Goal: Task Accomplishment & Management: Complete application form

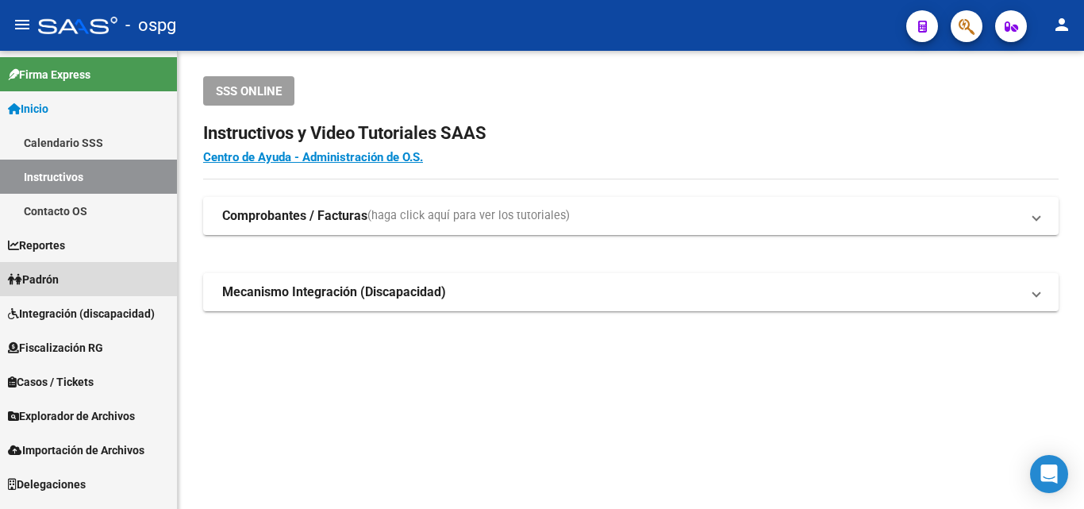
click at [75, 283] on link "Padrón" at bounding box center [88, 279] width 177 height 34
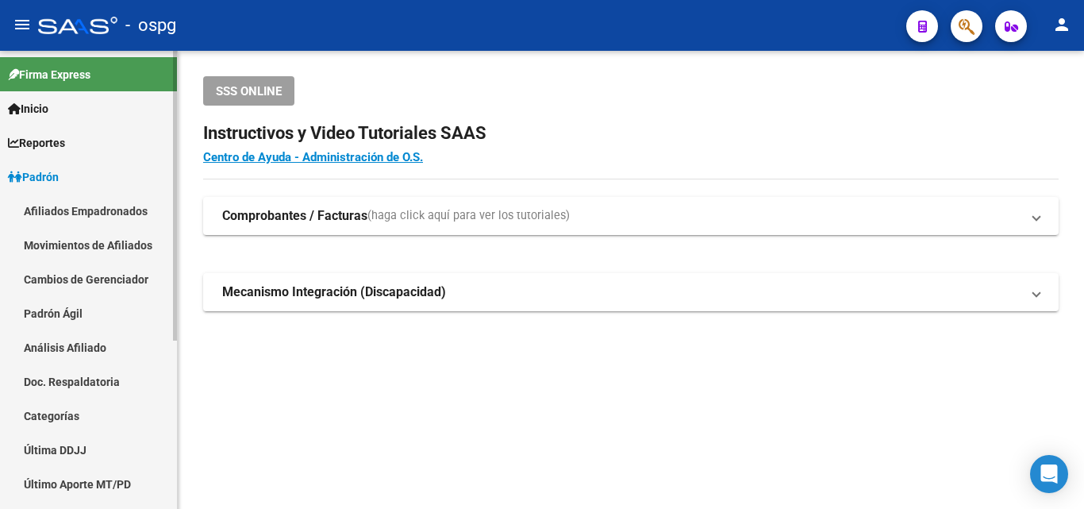
click at [86, 344] on link "Análisis Afiliado" at bounding box center [88, 347] width 177 height 34
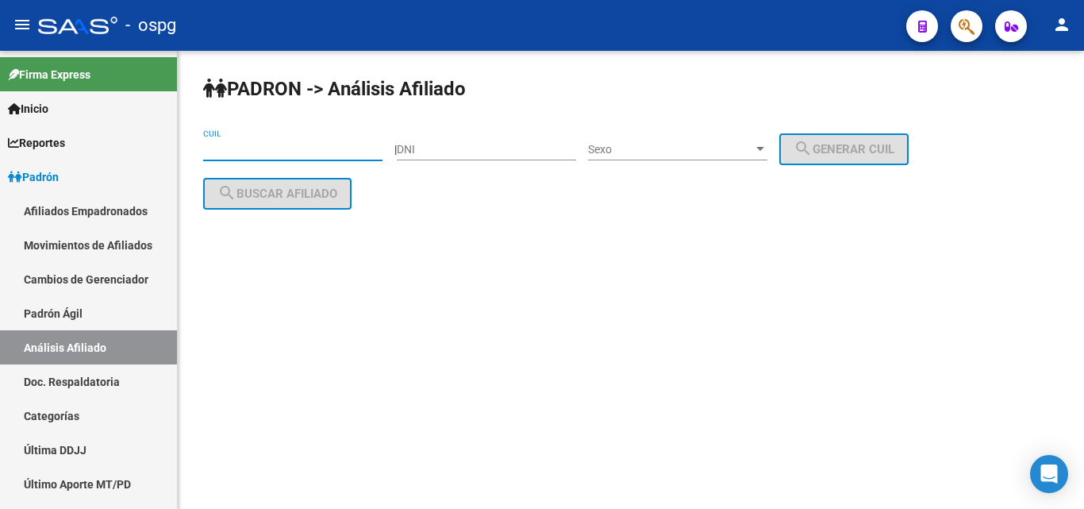
click at [221, 146] on input "CUIL" at bounding box center [292, 149] width 179 height 13
type input "4"
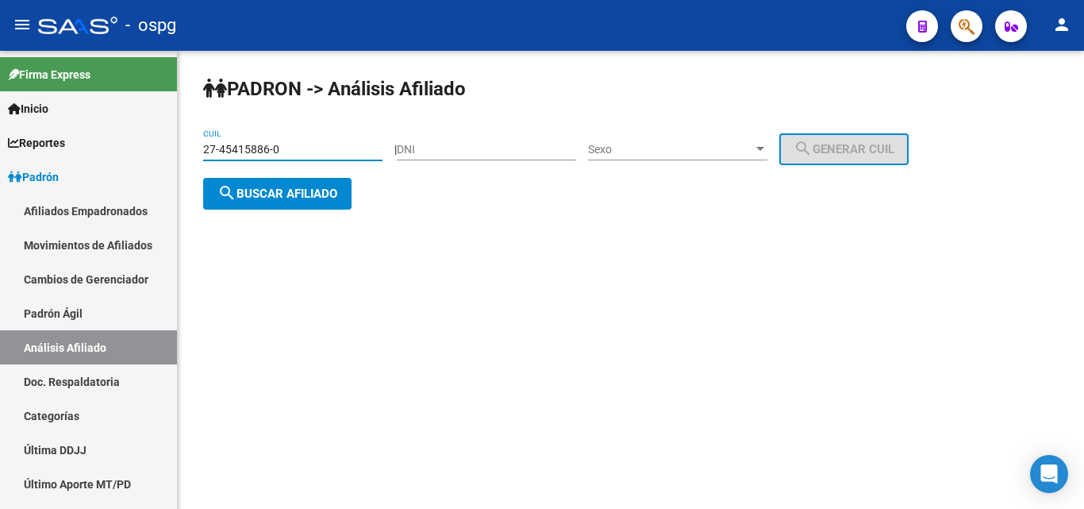
click at [271, 191] on span "search Buscar afiliado" at bounding box center [277, 193] width 120 height 14
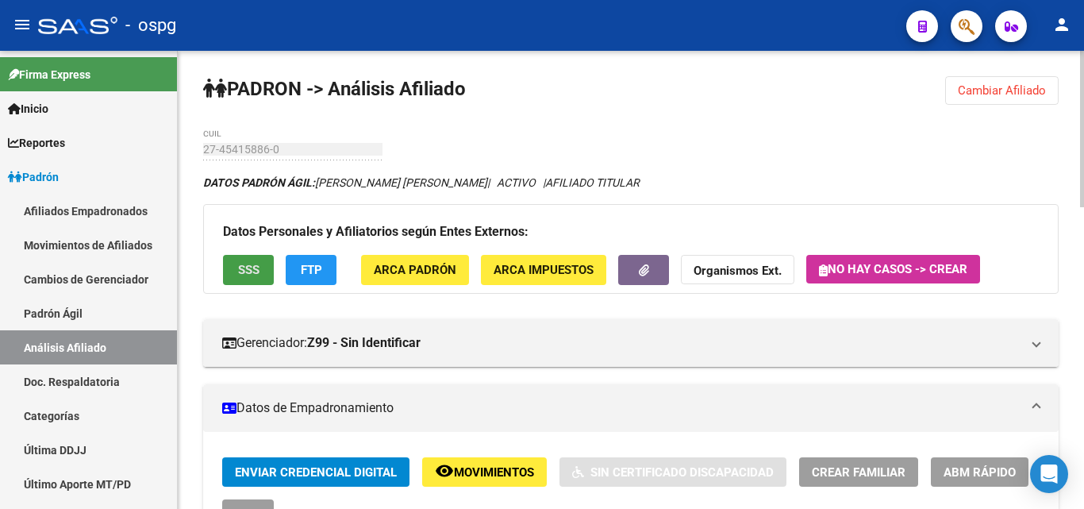
click at [258, 259] on button "SSS" at bounding box center [248, 269] width 51 height 29
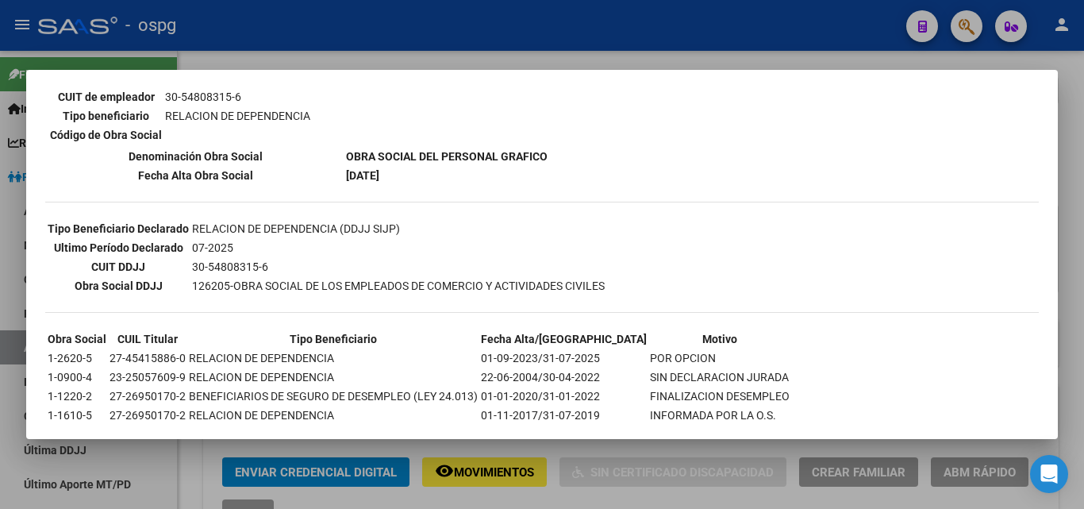
scroll to position [317, 0]
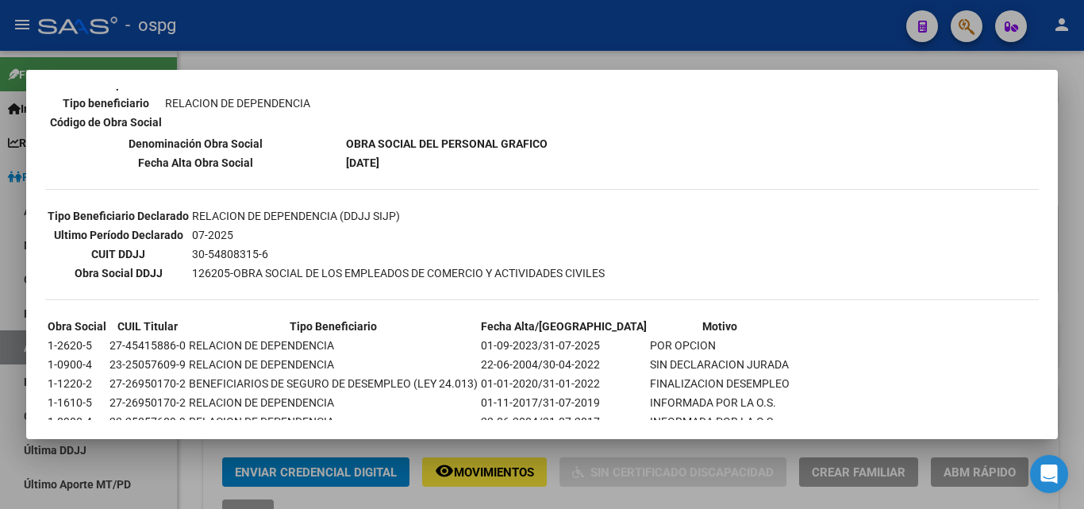
click at [306, 38] on div at bounding box center [542, 254] width 1084 height 509
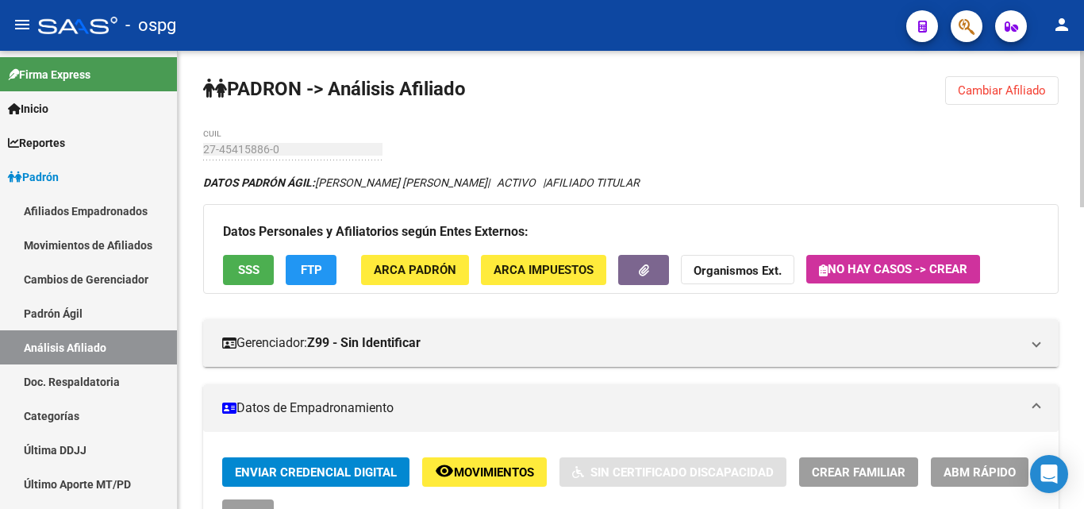
click at [323, 267] on button "FTP" at bounding box center [311, 269] width 51 height 29
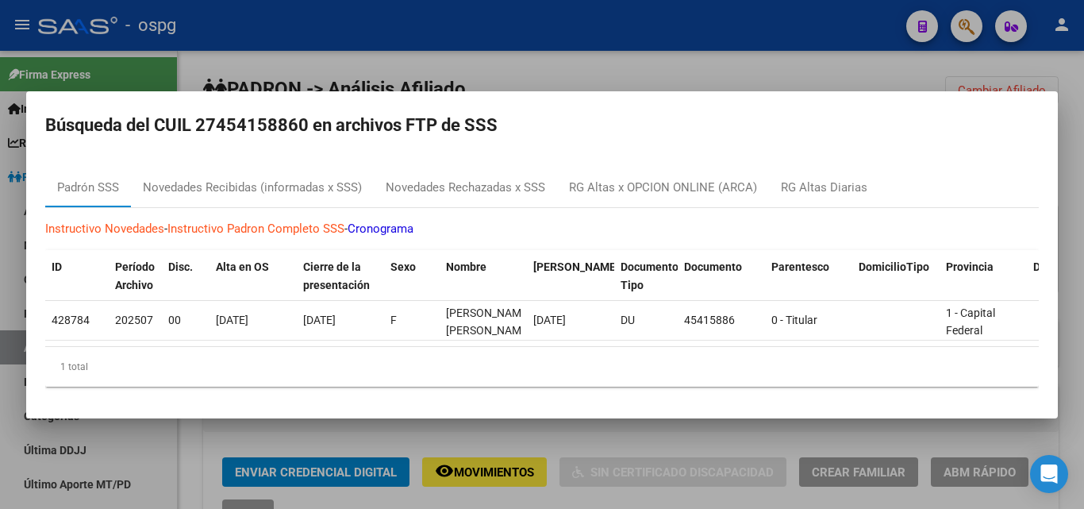
click at [536, 64] on div at bounding box center [542, 254] width 1084 height 509
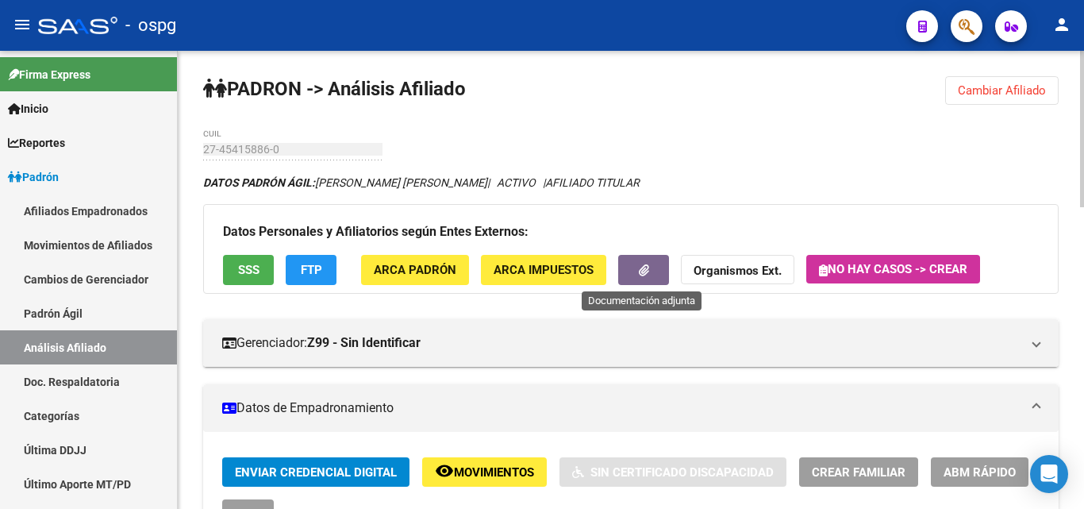
click at [630, 278] on button "button" at bounding box center [643, 269] width 51 height 29
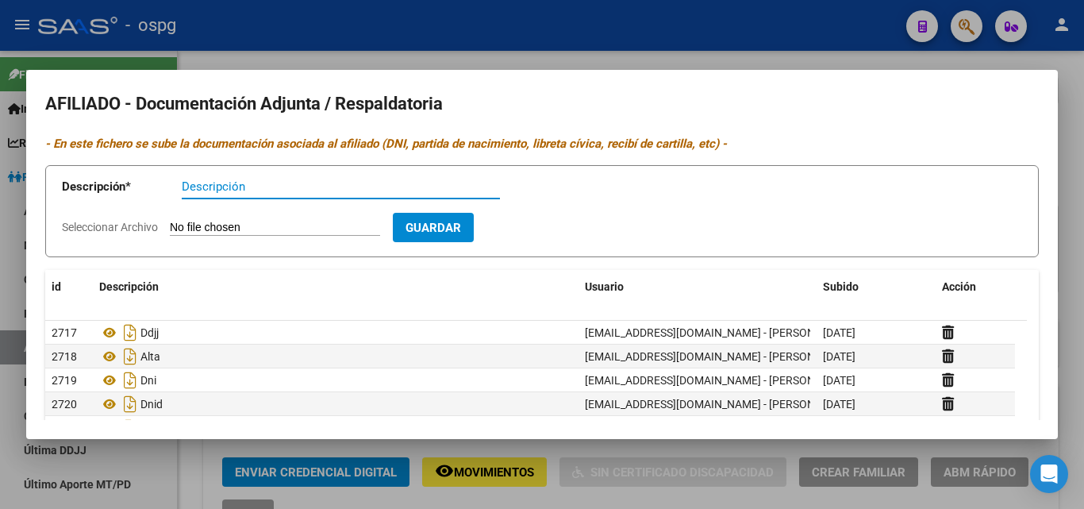
click at [370, 25] on div at bounding box center [542, 254] width 1084 height 509
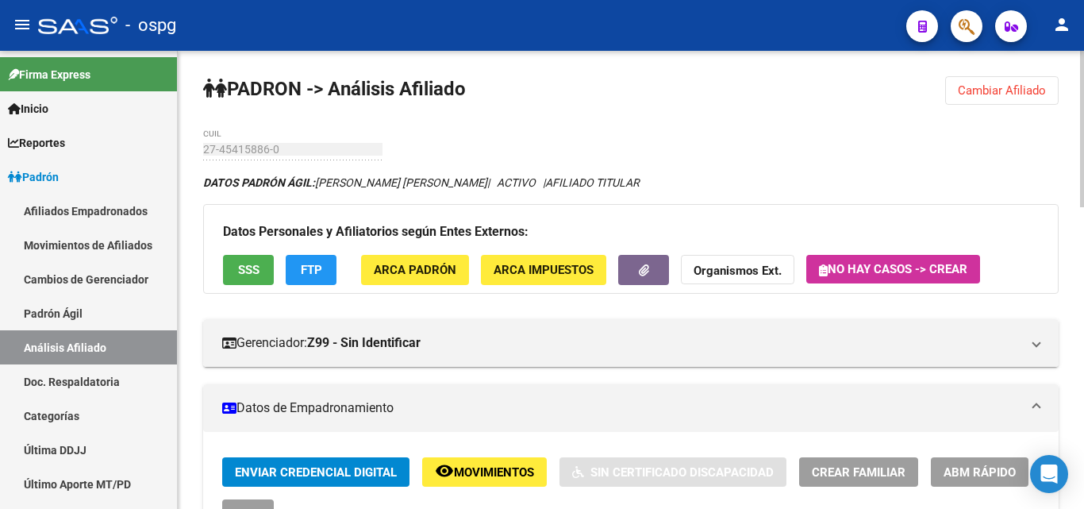
click at [989, 86] on span "Cambiar Afiliado" at bounding box center [1002, 90] width 88 height 14
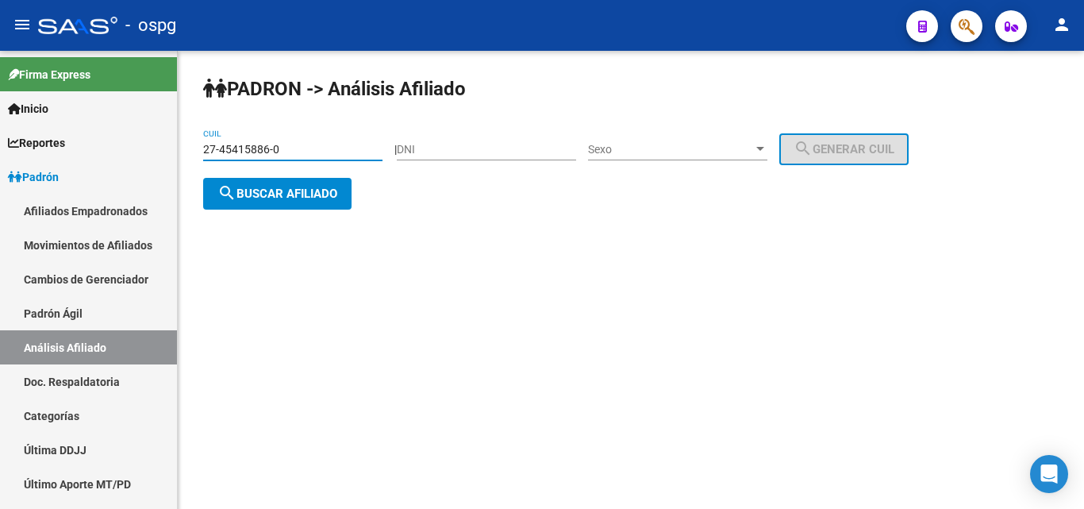
drag, startPoint x: 289, startPoint y: 147, endPoint x: 216, endPoint y: 147, distance: 73.0
click at [216, 147] on input "27-45415886-0" at bounding box center [292, 149] width 179 height 13
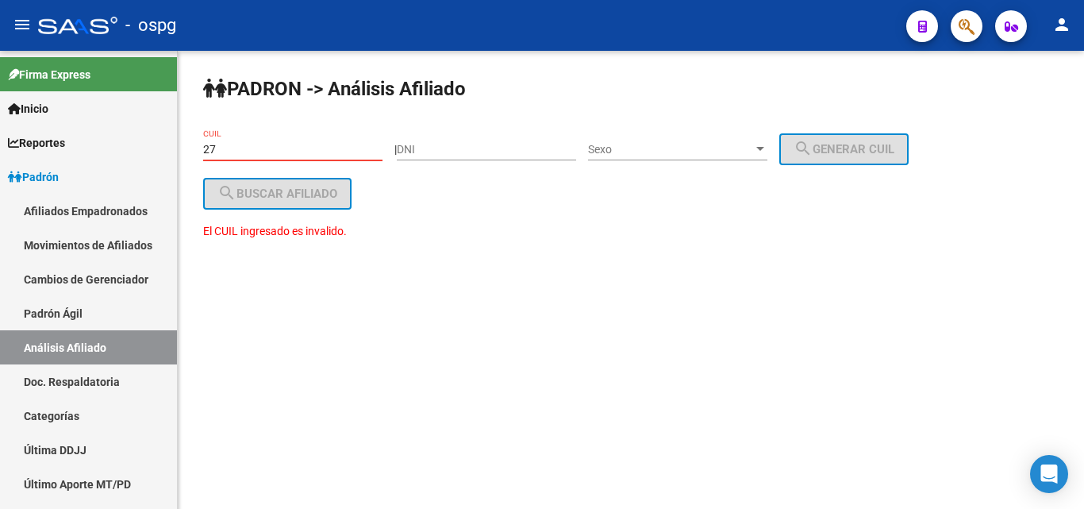
type input "2"
drag, startPoint x: 290, startPoint y: 155, endPoint x: 193, endPoint y: 148, distance: 97.0
click at [193, 148] on div "PADRON -> Análisis Afiliado 20-30985267-9 CUIL | DNI Sexo Sexo search Generar C…" at bounding box center [631, 173] width 906 height 244
drag, startPoint x: 295, startPoint y: 151, endPoint x: 204, endPoint y: 151, distance: 91.3
click at [204, 151] on input "20-30975867-9" at bounding box center [292, 149] width 179 height 13
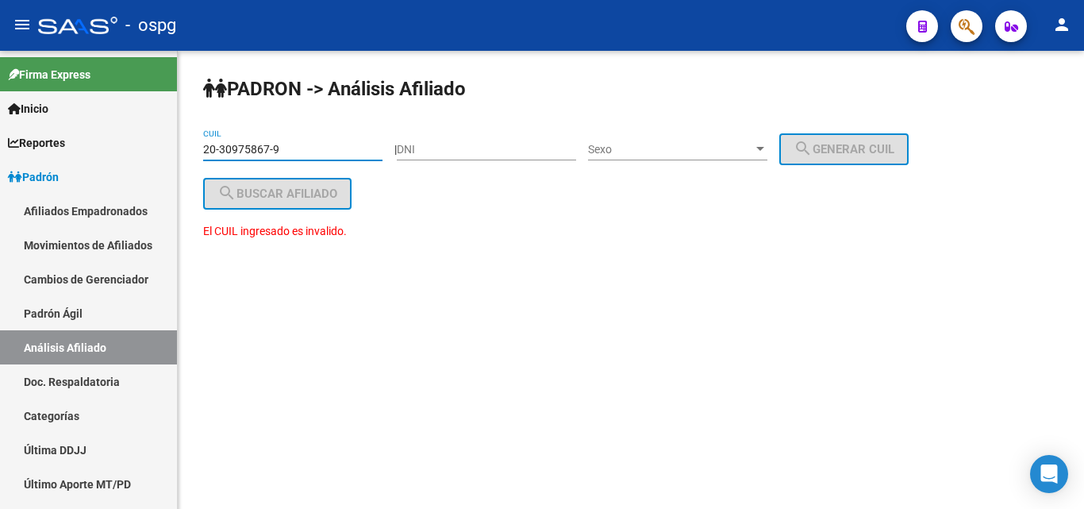
click at [253, 147] on input "20-30975867-9" at bounding box center [292, 149] width 179 height 13
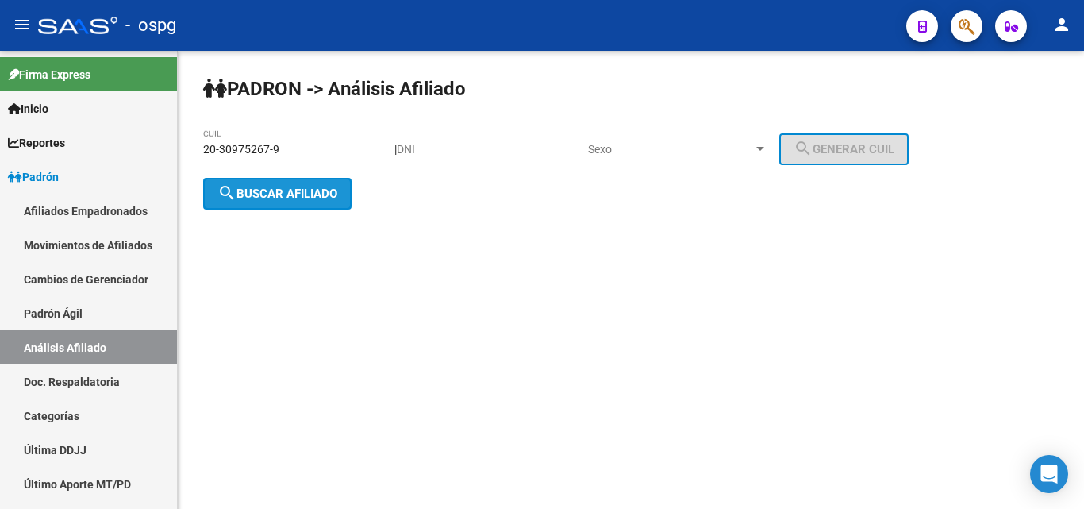
click at [336, 207] on button "search Buscar afiliado" at bounding box center [277, 194] width 148 height 32
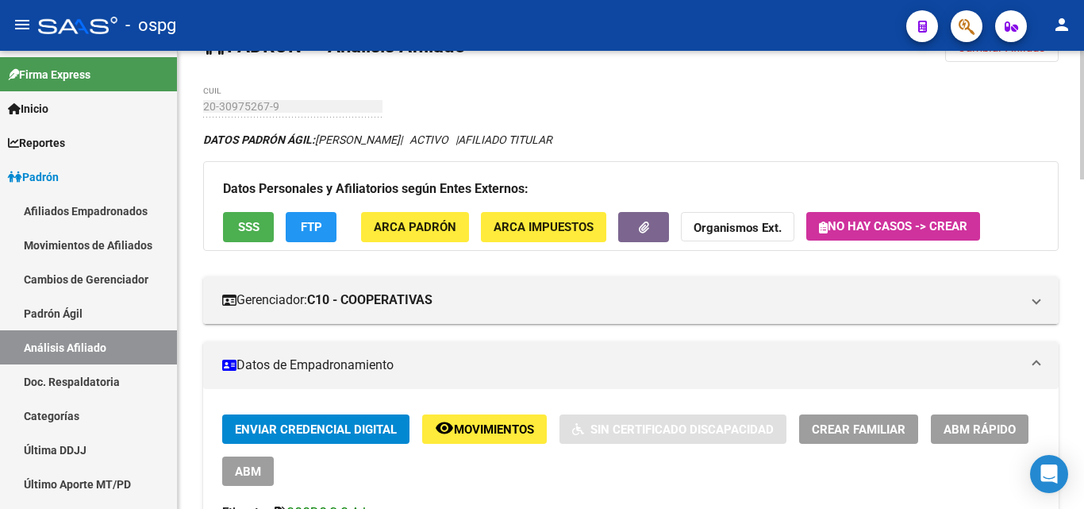
scroll to position [79, 0]
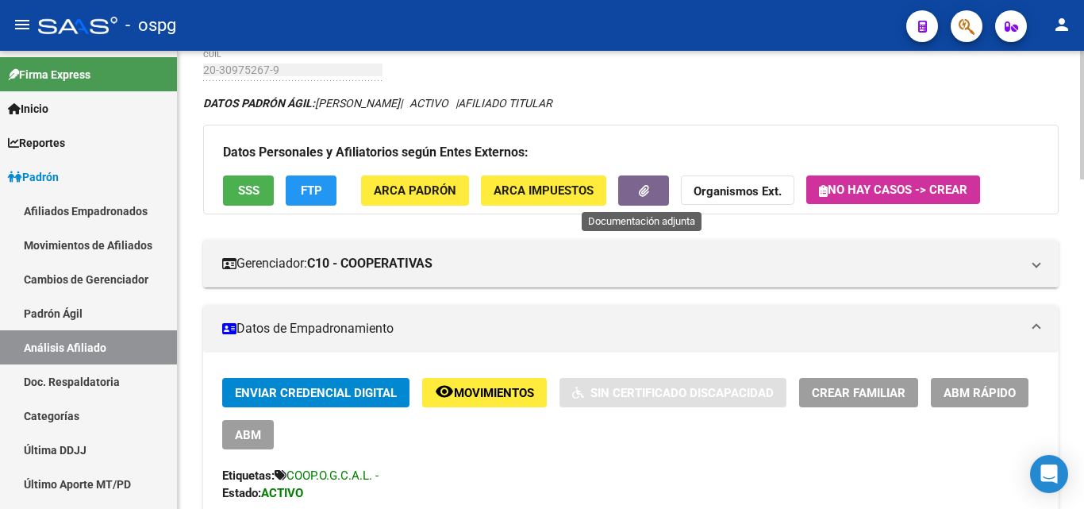
click at [644, 197] on span "button" at bounding box center [644, 191] width 10 height 14
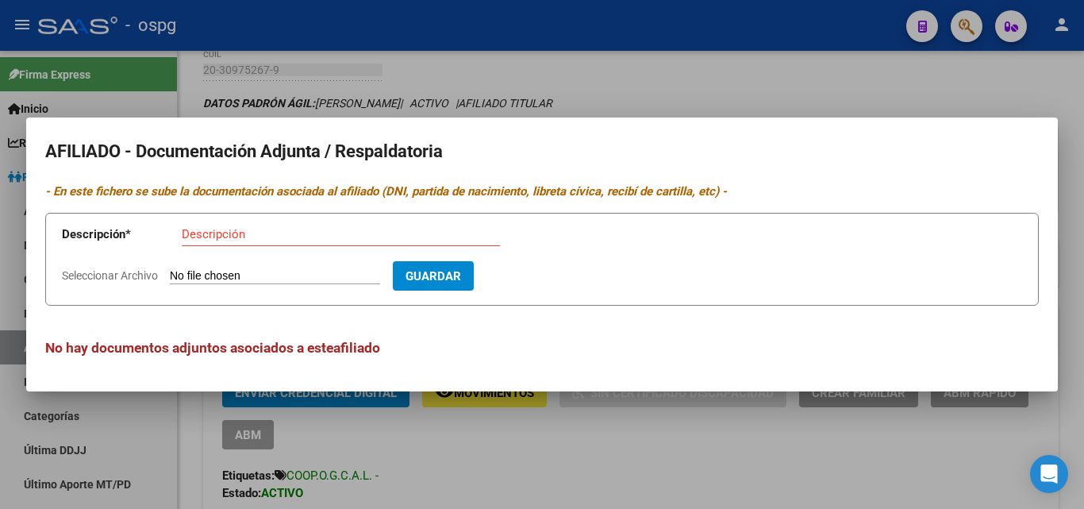
click at [586, 87] on div at bounding box center [542, 254] width 1084 height 509
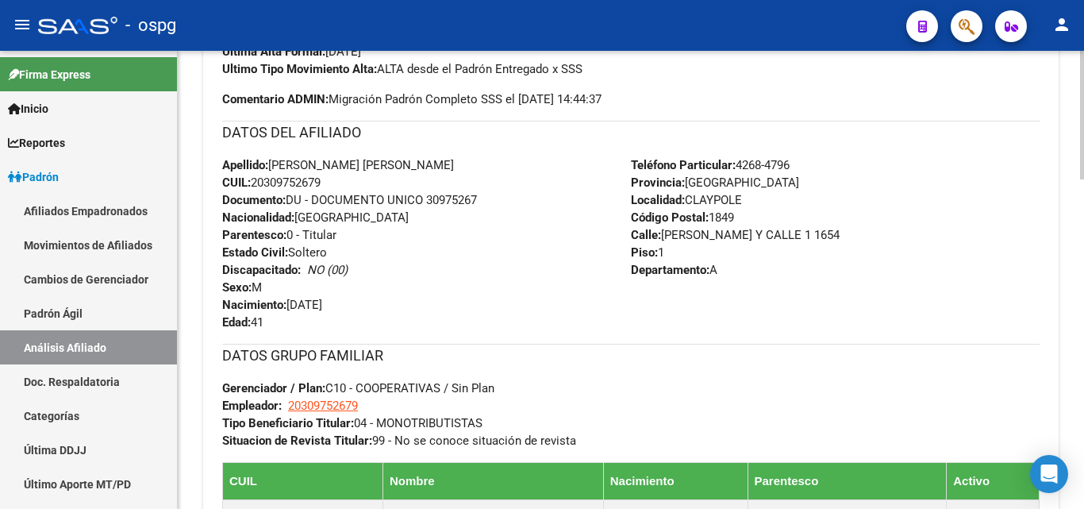
scroll to position [794, 0]
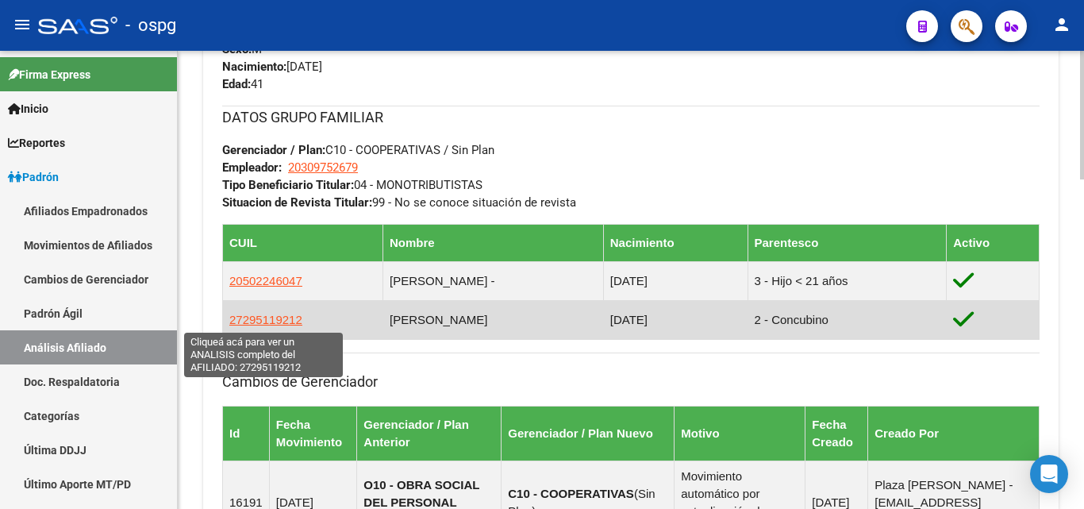
click at [283, 325] on span "27295119212" at bounding box center [265, 319] width 73 height 13
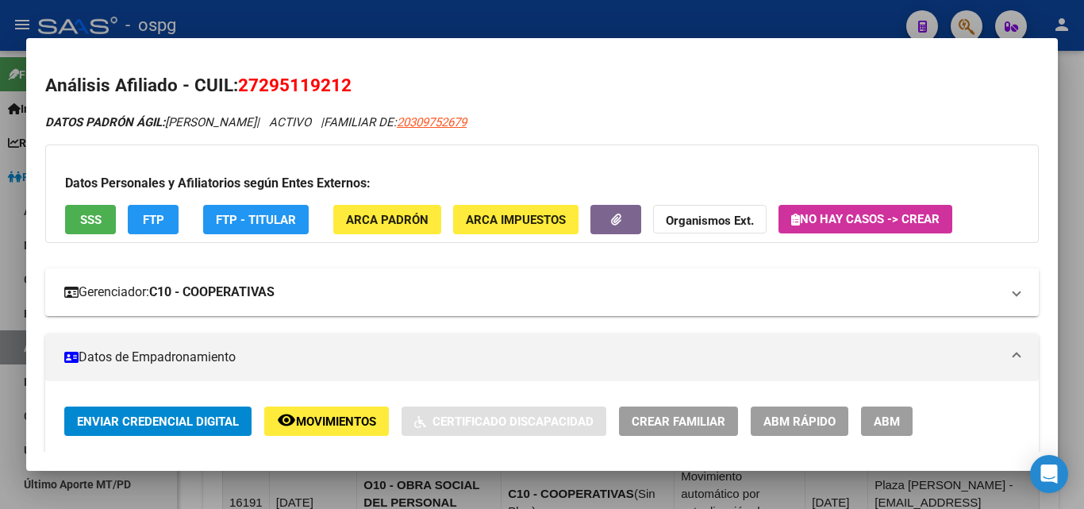
scroll to position [159, 0]
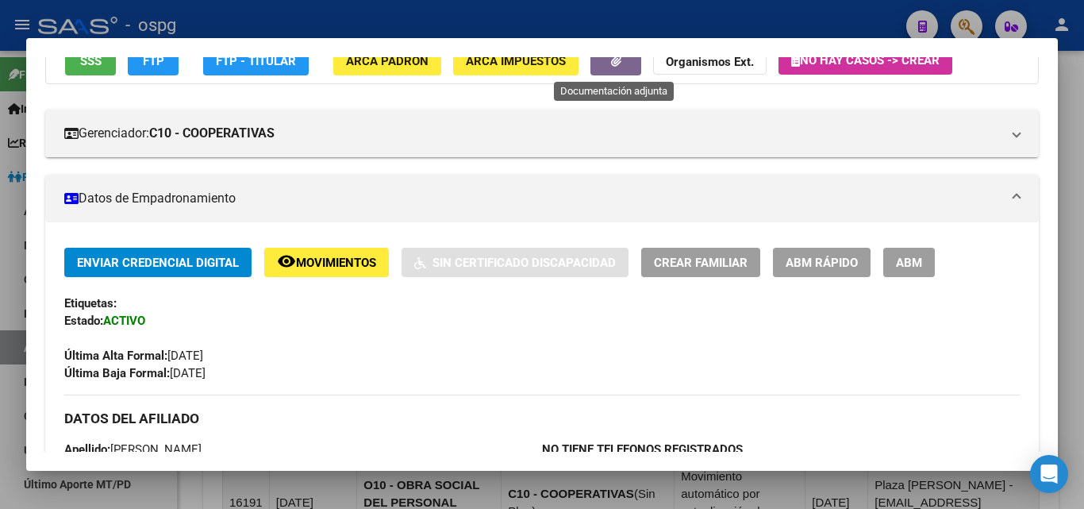
click at [627, 64] on button "button" at bounding box center [615, 60] width 51 height 29
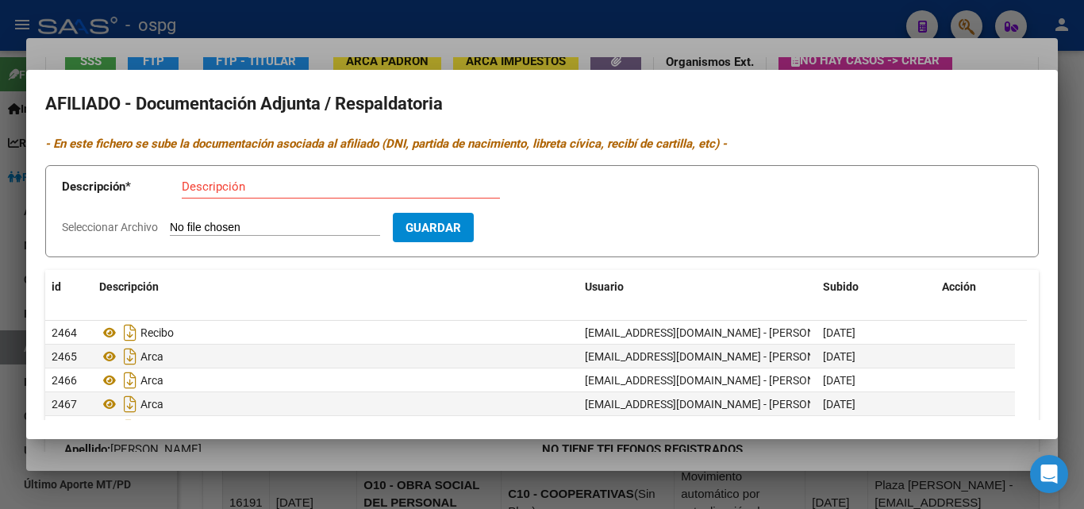
click at [311, 36] on div at bounding box center [542, 254] width 1084 height 509
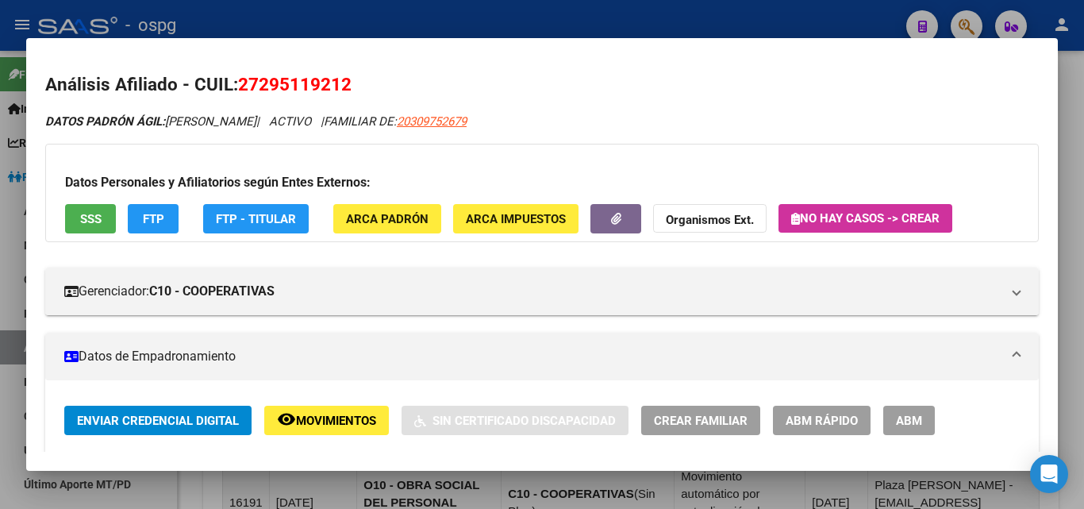
scroll to position [0, 0]
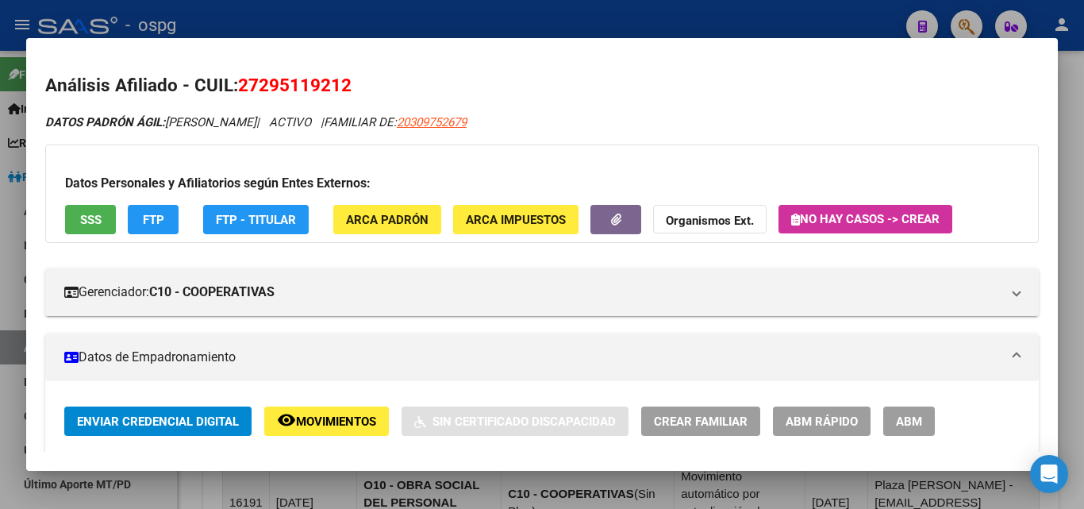
click at [558, 29] on div at bounding box center [542, 254] width 1084 height 509
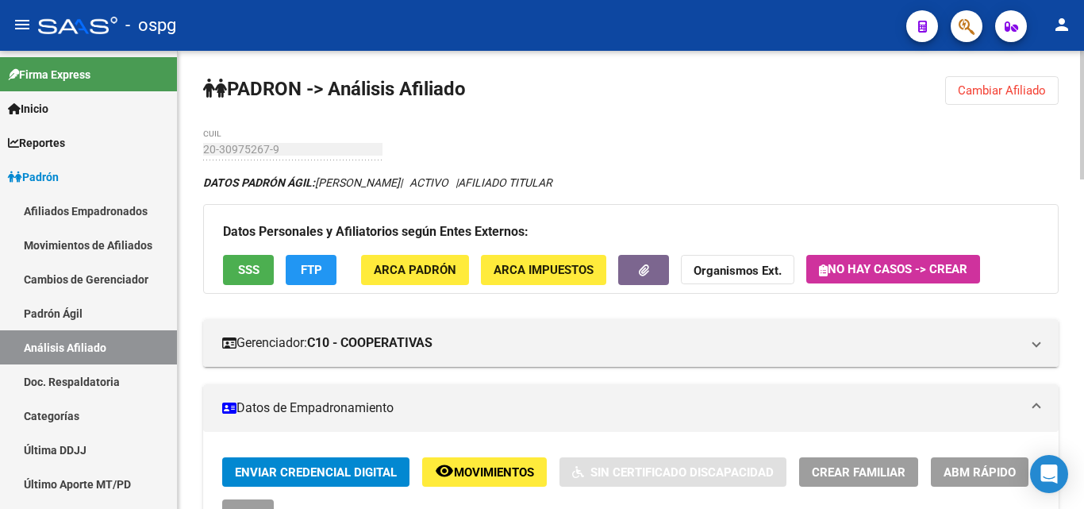
click at [963, 90] on span "Cambiar Afiliado" at bounding box center [1002, 90] width 88 height 14
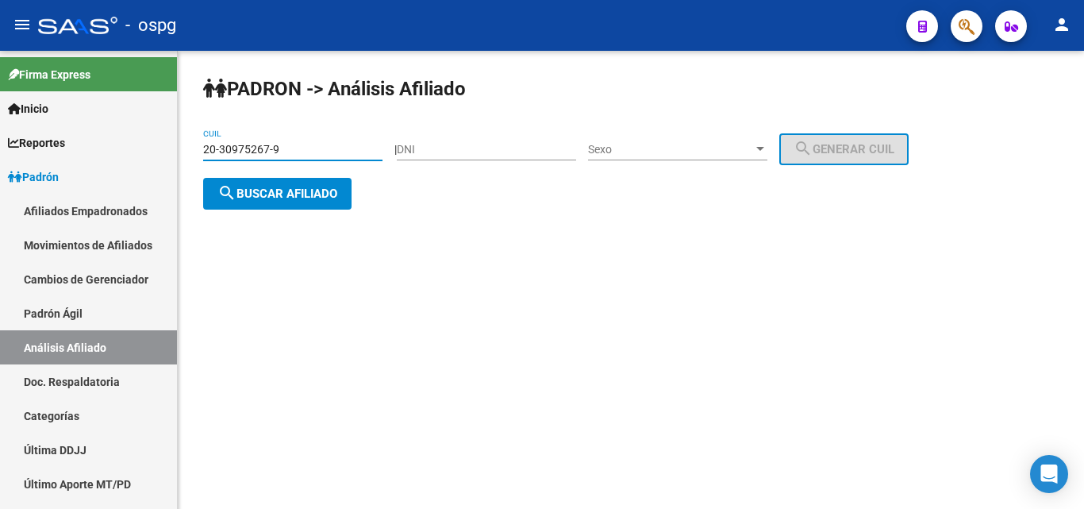
drag, startPoint x: 293, startPoint y: 148, endPoint x: 208, endPoint y: 140, distance: 85.3
click at [208, 140] on div "20-30975267-9 CUIL" at bounding box center [292, 145] width 179 height 32
type input "2"
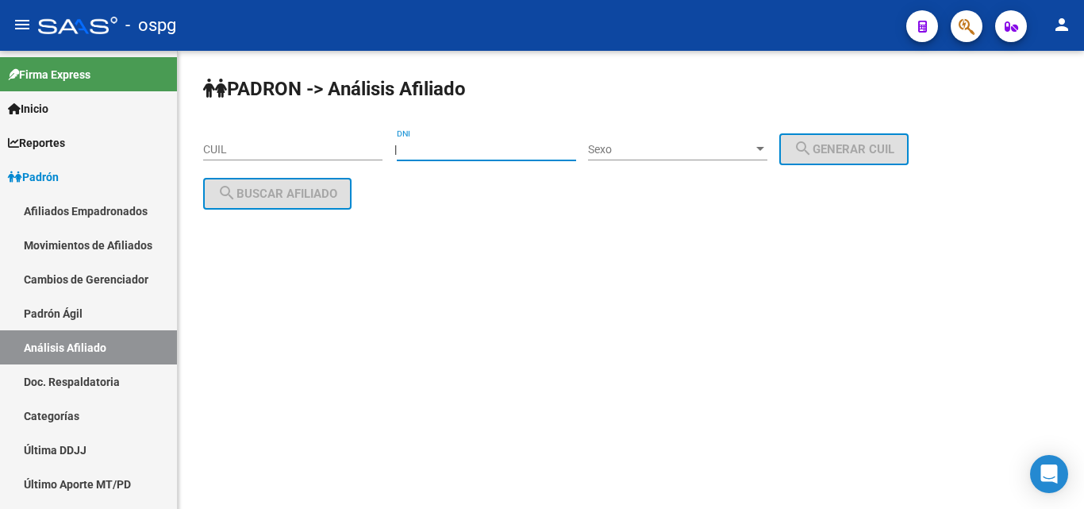
paste input "39276944"
type input "39276944"
click at [659, 156] on div "Sexo Sexo" at bounding box center [677, 145] width 179 height 32
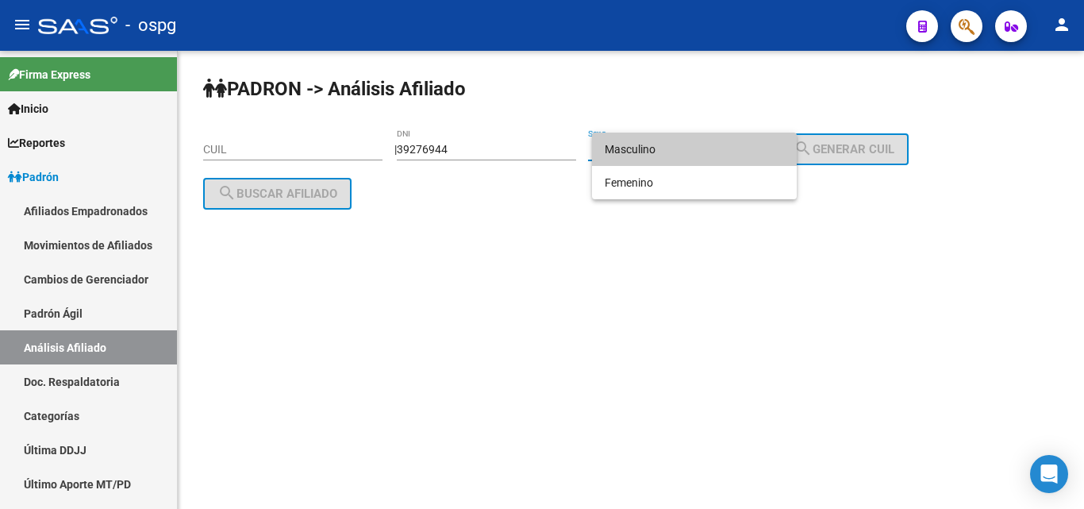
click at [656, 154] on span "Masculino" at bounding box center [694, 149] width 179 height 33
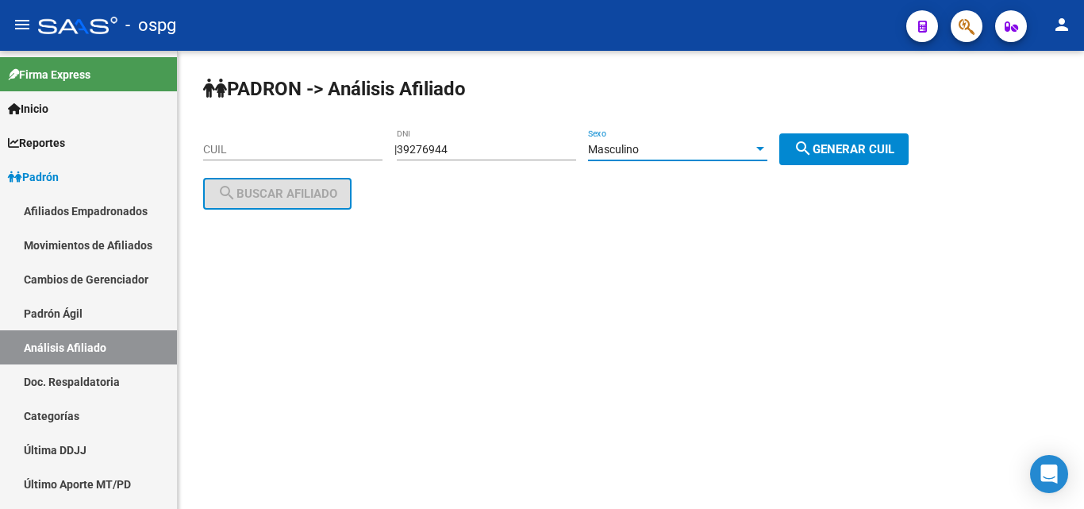
click at [851, 149] on span "search Generar CUIL" at bounding box center [844, 149] width 101 height 14
type input "20-39276944-8"
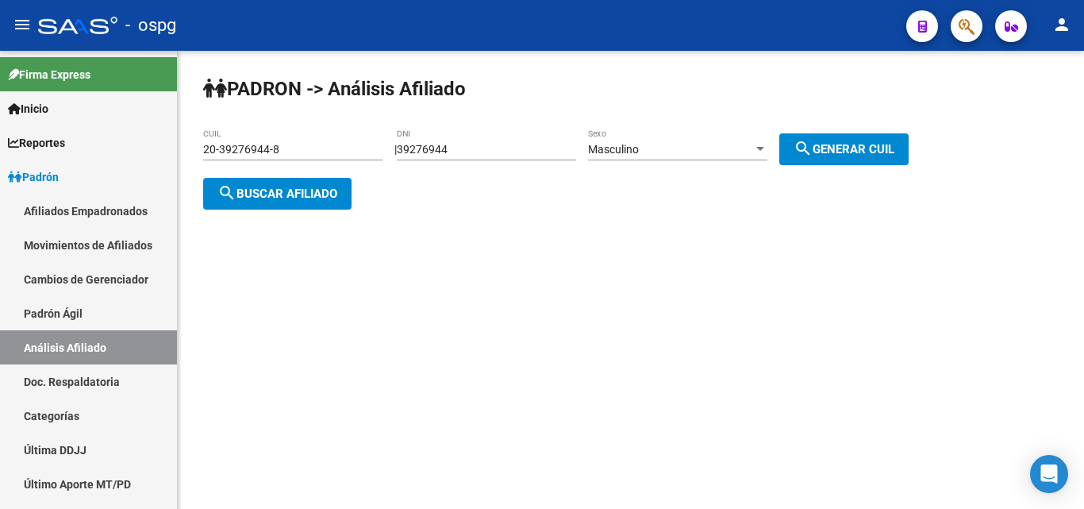
click at [266, 190] on span "search Buscar afiliado" at bounding box center [277, 193] width 120 height 14
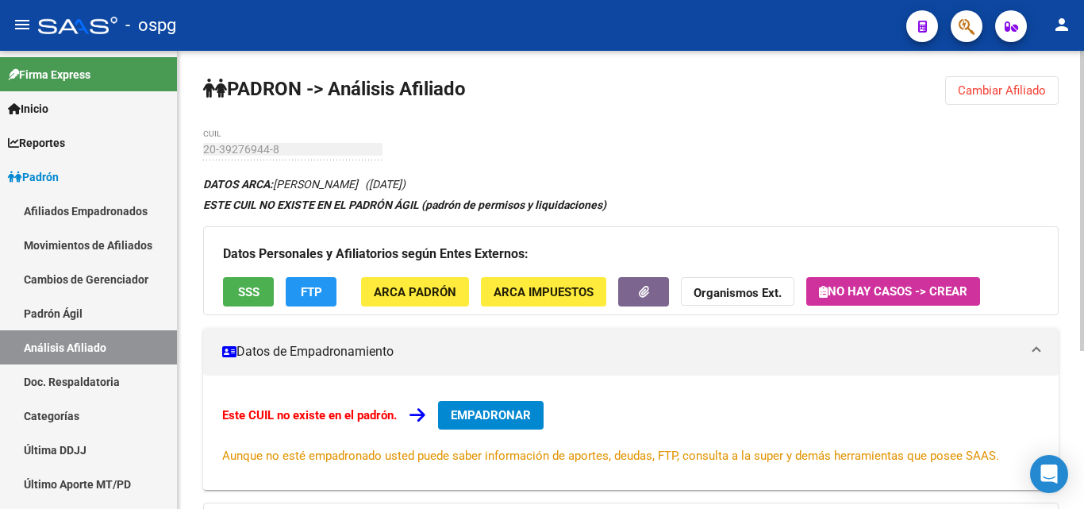
click at [251, 290] on span "SSS" at bounding box center [248, 292] width 21 height 14
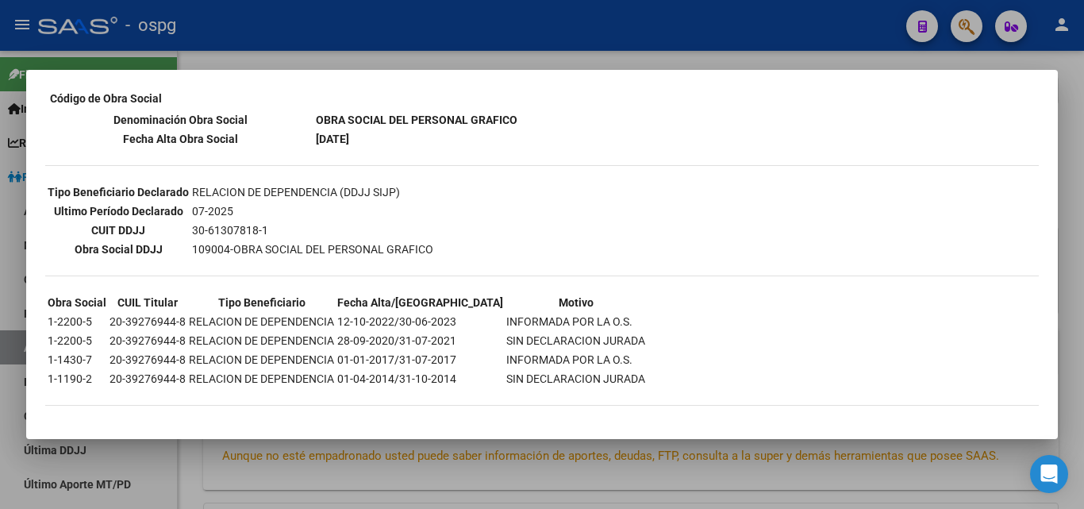
scroll to position [343, 0]
click at [314, 52] on div at bounding box center [542, 254] width 1084 height 509
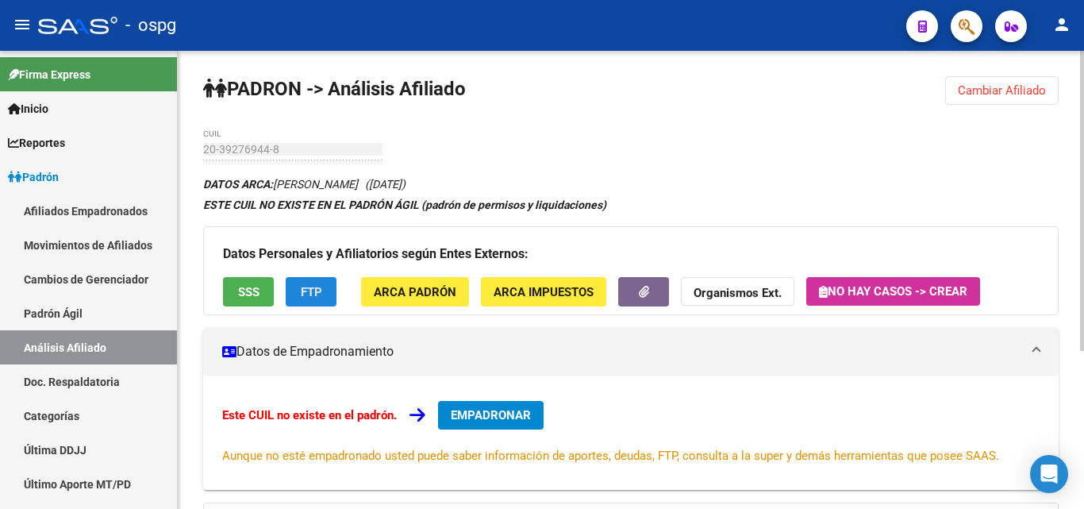
click at [323, 286] on button "FTP" at bounding box center [311, 291] width 51 height 29
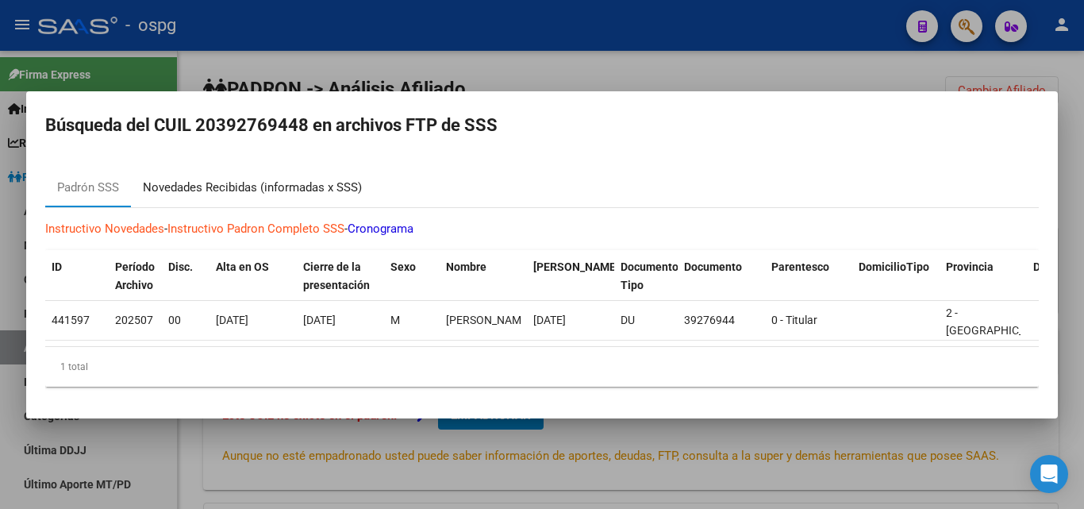
click at [337, 183] on div "Novedades Recibidas (informadas x SSS)" at bounding box center [252, 188] width 219 height 18
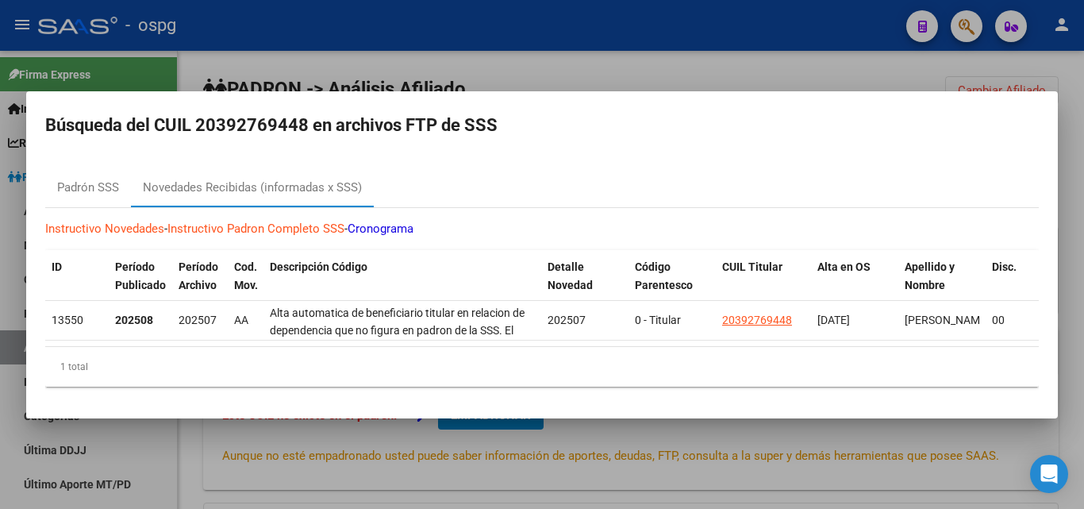
click at [342, 79] on div at bounding box center [542, 254] width 1084 height 509
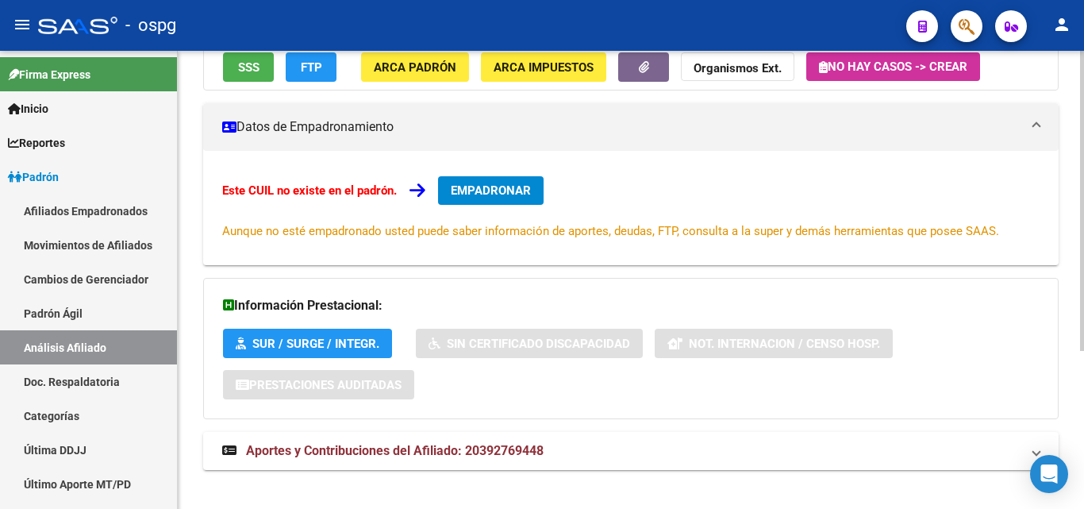
scroll to position [241, 0]
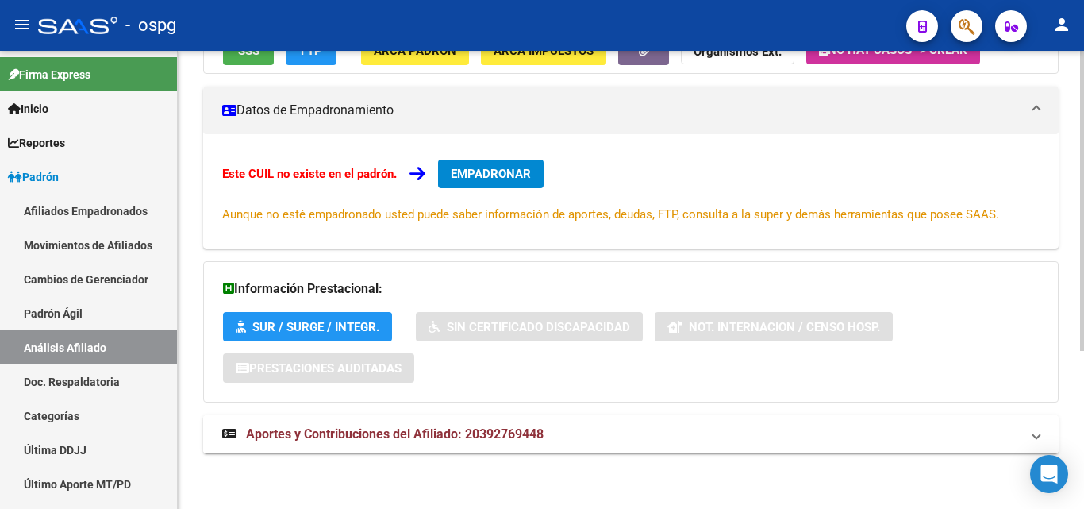
click at [377, 436] on span "Aportes y Contribuciones del Afiliado: 20392769448" at bounding box center [395, 433] width 298 height 15
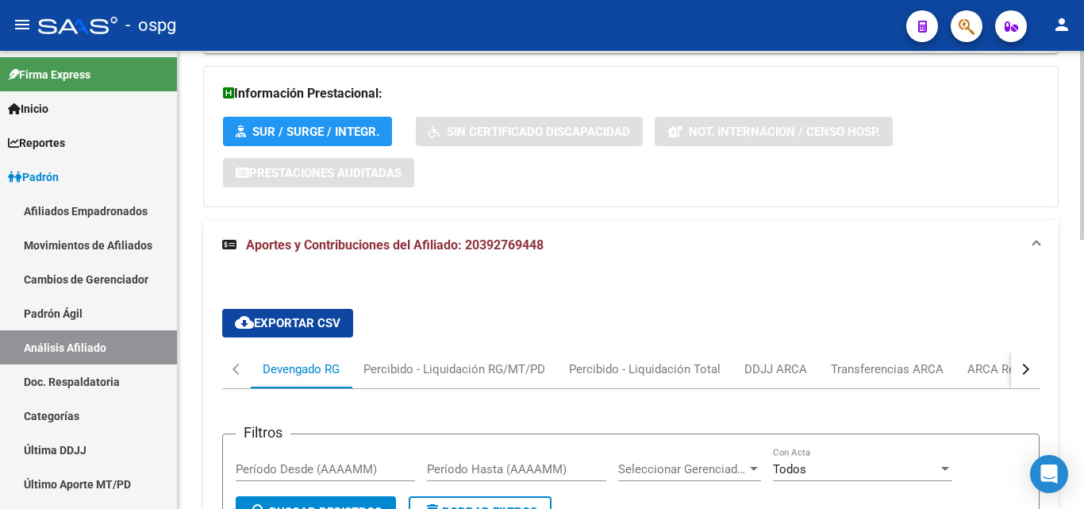
scroll to position [479, 0]
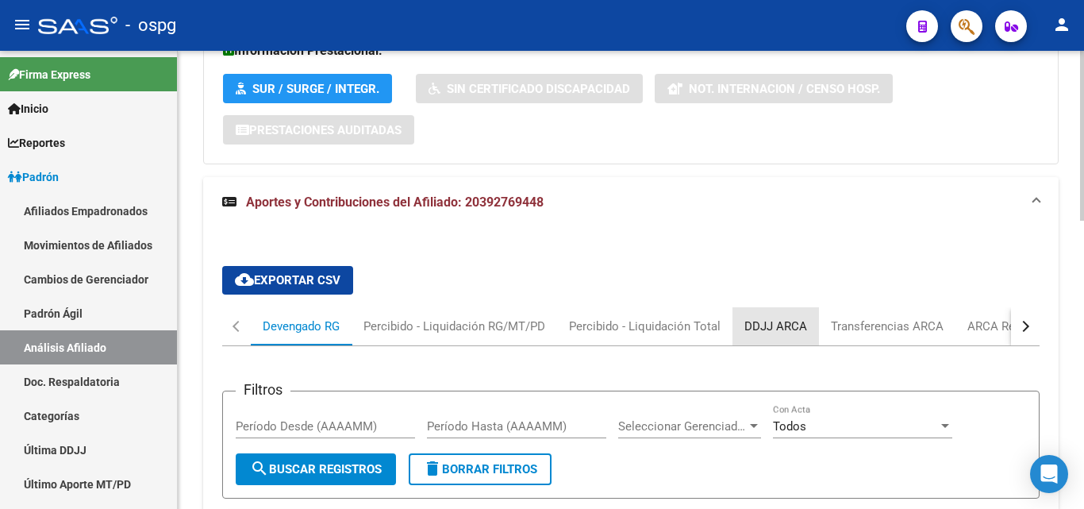
click at [787, 328] on div "DDJJ ARCA" at bounding box center [775, 325] width 63 height 17
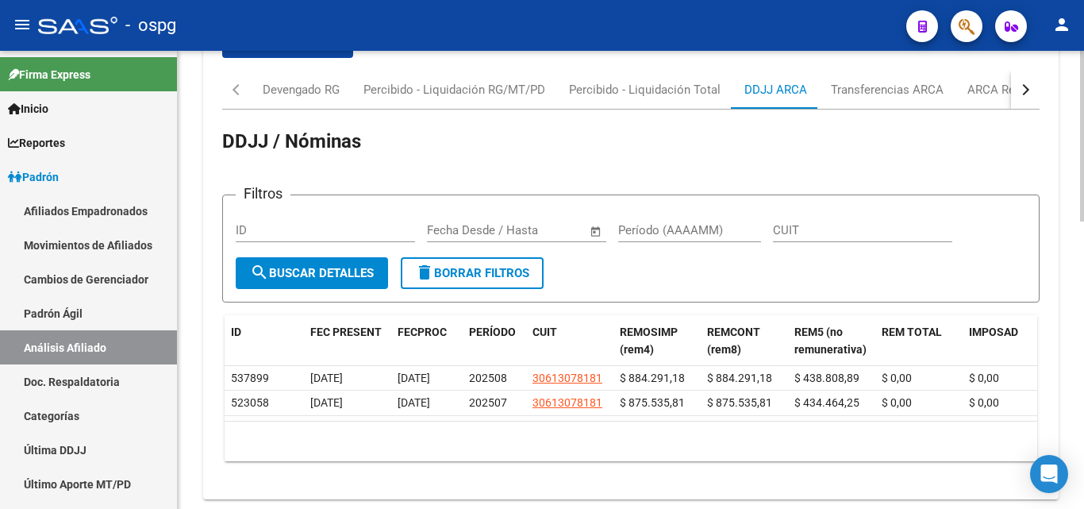
scroll to position [717, 0]
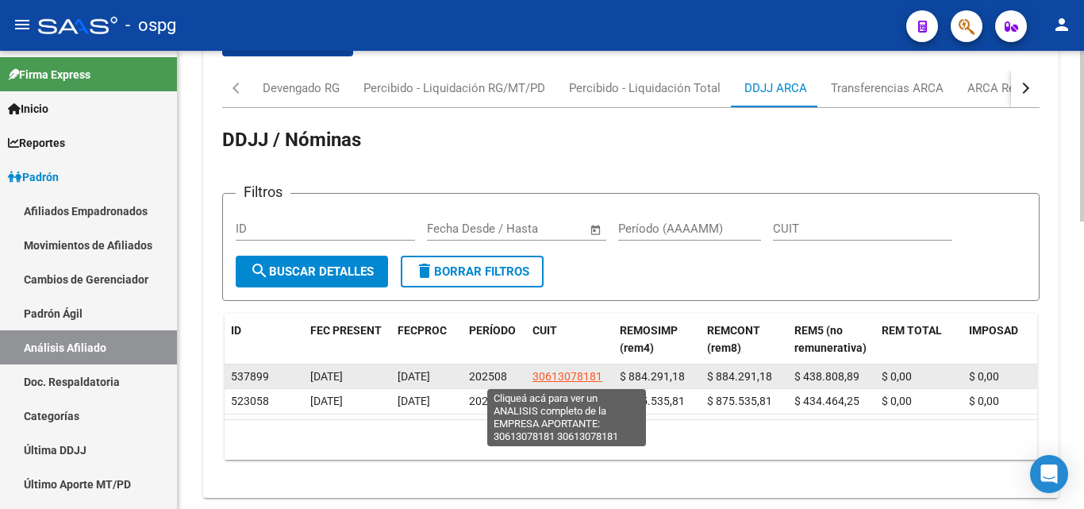
click at [548, 374] on span "30613078181" at bounding box center [568, 376] width 70 height 13
type textarea "30613078181"
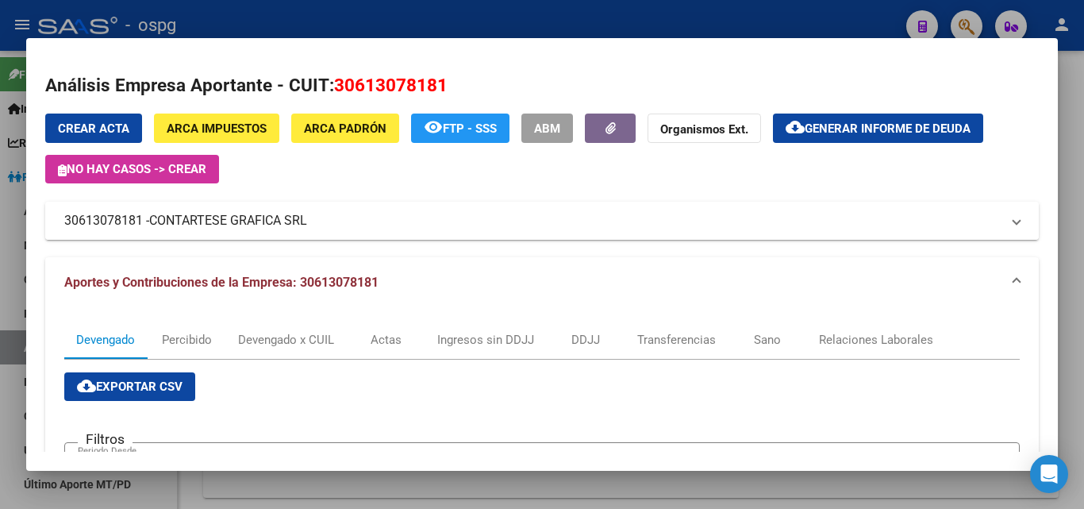
drag, startPoint x: 123, startPoint y: 221, endPoint x: 65, endPoint y: 225, distance: 58.0
click at [65, 225] on mat-panel-title "30613078181 - [PERSON_NAME] GRAFICA SRL" at bounding box center [532, 220] width 936 height 19
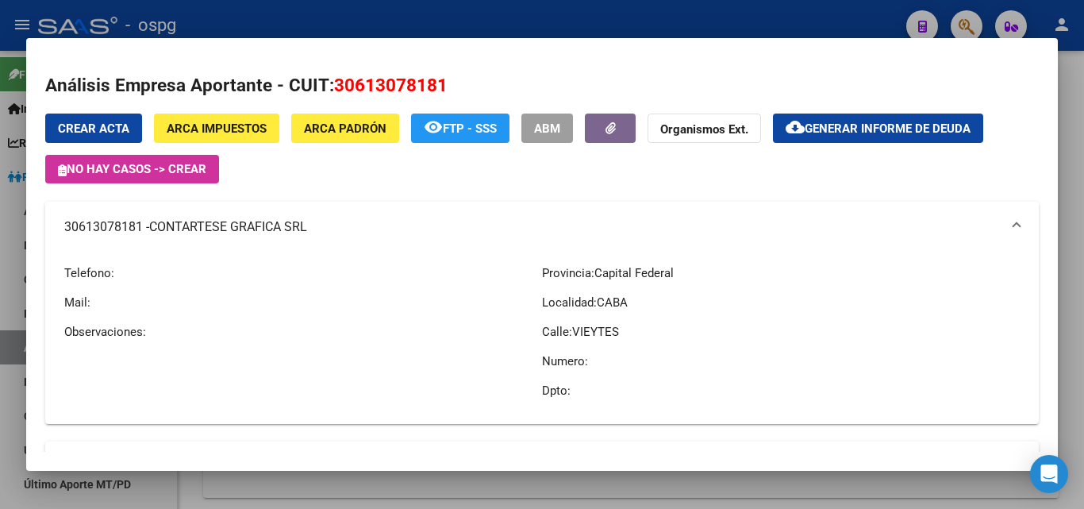
copy mat-panel-title "30613078181"
drag, startPoint x: 234, startPoint y: 11, endPoint x: 229, endPoint y: 2, distance: 11.0
click at [234, 11] on div at bounding box center [542, 254] width 1084 height 509
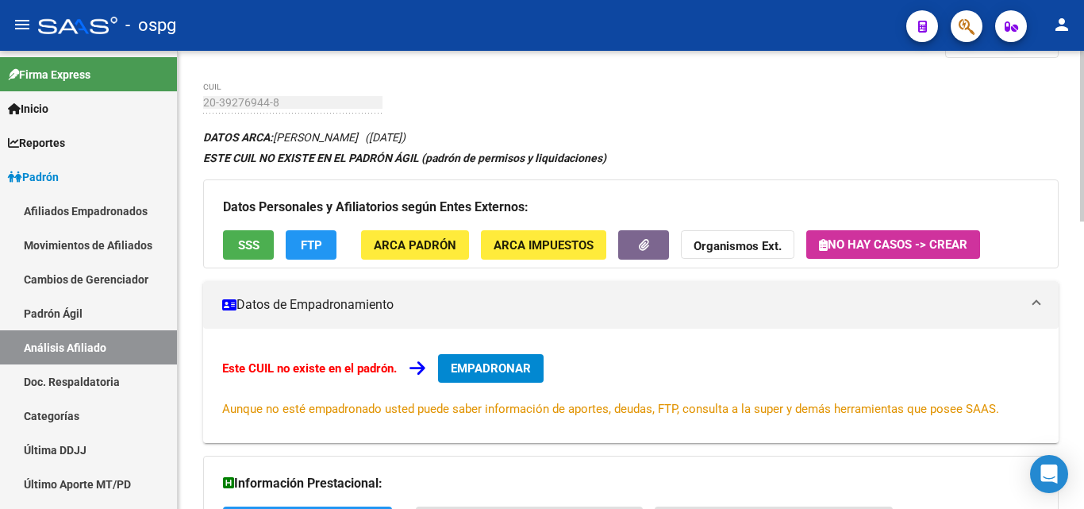
scroll to position [0, 0]
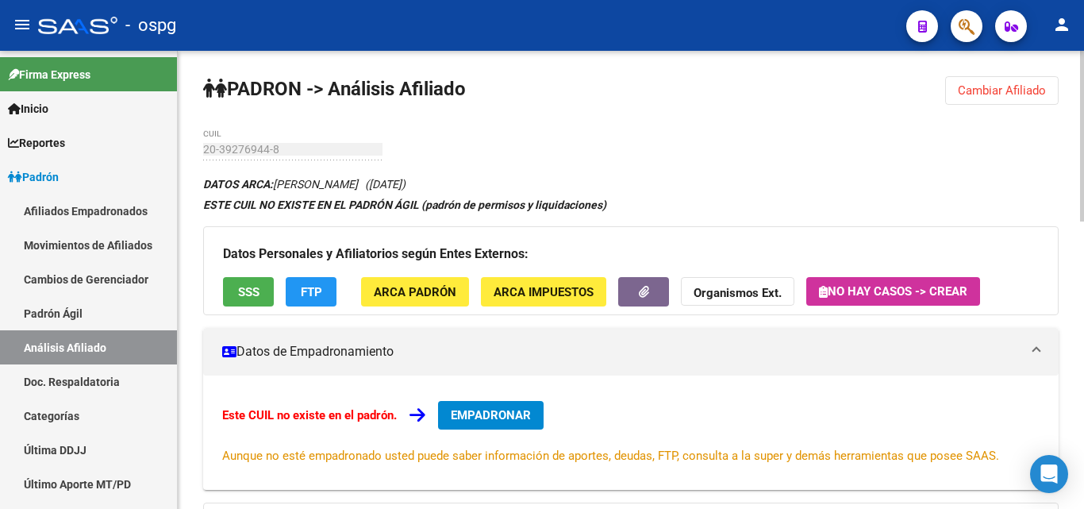
click at [1002, 89] on span "Cambiar Afiliado" at bounding box center [1002, 90] width 88 height 14
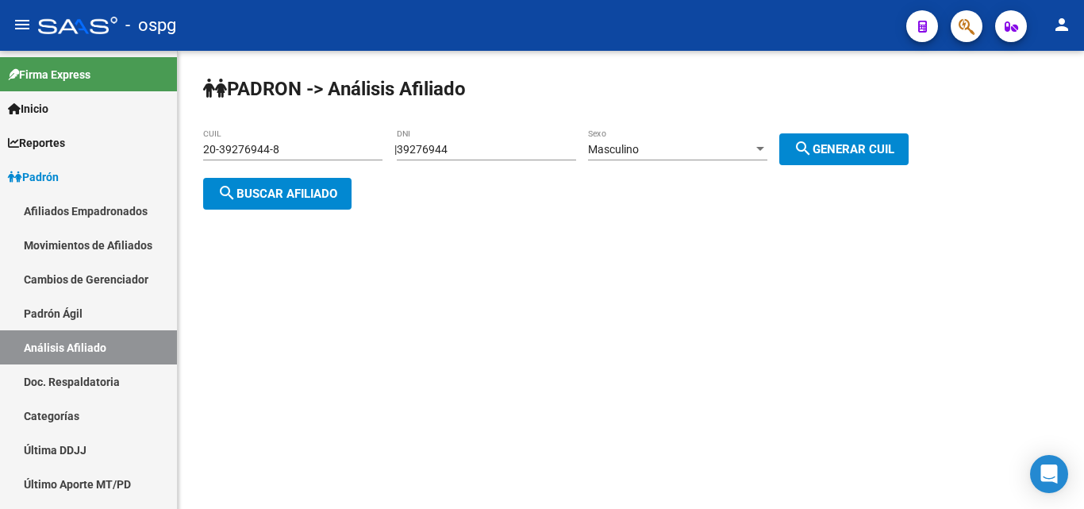
click at [306, 181] on button "search Buscar afiliado" at bounding box center [277, 194] width 148 height 32
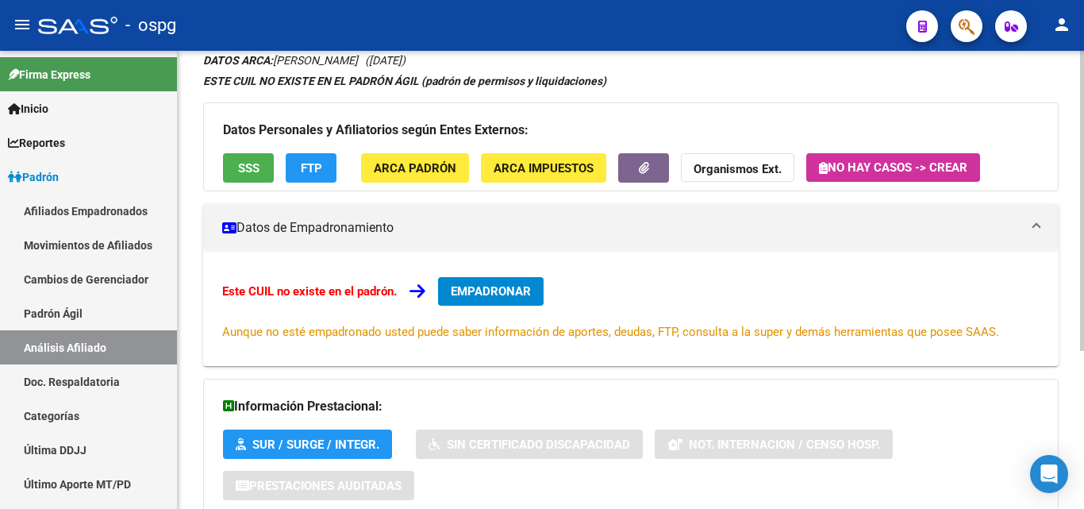
scroll to position [238, 0]
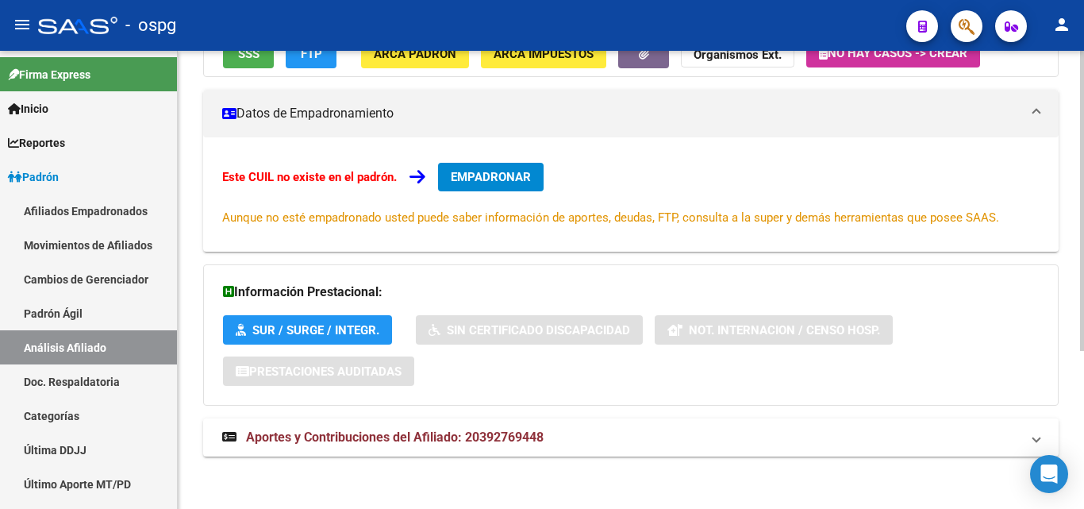
click at [492, 199] on div "Este CUIL no existe en el padrón. EMPADRONAR Aunque no esté empadronado usted p…" at bounding box center [630, 194] width 817 height 63
click at [490, 148] on div "Este CUIL no existe en el padrón. EMPADRONAR Aunque no esté empadronado usted p…" at bounding box center [630, 194] width 855 height 114
click at [485, 181] on span "EMPADRONAR" at bounding box center [491, 177] width 80 height 14
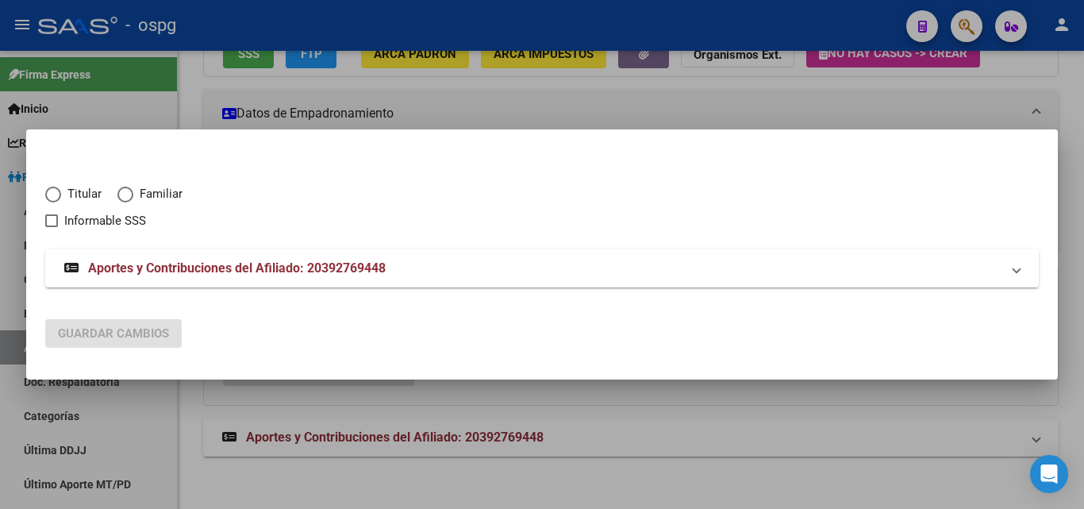
click at [60, 198] on span "Elija una opción" at bounding box center [53, 194] width 16 height 16
click at [60, 198] on input "Titular" at bounding box center [53, 194] width 16 height 16
radio input "true"
checkbox input "true"
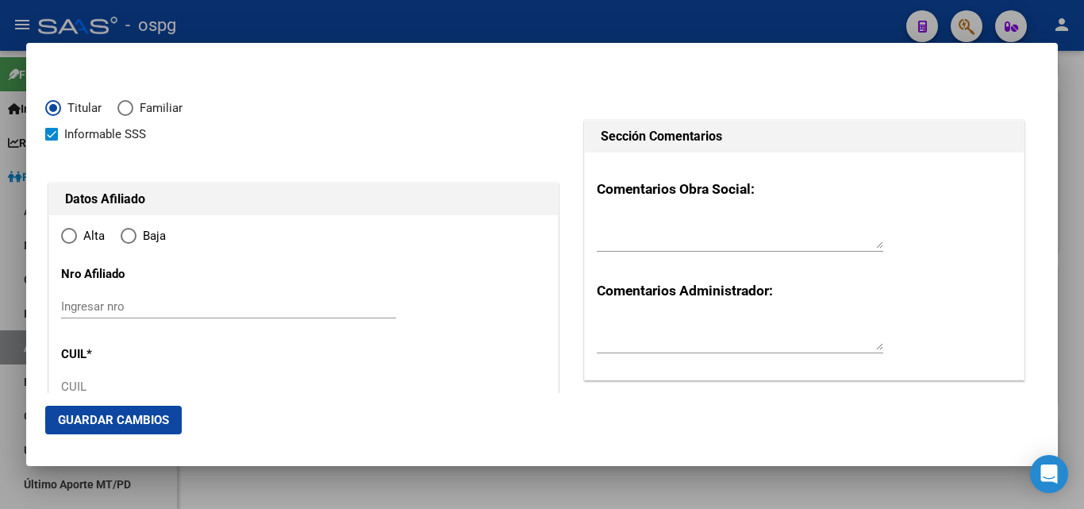
type input "20-39276944-8"
type input "39276944"
type input "[PERSON_NAME]"
type input "[DATE]"
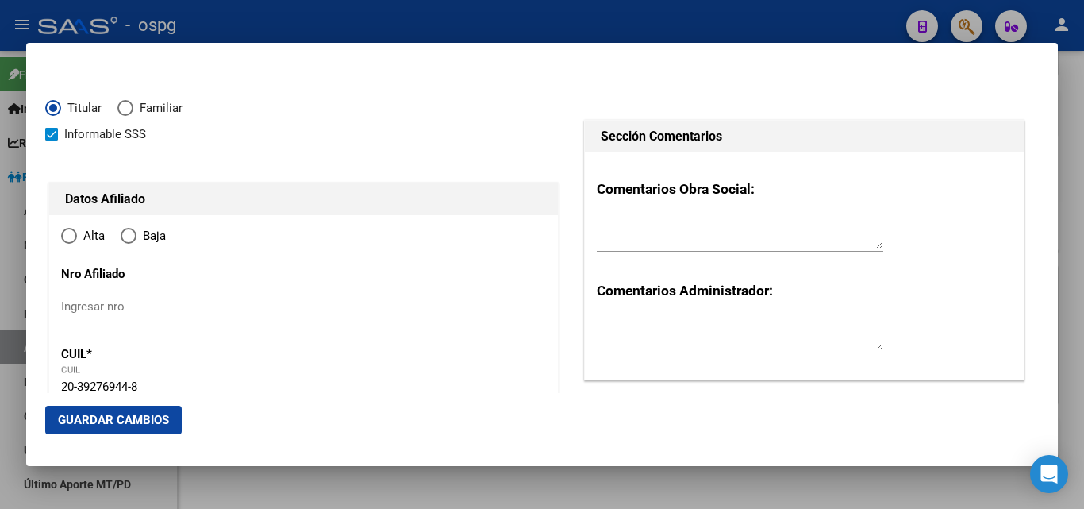
type input "[GEOGRAPHIC_DATA][PERSON_NAME]"
type input "1846"
type input "[GEOGRAPHIC_DATA]"
type input "865"
type input "[GEOGRAPHIC_DATA][PERSON_NAME]"
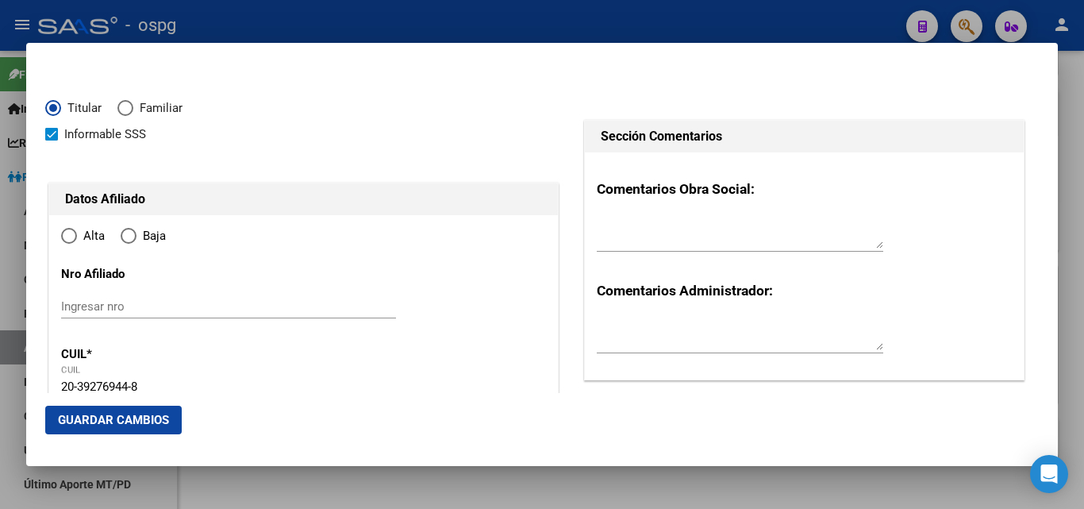
radio input "true"
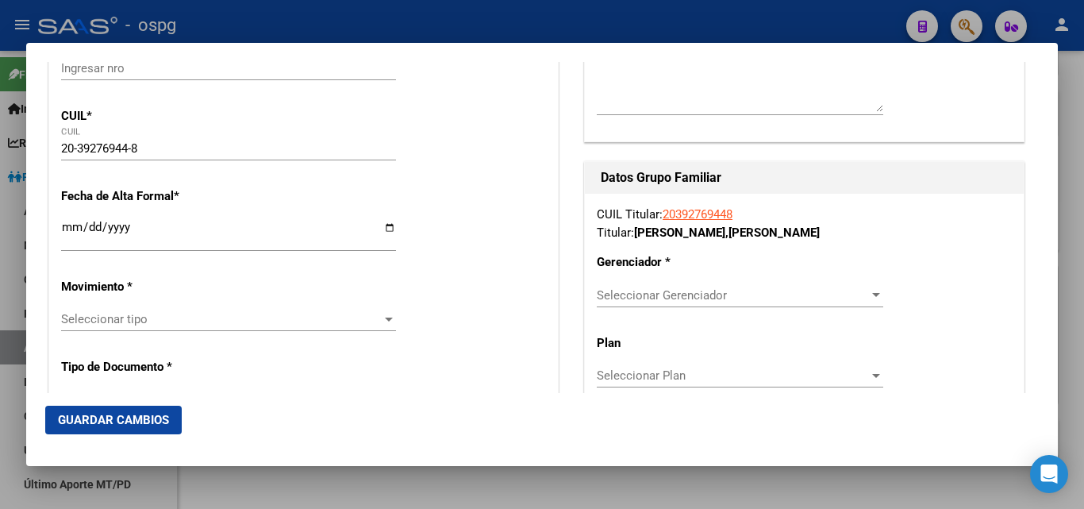
click at [71, 222] on input "Ingresar fecha" at bounding box center [228, 233] width 335 height 25
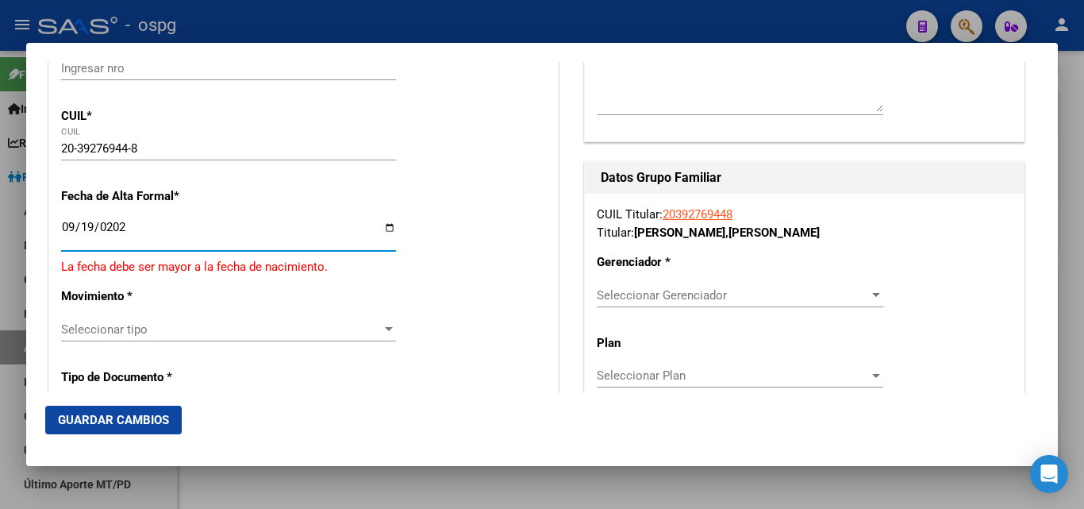
type input "[DATE]"
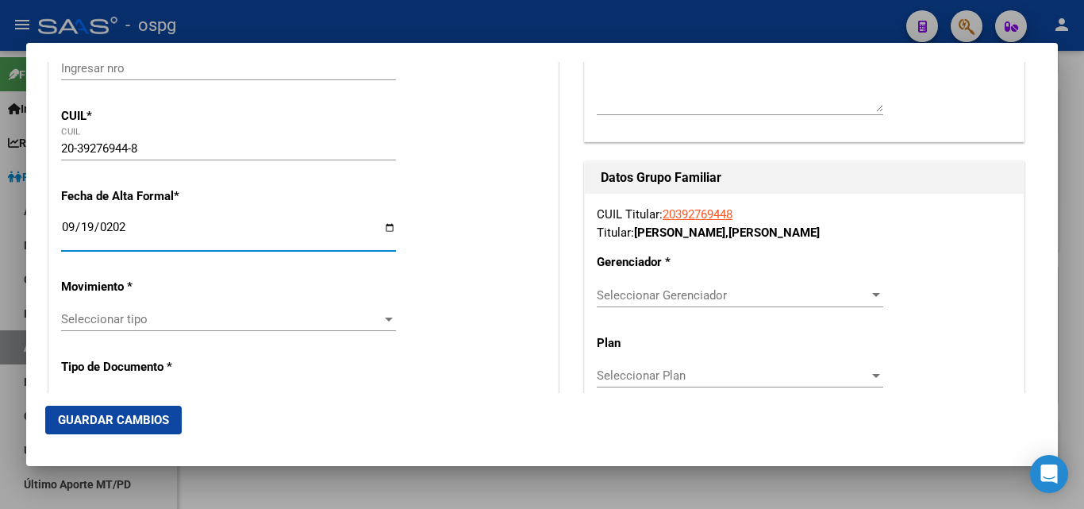
click at [174, 320] on span "Seleccionar tipo" at bounding box center [221, 319] width 321 height 14
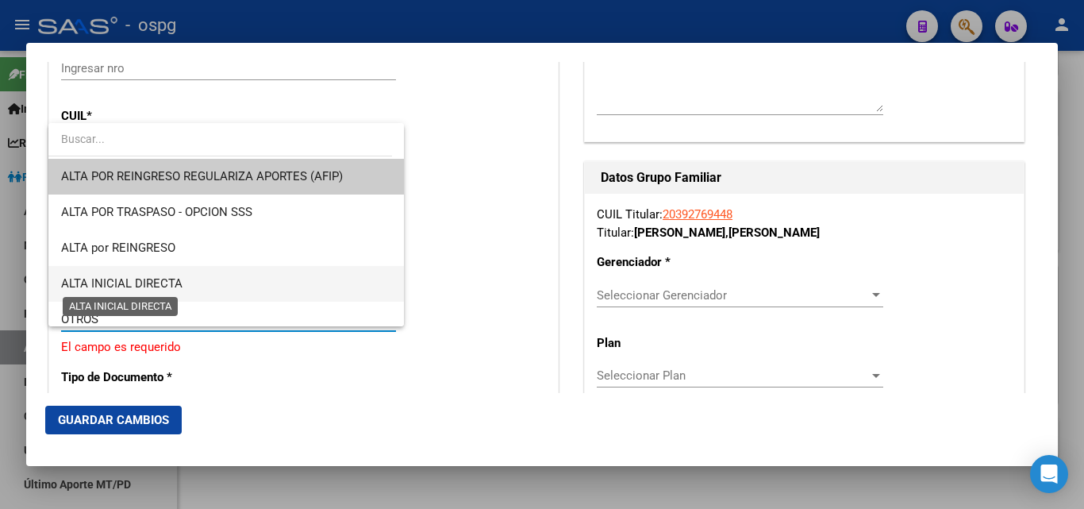
click at [140, 277] on span "ALTA INICIAL DIRECTA" at bounding box center [121, 283] width 121 height 14
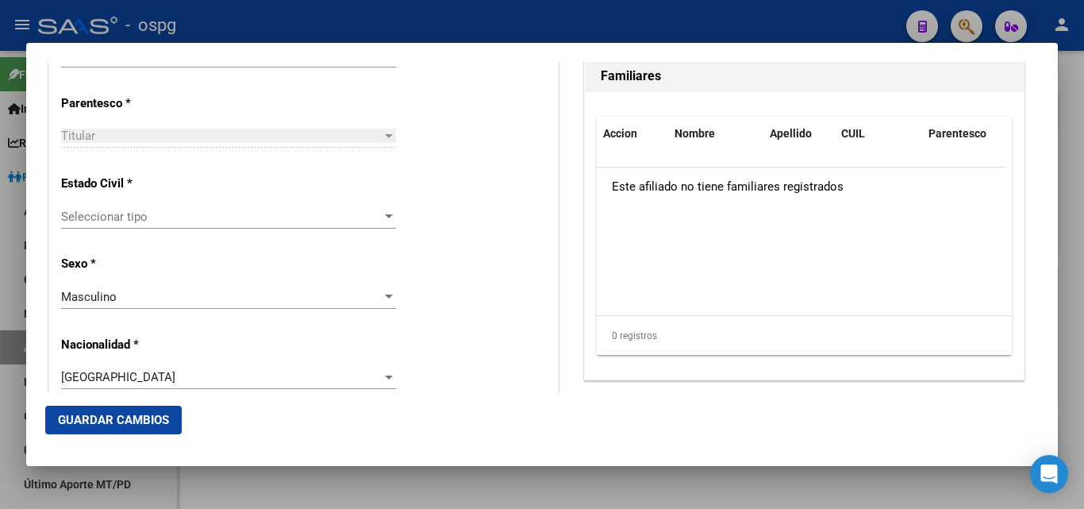
scroll to position [952, 0]
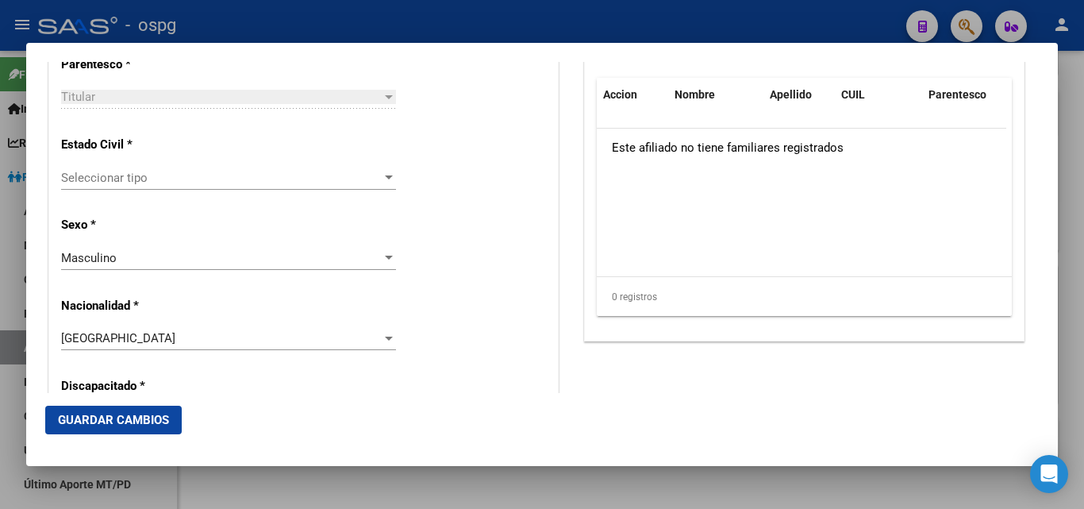
click at [83, 172] on span "Seleccionar tipo" at bounding box center [221, 178] width 321 height 14
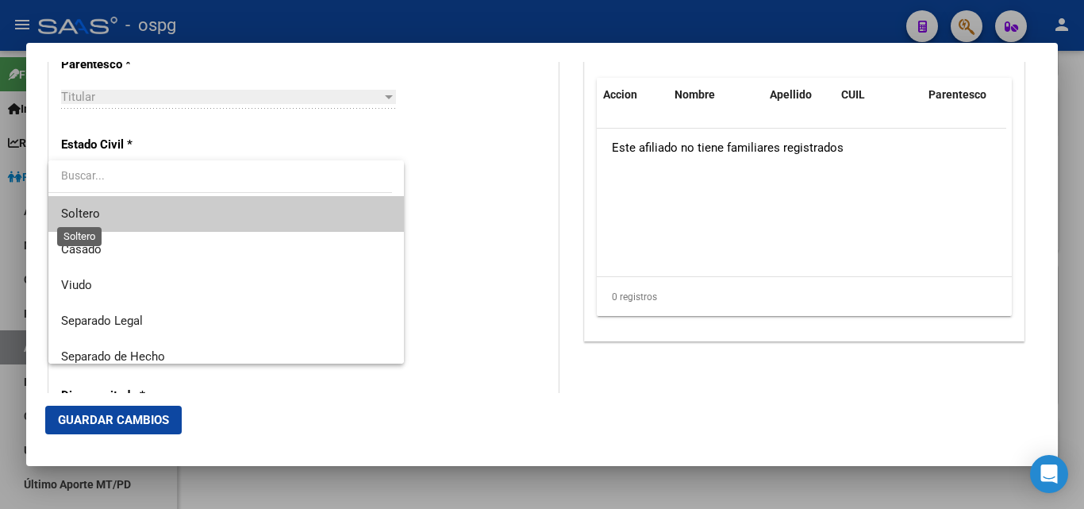
click at [96, 217] on span "Soltero" at bounding box center [80, 213] width 39 height 14
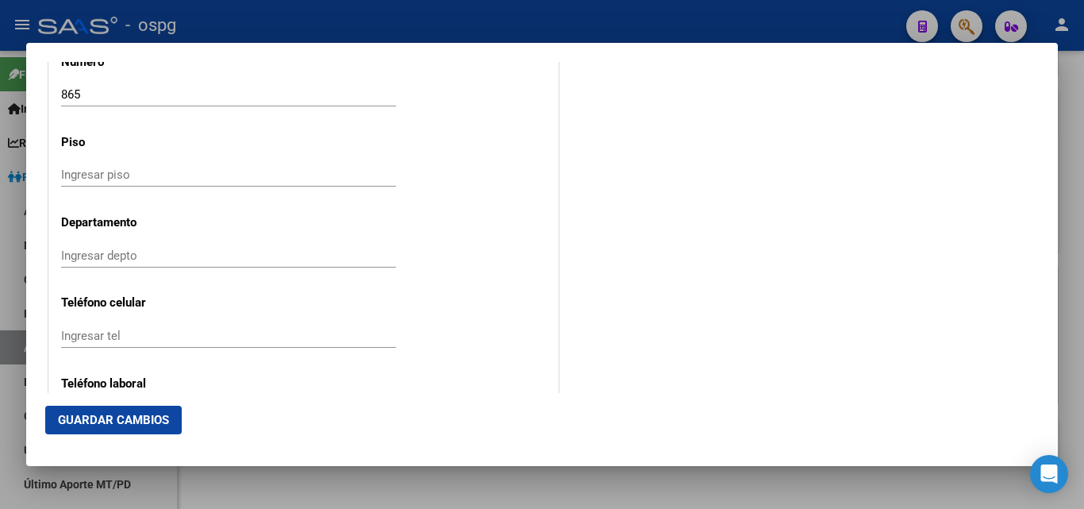
scroll to position [1905, 0]
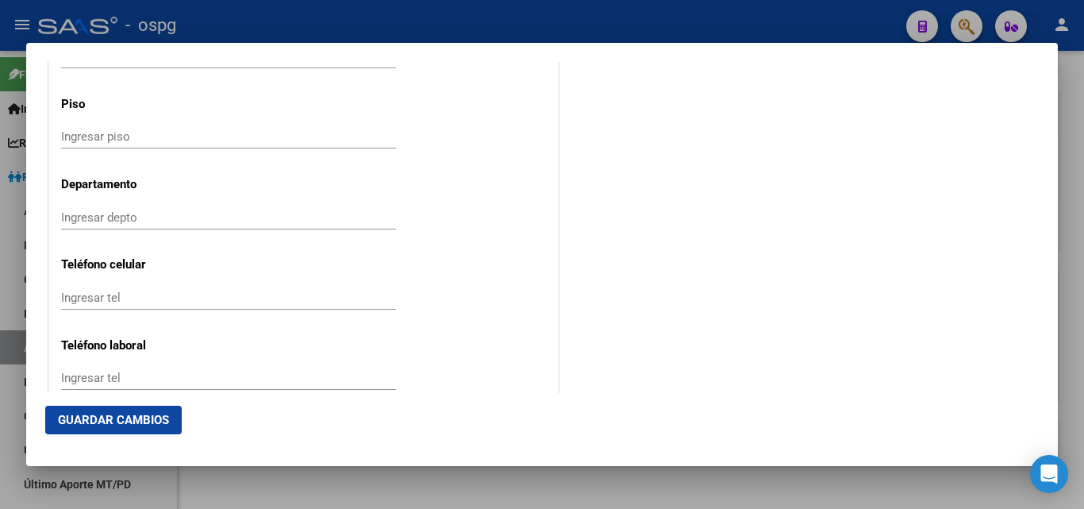
click at [140, 302] on input "Ingresar tel" at bounding box center [228, 297] width 335 height 14
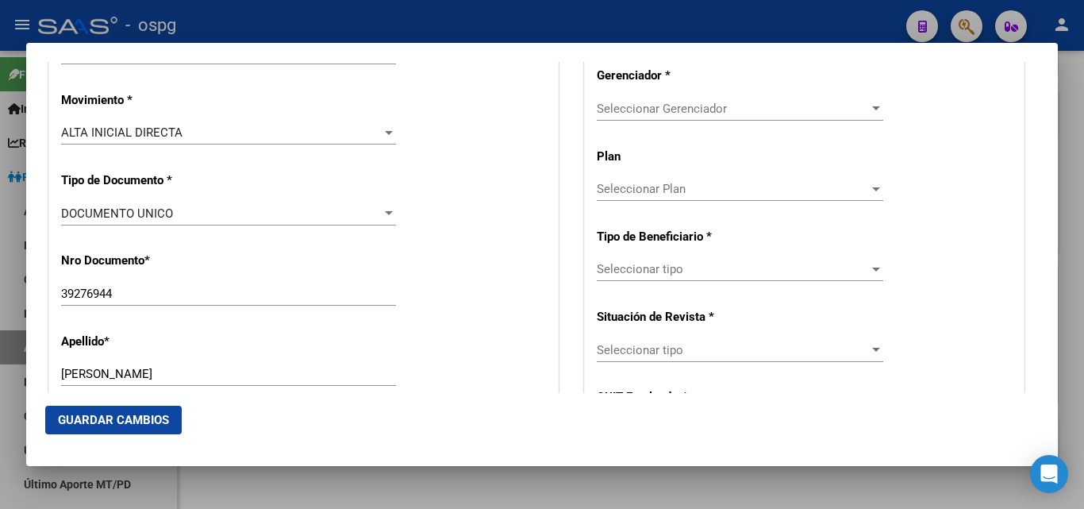
scroll to position [397, 0]
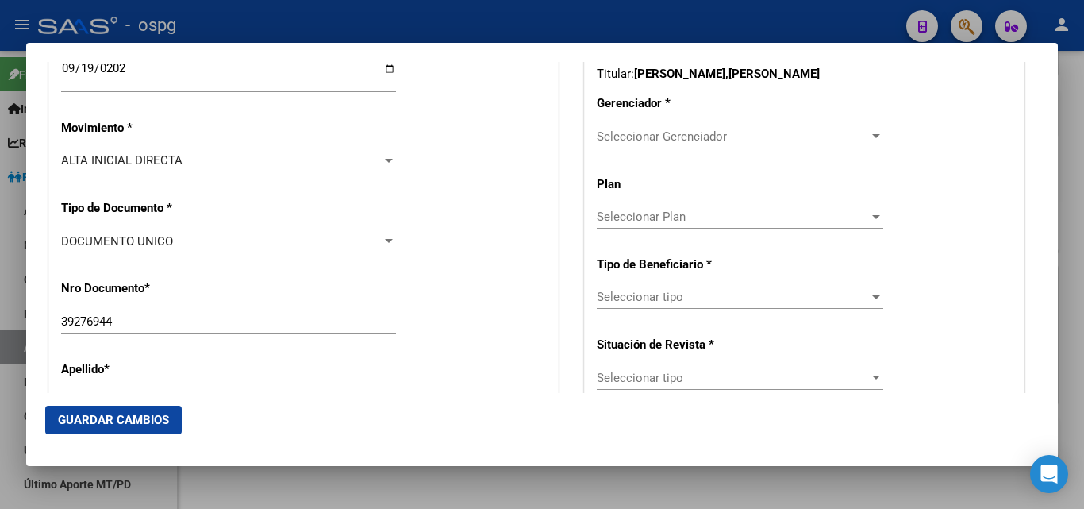
type input "1153283637"
click at [652, 123] on div "CUIL Titular: 20392769448 Titular: [PERSON_NAME] [PERSON_NAME] Gerenciador * Se…" at bounding box center [804, 295] width 439 height 521
click at [658, 131] on div "Seleccionar Gerenciador Seleccionar Gerenciador" at bounding box center [740, 137] width 286 height 24
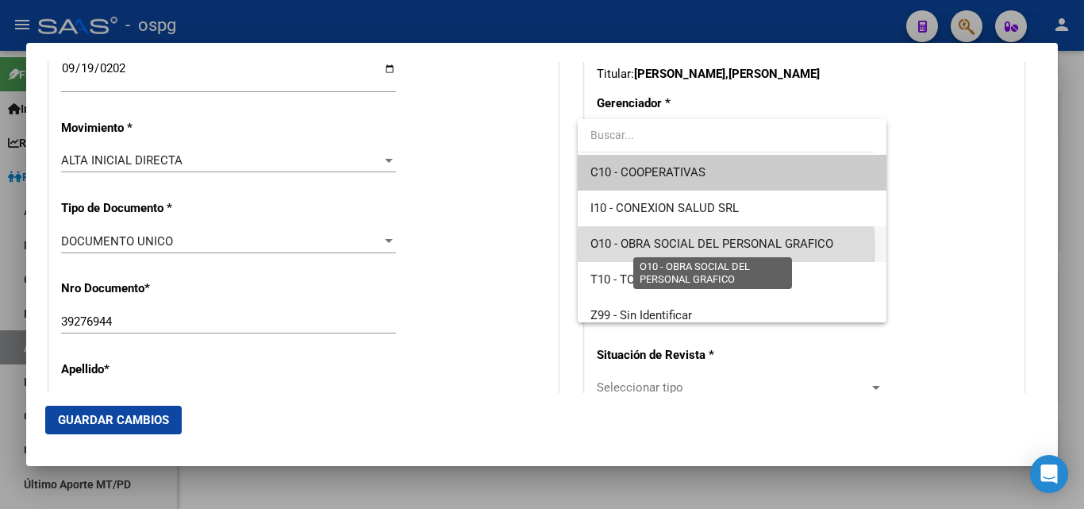
click at [667, 248] on span "O10 - OBRA SOCIAL DEL PERSONAL GRAFICO" at bounding box center [711, 243] width 243 height 14
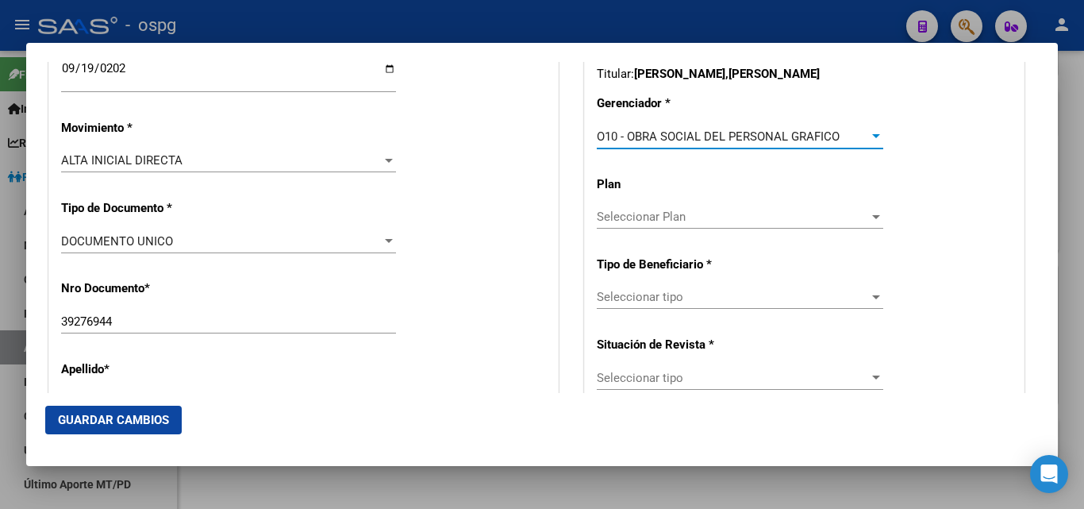
click at [643, 288] on div "Seleccionar tipo Seleccionar tipo" at bounding box center [740, 297] width 286 height 24
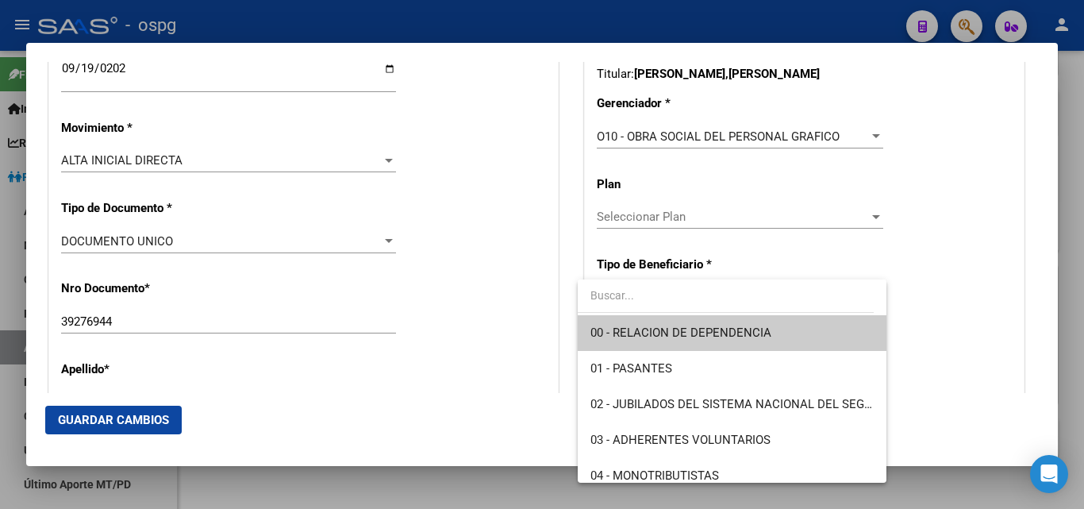
click at [668, 340] on span "00 - RELACION DE DEPENDENCIA" at bounding box center [680, 332] width 181 height 14
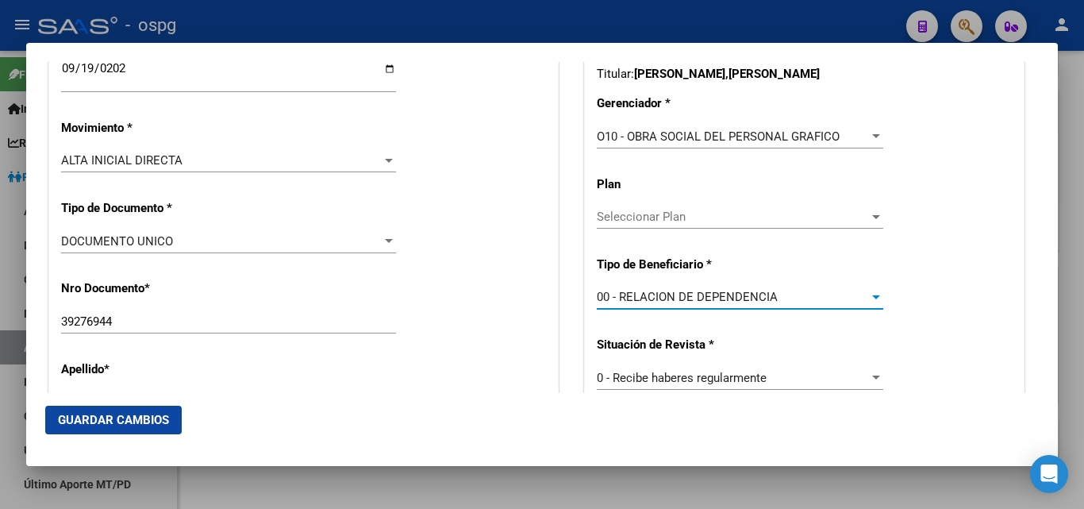
type input "30-61307818-1"
click at [105, 406] on button "Guardar Cambios" at bounding box center [113, 420] width 136 height 29
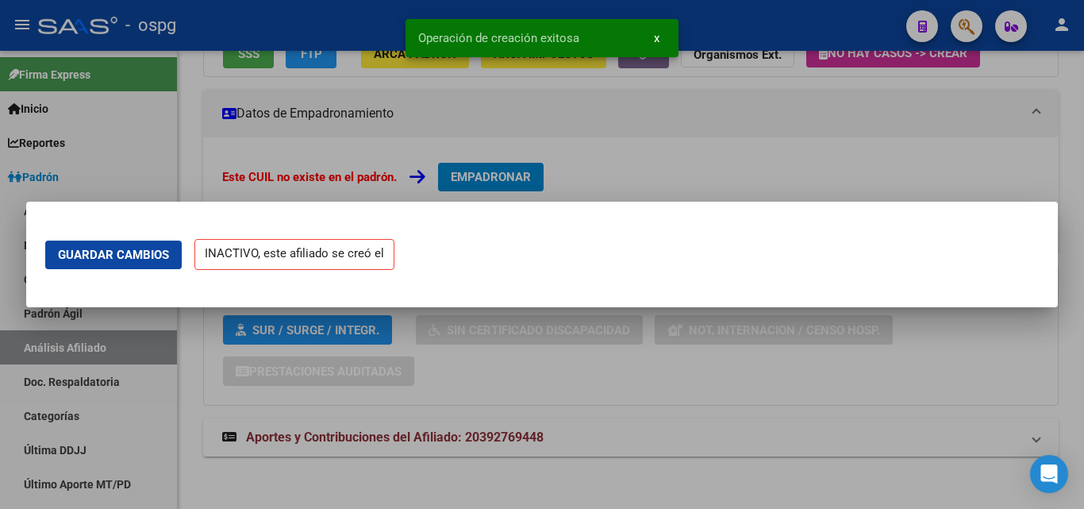
scroll to position [0, 0]
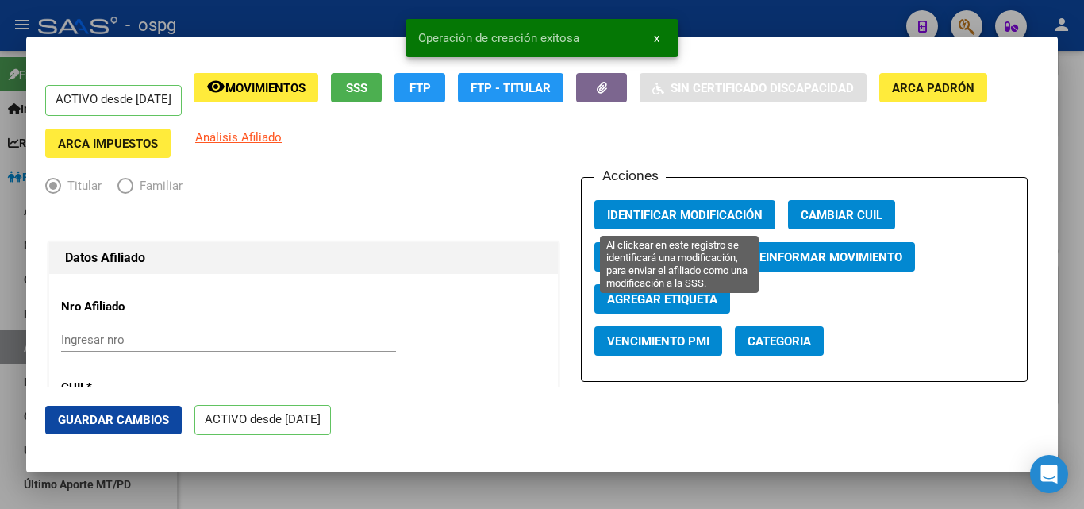
click at [686, 220] on span "Identificar Modificación" at bounding box center [685, 215] width 156 height 14
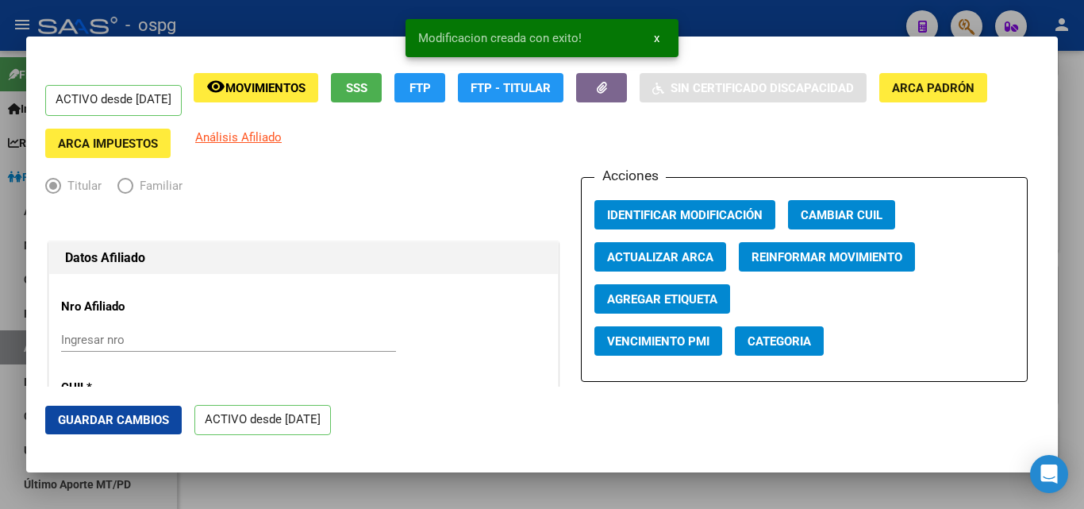
drag, startPoint x: 107, startPoint y: 413, endPoint x: 108, endPoint y: 403, distance: 9.6
click at [108, 413] on span "Guardar Cambios" at bounding box center [113, 420] width 111 height 14
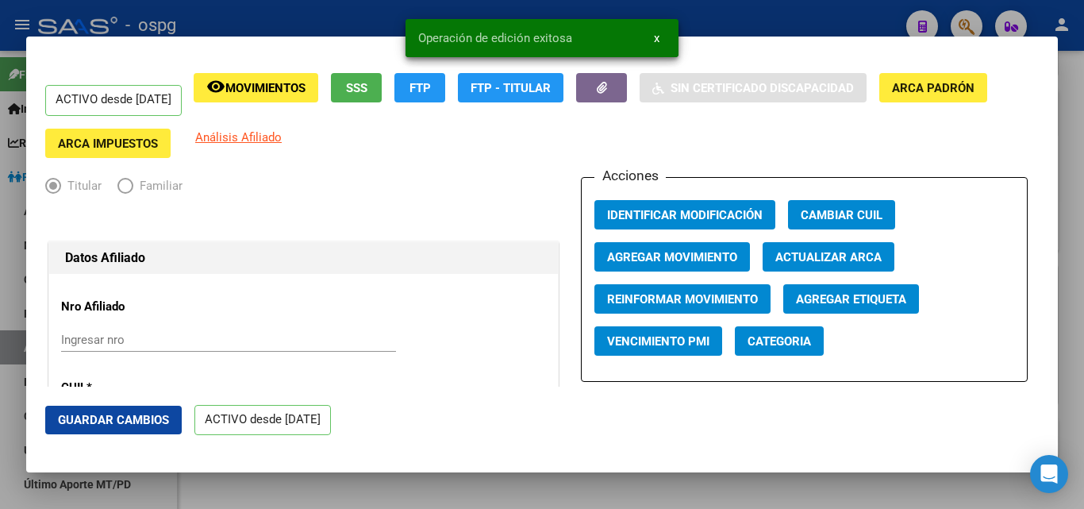
click at [157, 22] on div at bounding box center [542, 254] width 1084 height 509
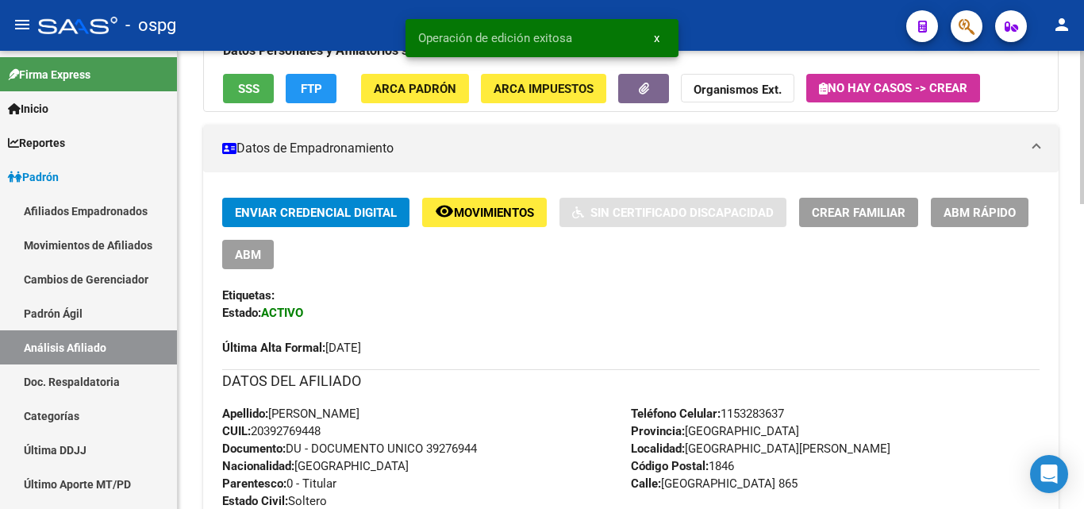
scroll to position [238, 0]
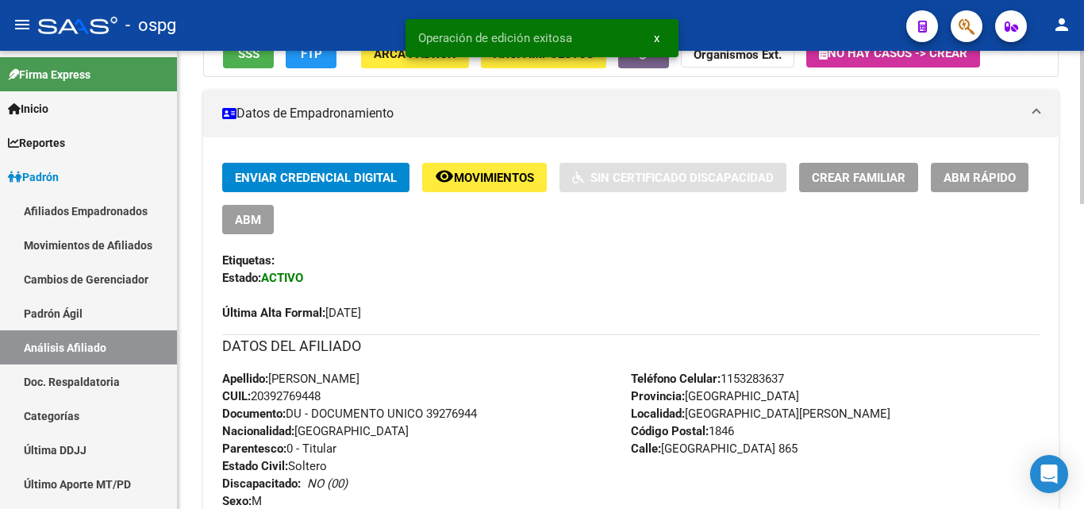
click at [813, 184] on span "Crear Familiar" at bounding box center [859, 178] width 94 height 14
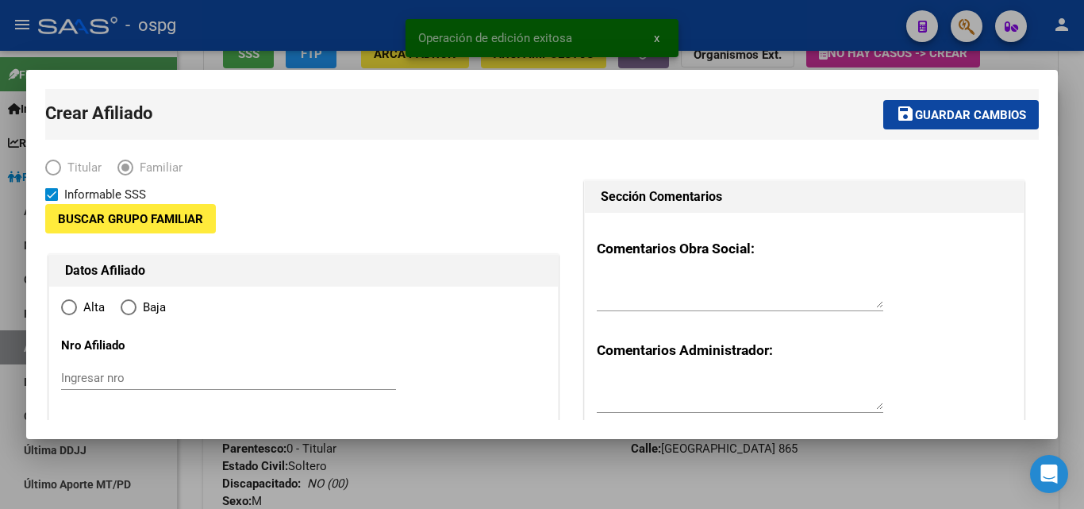
type input "30-61307818-1"
type input "[GEOGRAPHIC_DATA][PERSON_NAME]"
type input "1846"
type input "[GEOGRAPHIC_DATA]"
type input "865"
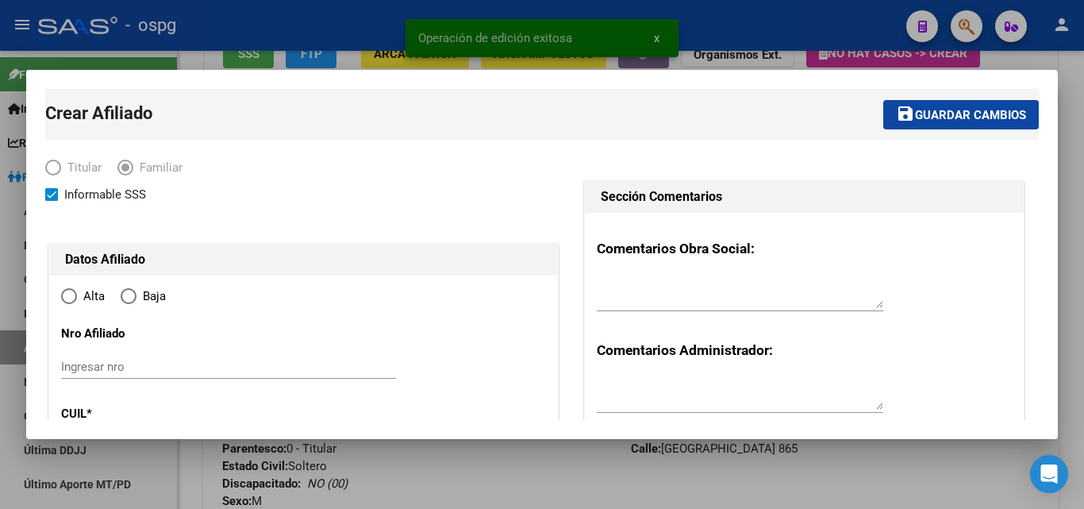
radio input "true"
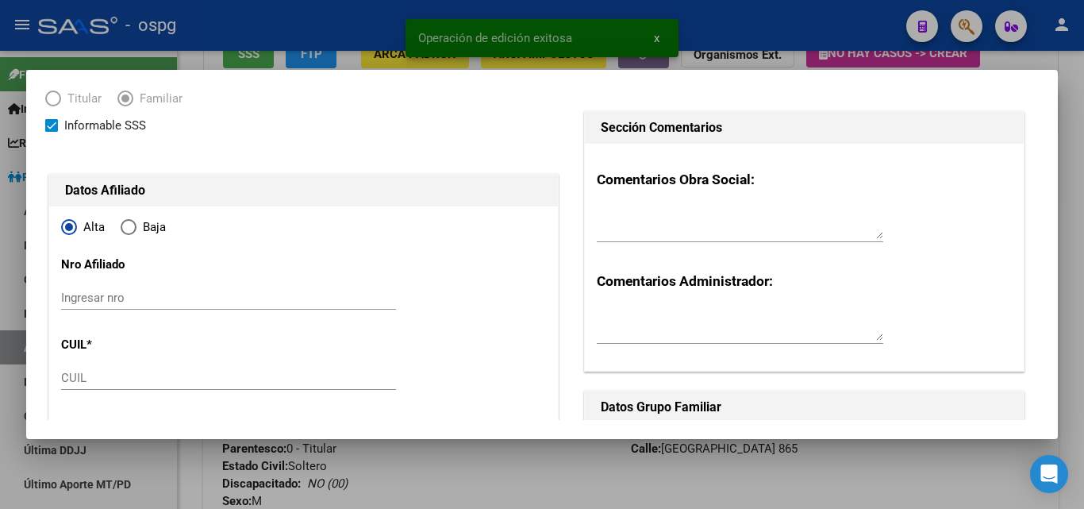
scroll to position [159, 0]
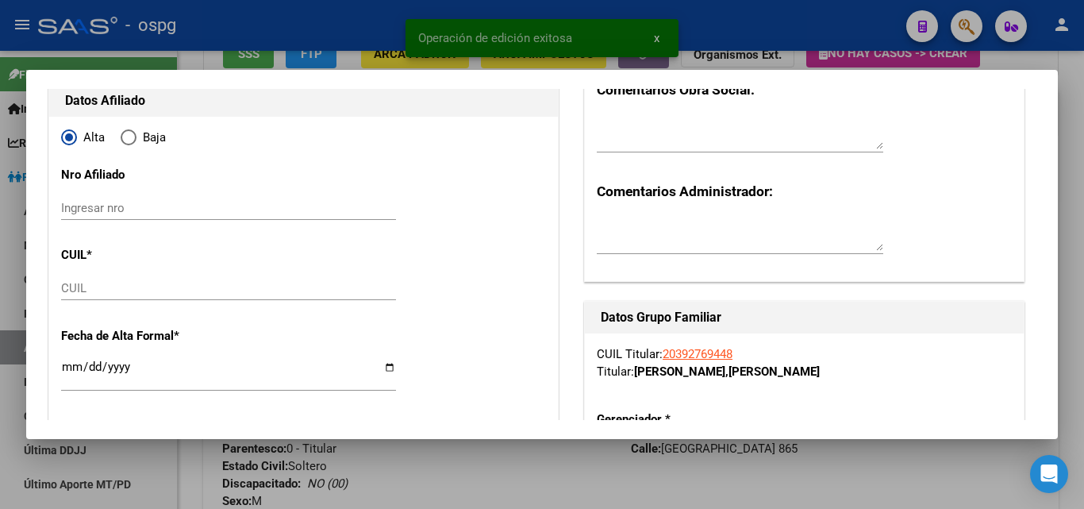
type input "30-61307818-1"
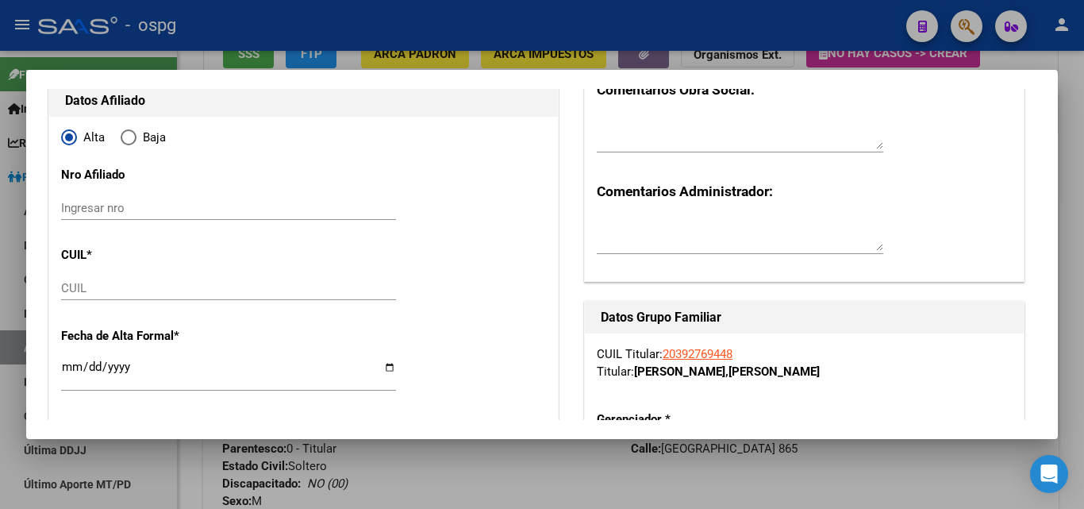
click at [73, 286] on input "CUIL" at bounding box center [228, 288] width 335 height 14
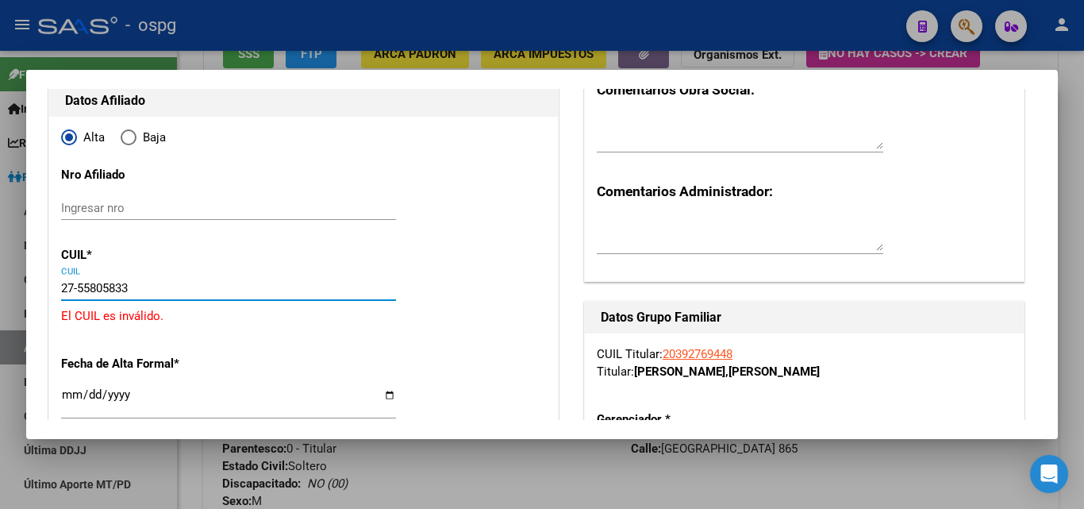
type input "27-55805833-7"
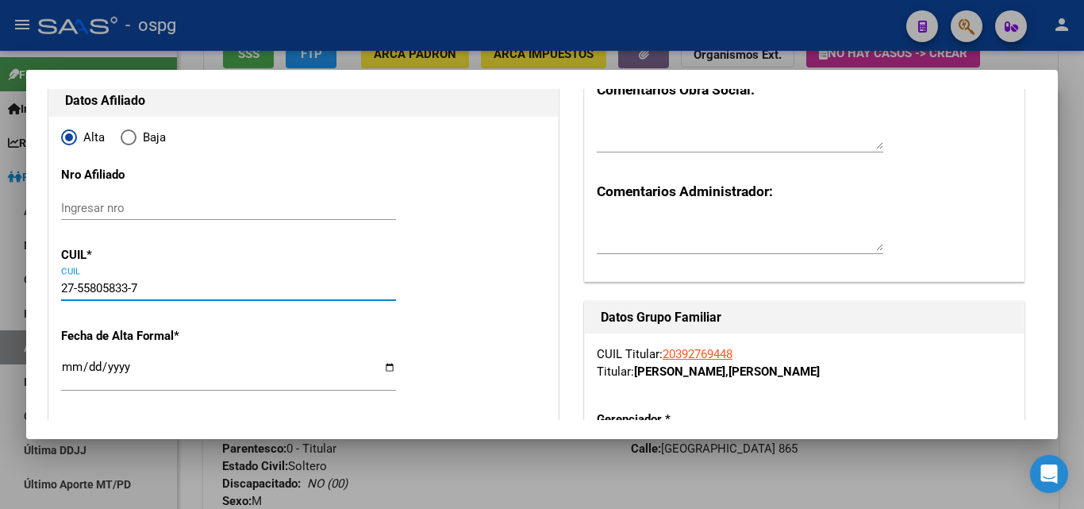
type input "55805833"
type input "[PERSON_NAME]"
type input "[DATE]"
type input "SAN JOS»"
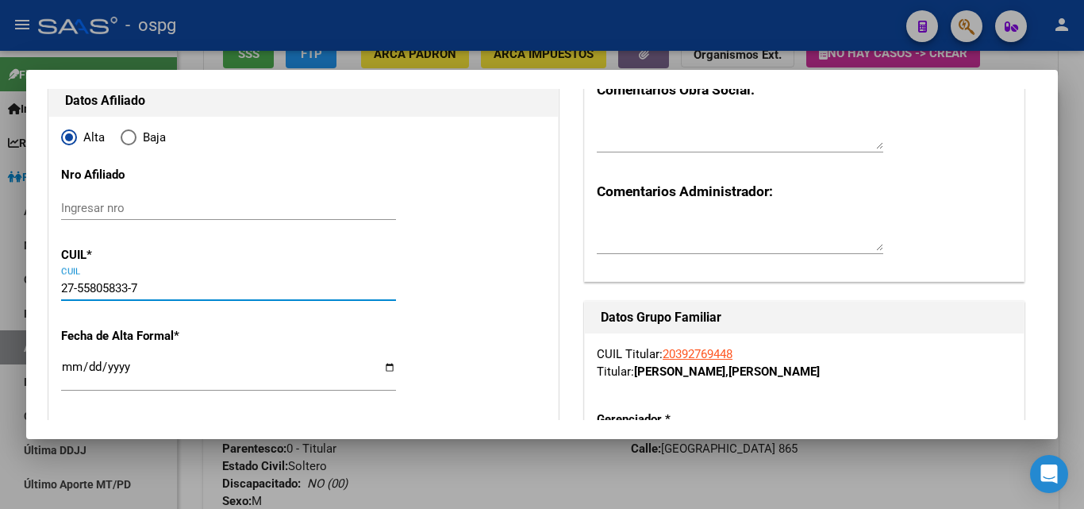
type input "27-55805833-7"
click at [68, 365] on input "Ingresar fecha" at bounding box center [228, 372] width 335 height 25
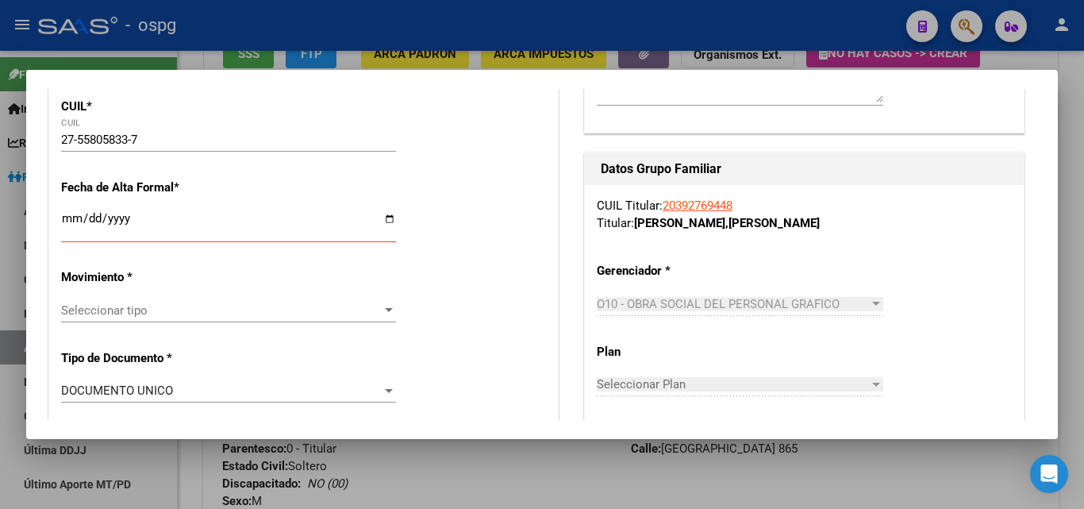
scroll to position [317, 0]
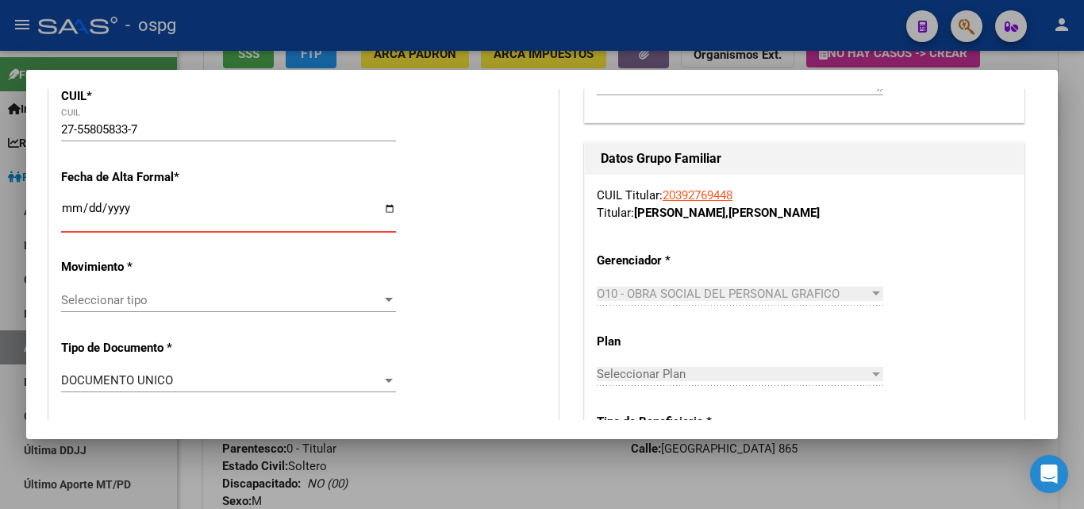
click at [85, 210] on input "Ingresar fecha" at bounding box center [228, 214] width 335 height 25
click at [74, 210] on input "Ingresar fecha" at bounding box center [228, 214] width 335 height 25
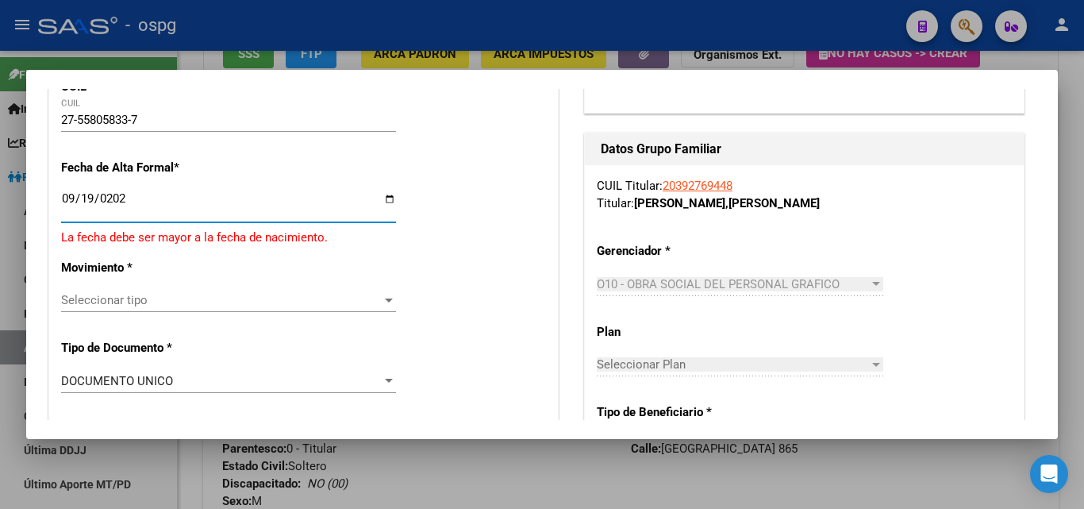
type input "[DATE]"
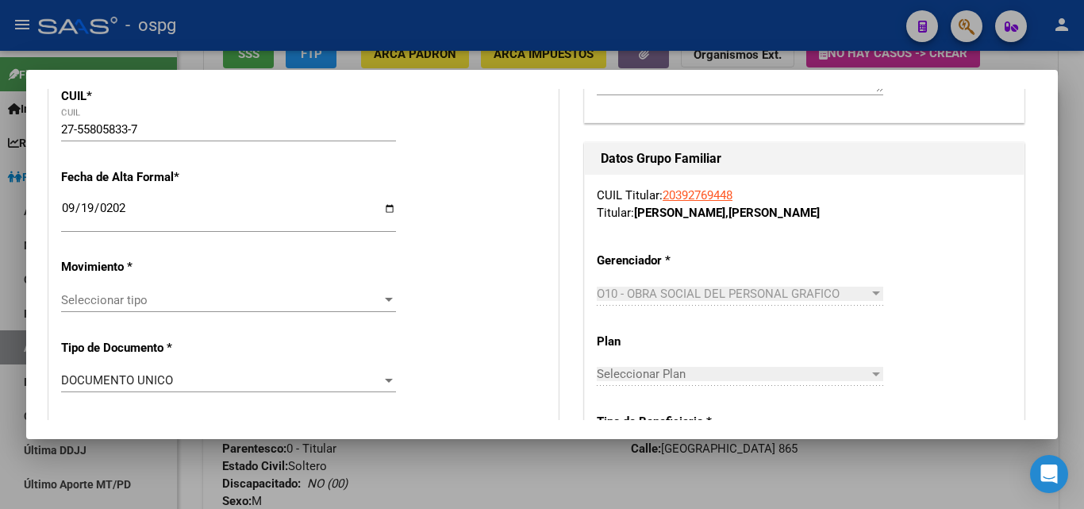
click at [81, 289] on div "Seleccionar tipo Seleccionar tipo" at bounding box center [228, 300] width 335 height 24
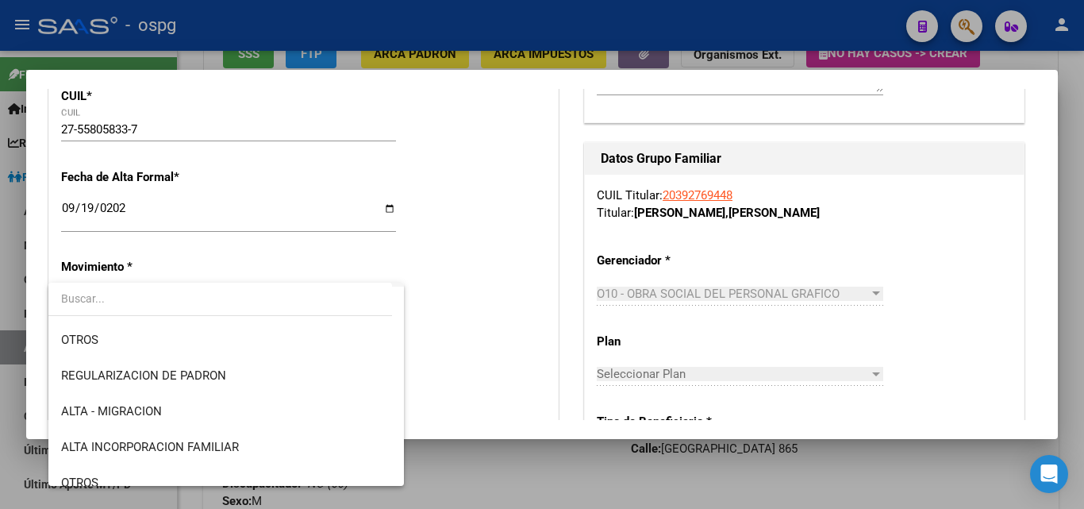
scroll to position [159, 0]
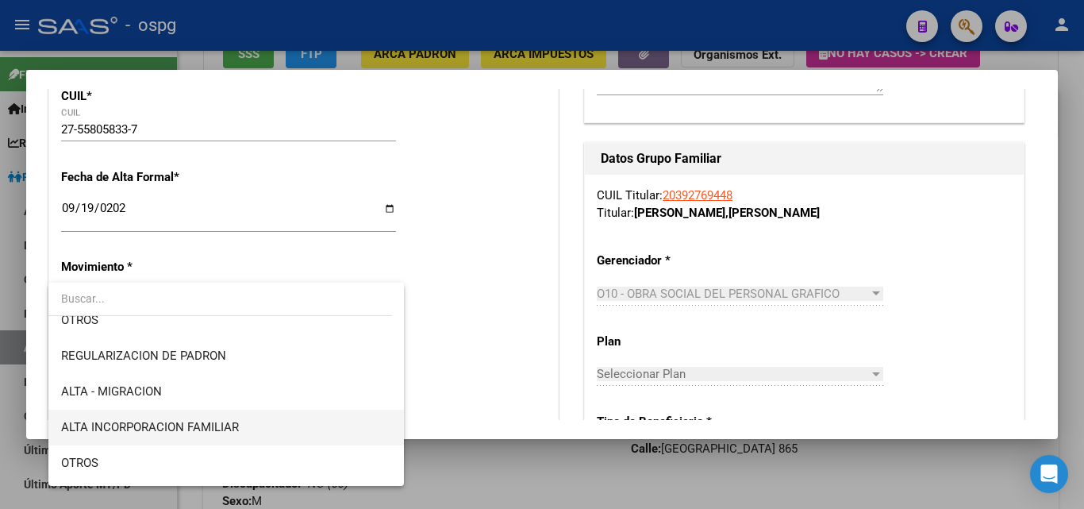
click at [163, 418] on span "ALTA INCORPORACION FAMILIAR" at bounding box center [226, 427] width 330 height 36
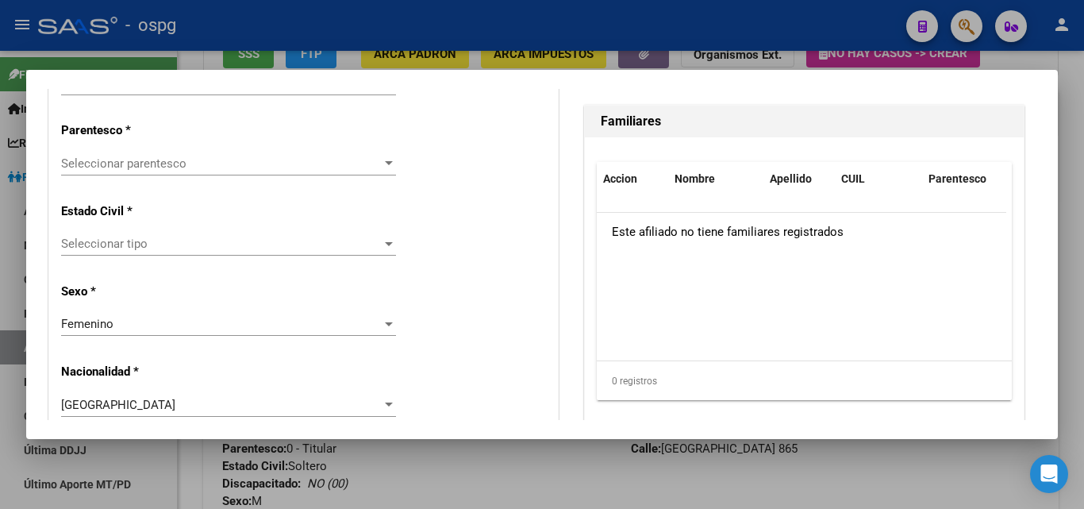
scroll to position [952, 0]
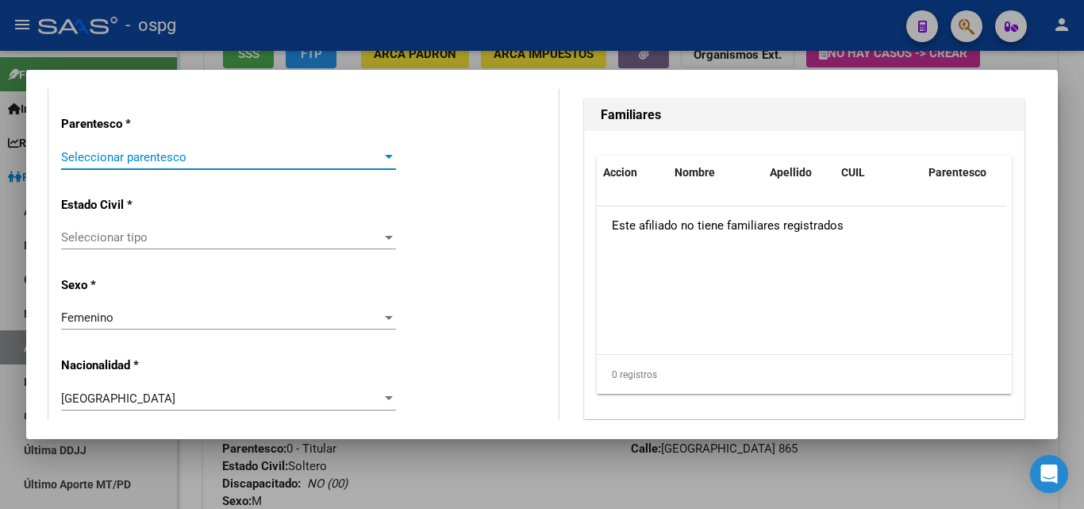
click at [87, 163] on span "Seleccionar parentesco" at bounding box center [221, 157] width 321 height 14
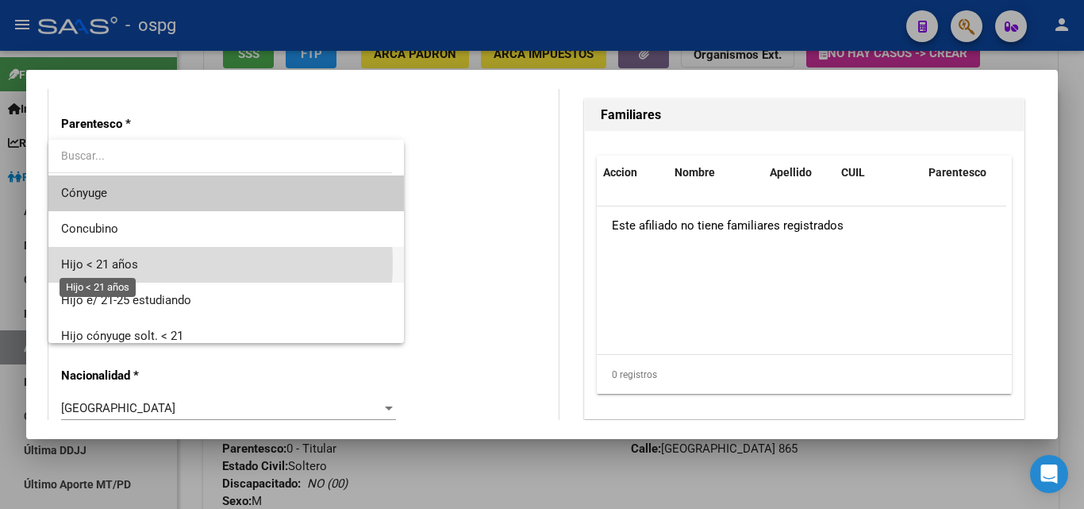
click at [129, 263] on span "Hijo < 21 años" at bounding box center [99, 264] width 77 height 14
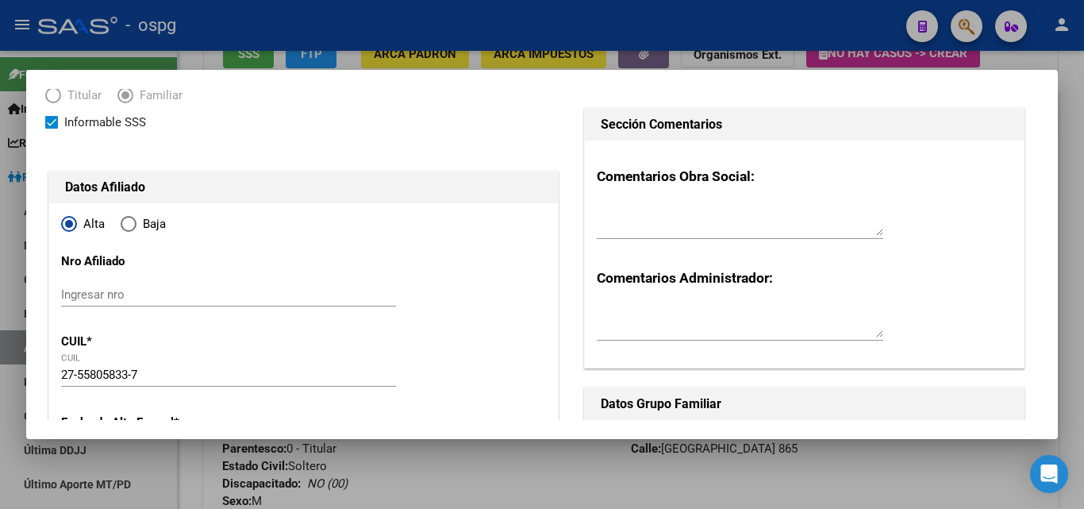
scroll to position [0, 0]
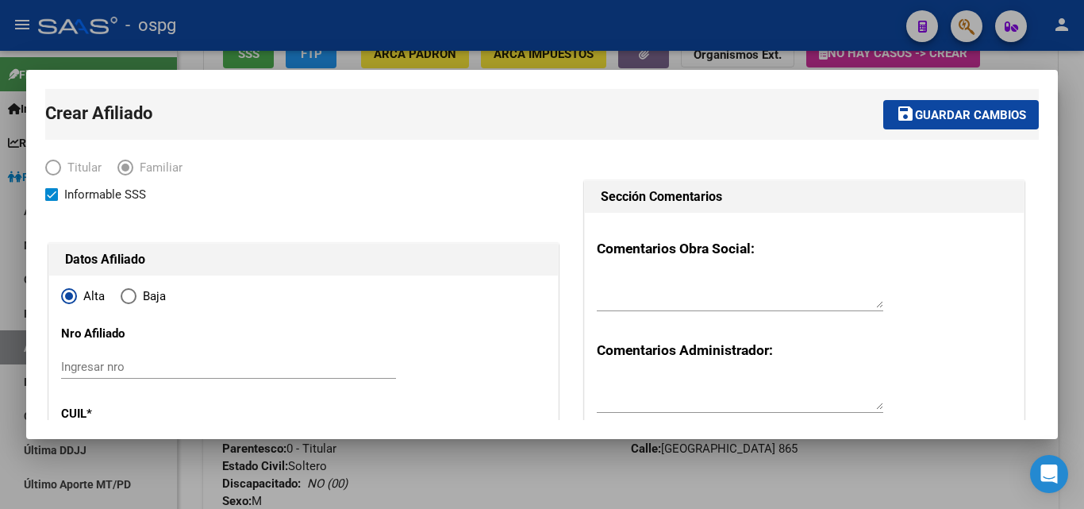
click at [941, 91] on mat-toolbar-row "save Guardar cambios" at bounding box center [761, 114] width 556 height 51
click at [923, 105] on button "save Guardar cambios" at bounding box center [961, 114] width 156 height 29
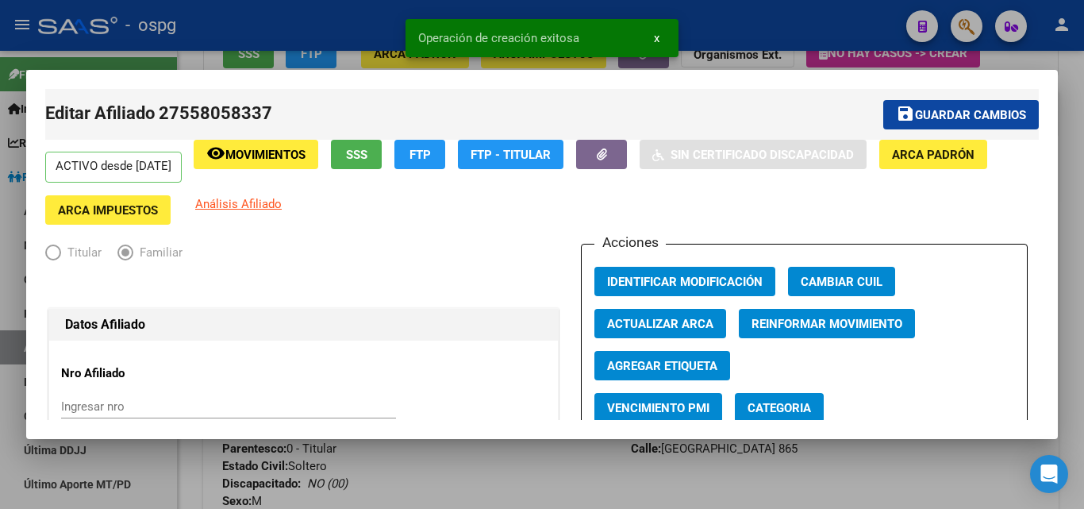
click at [900, 117] on mat-icon "save" at bounding box center [905, 113] width 19 height 19
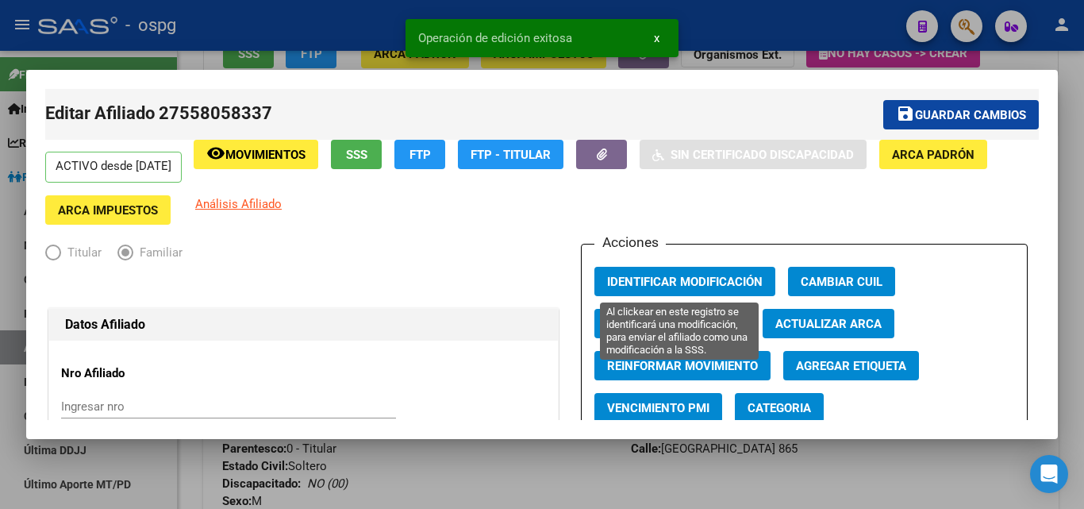
click at [639, 289] on button "Identificar Modificación" at bounding box center [684, 281] width 181 height 29
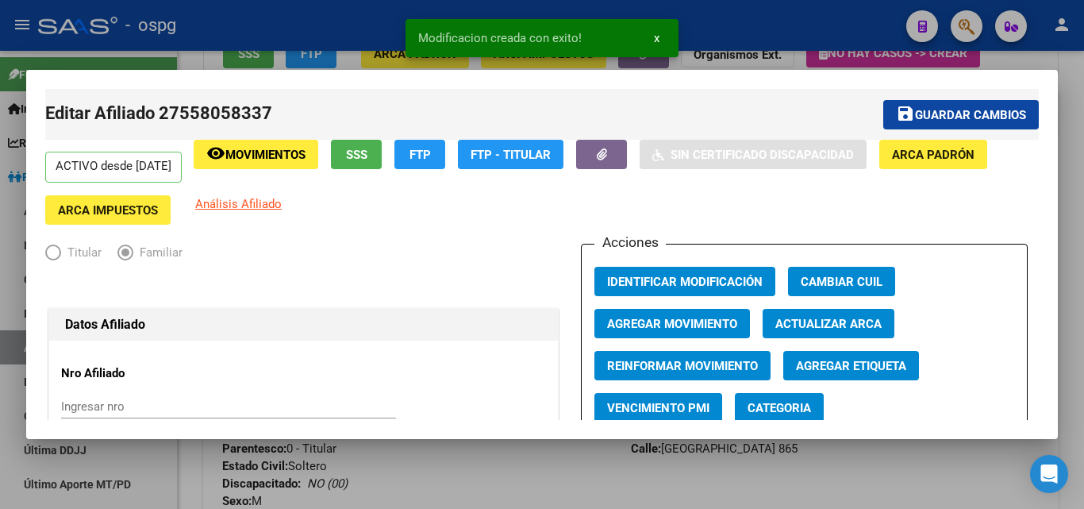
click at [349, 59] on div at bounding box center [542, 254] width 1084 height 509
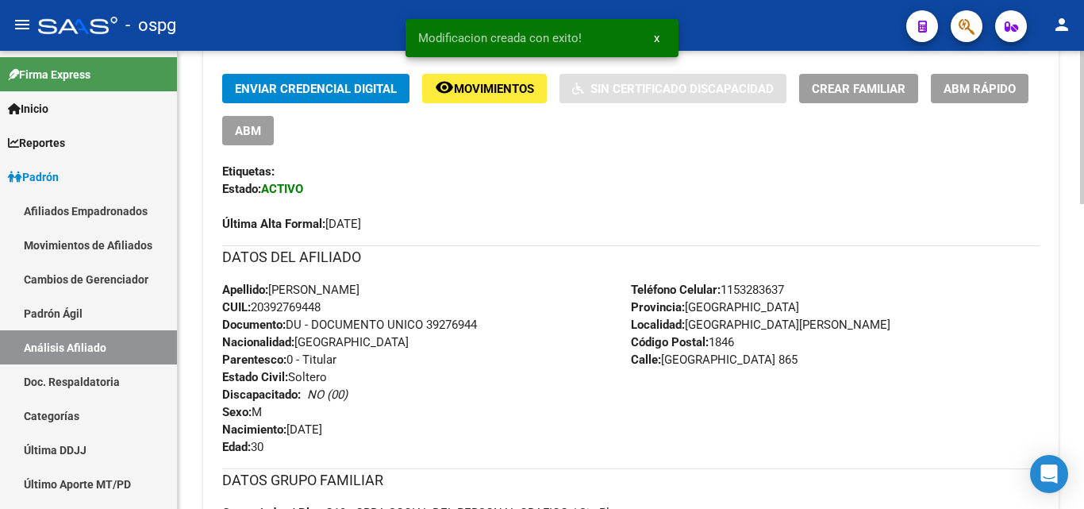
scroll to position [317, 0]
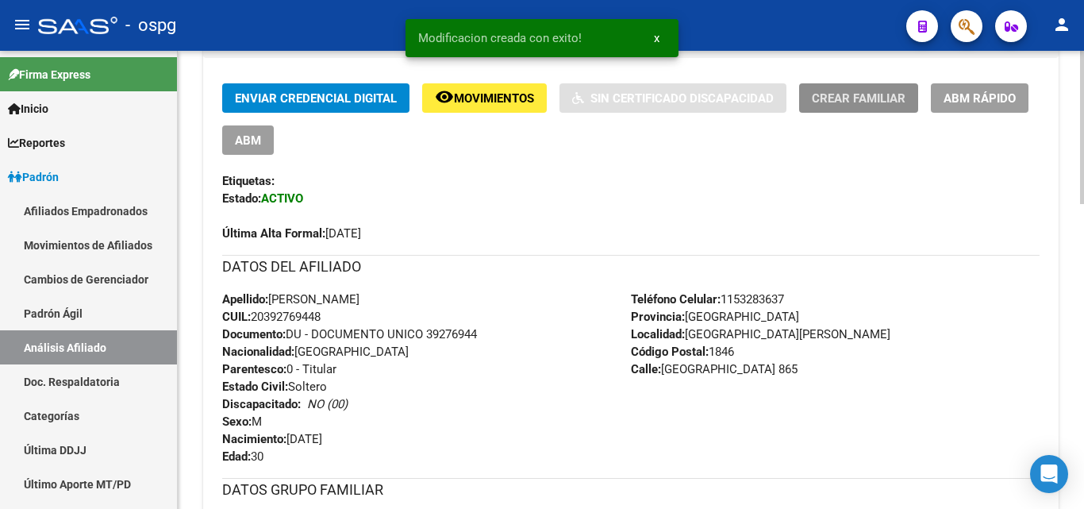
click at [865, 103] on span "Crear Familiar" at bounding box center [859, 98] width 94 height 14
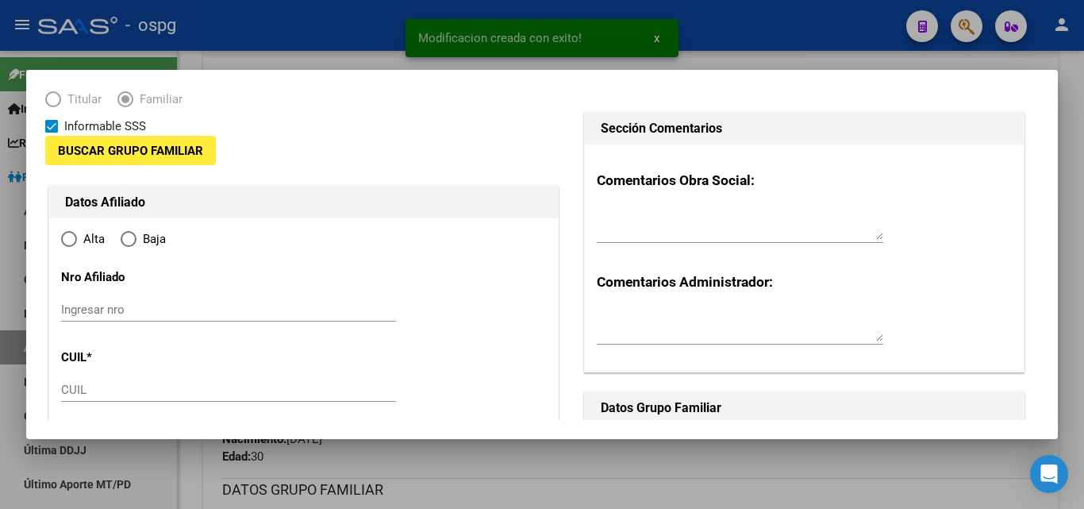
type input "30-61307818-1"
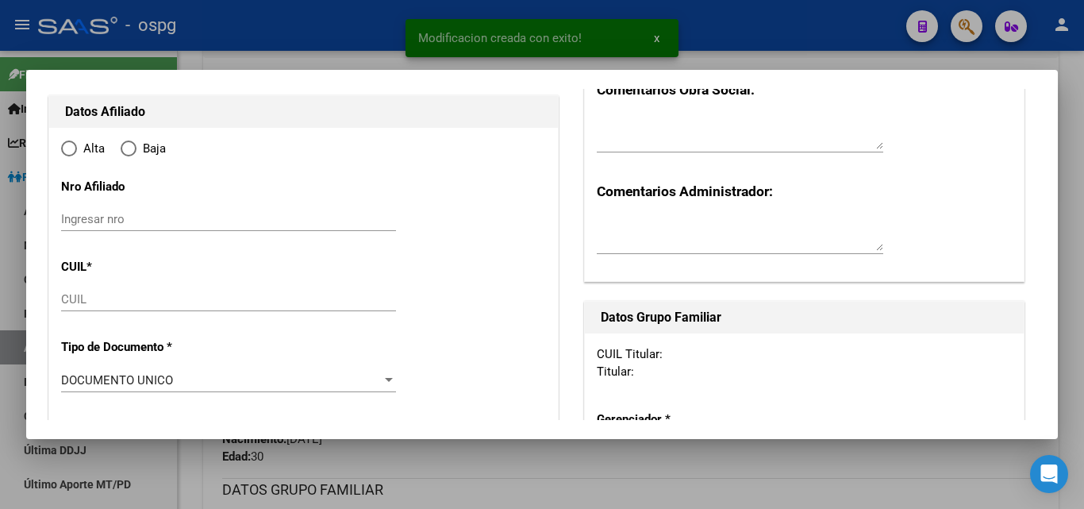
type input "[GEOGRAPHIC_DATA][PERSON_NAME]"
type input "1846"
type input "[GEOGRAPHIC_DATA]"
type input "865"
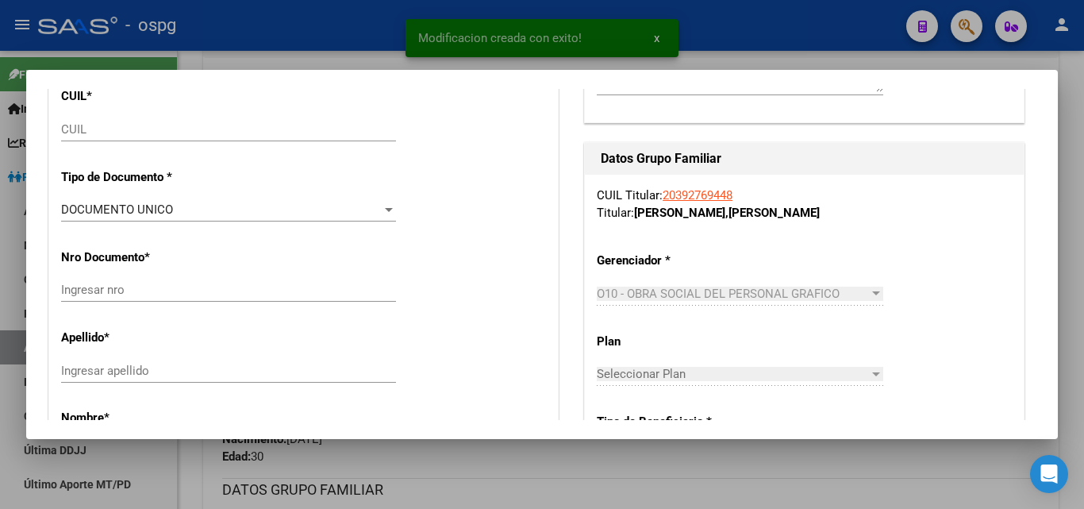
radio input "true"
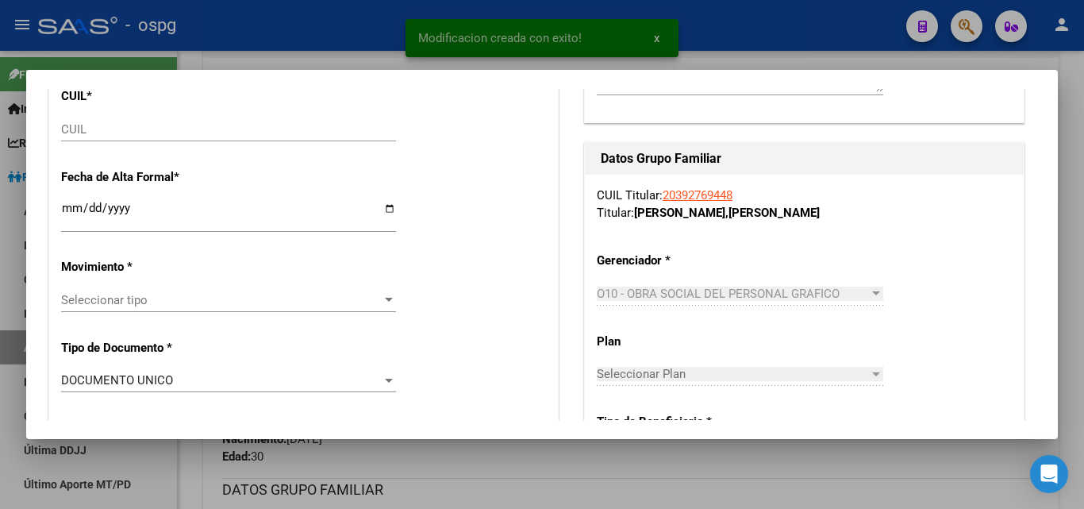
type input "30-61307818-1"
click at [74, 133] on input "CUIL" at bounding box center [228, 129] width 335 height 14
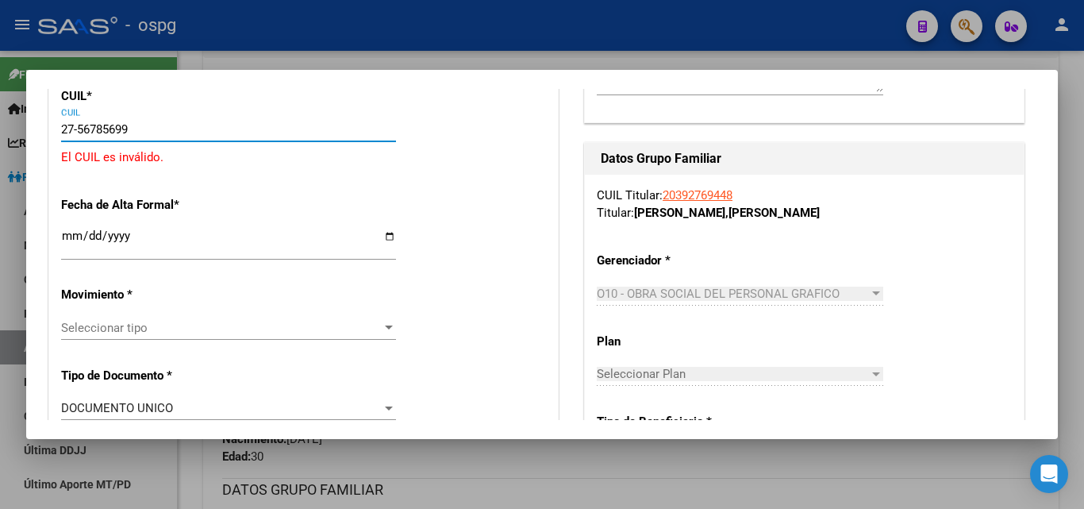
type input "27-56785699-8"
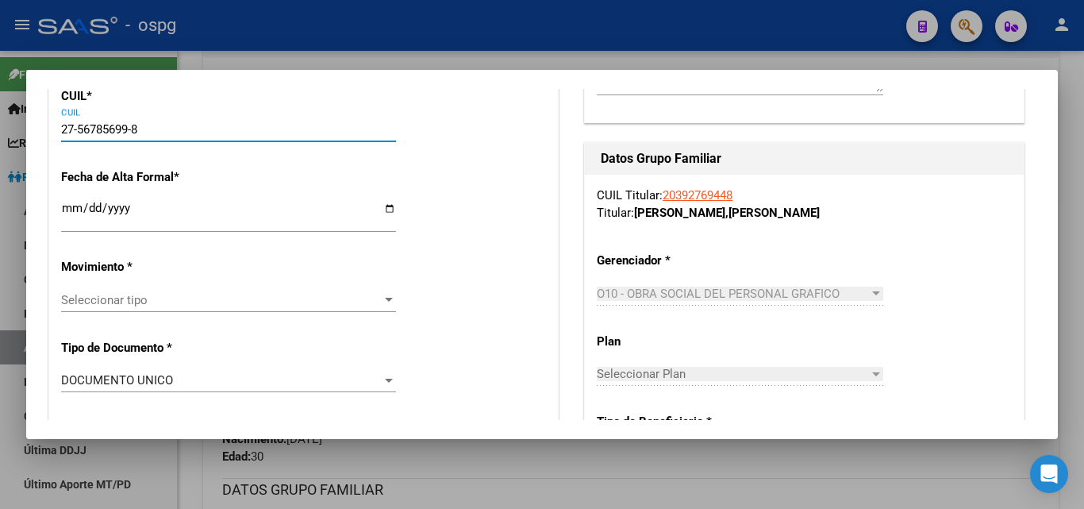
type input "56785699"
type input "[PERSON_NAME]"
type input "[DATE]"
type input "SAN JOS»"
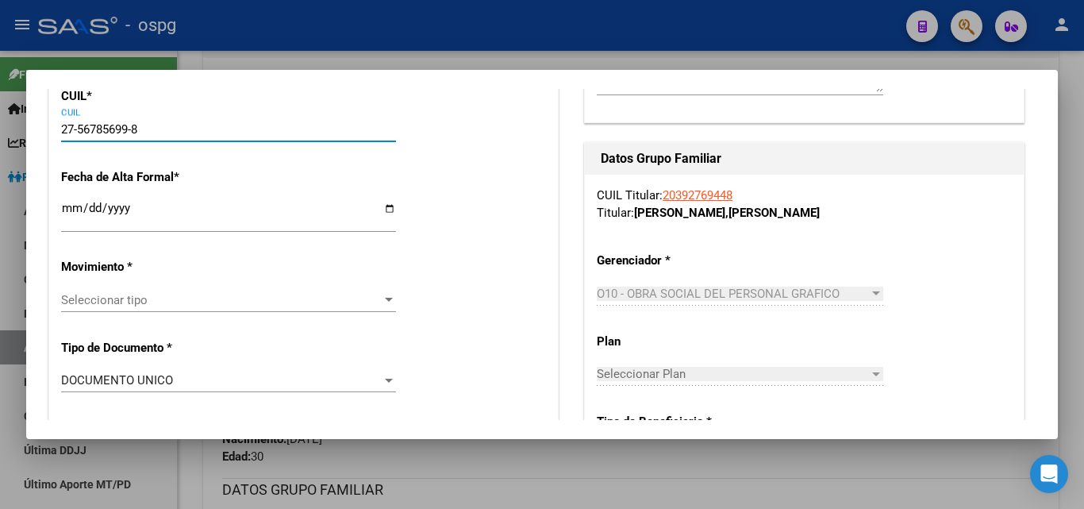
type input "27-56785699-8"
click at [66, 210] on input "Ingresar fecha" at bounding box center [228, 214] width 335 height 25
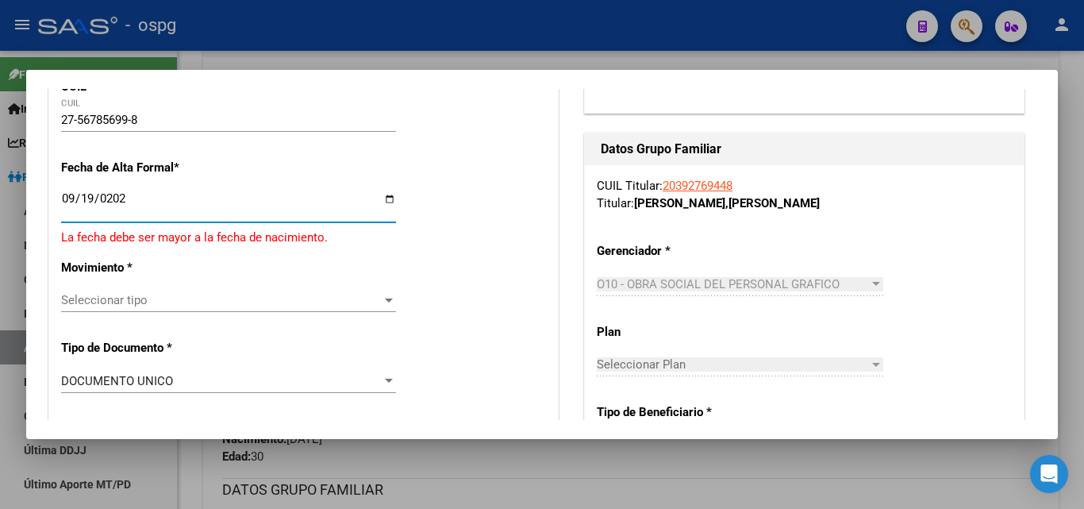
type input "[DATE]"
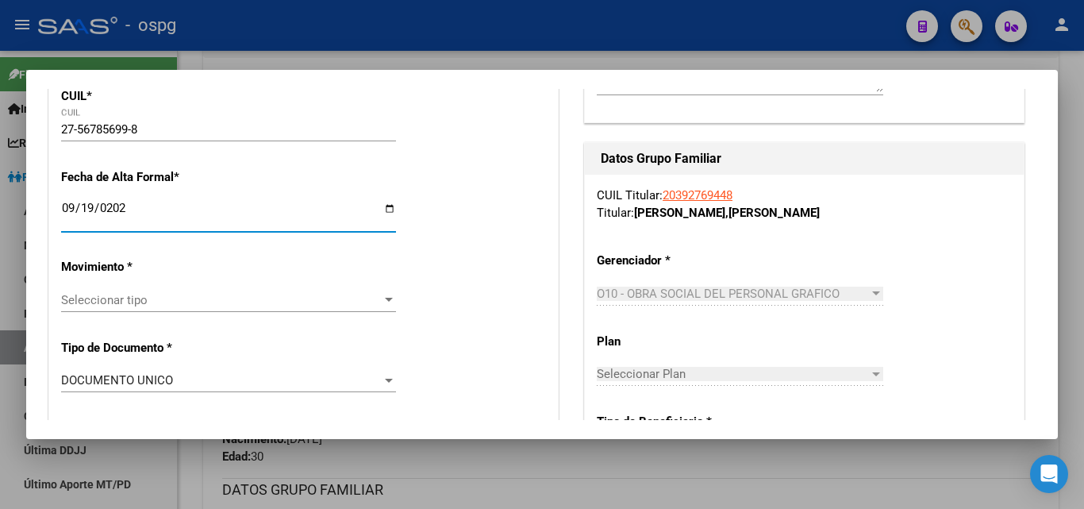
click at [111, 298] on span "Seleccionar tipo" at bounding box center [221, 300] width 321 height 14
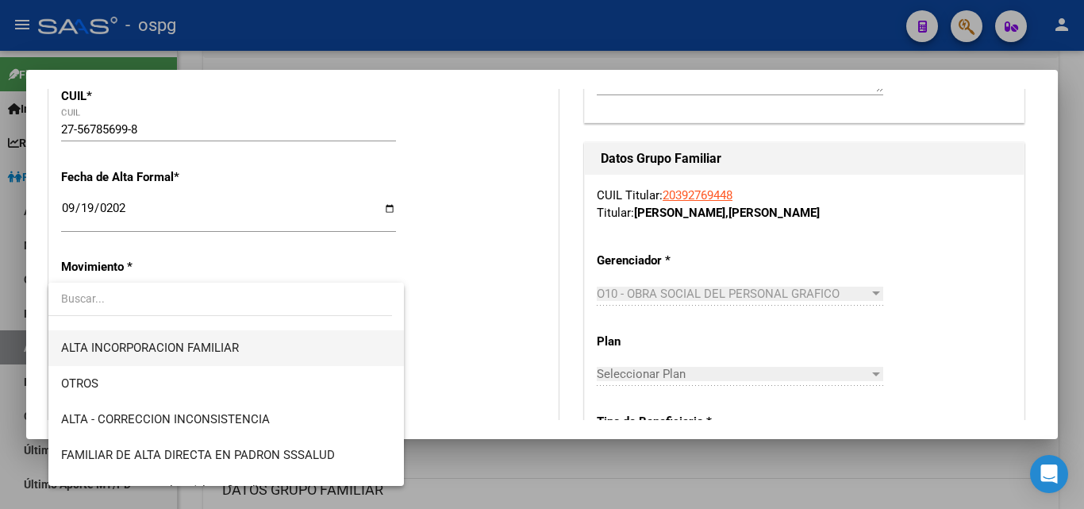
click at [175, 352] on span "ALTA INCORPORACION FAMILIAR" at bounding box center [150, 347] width 178 height 14
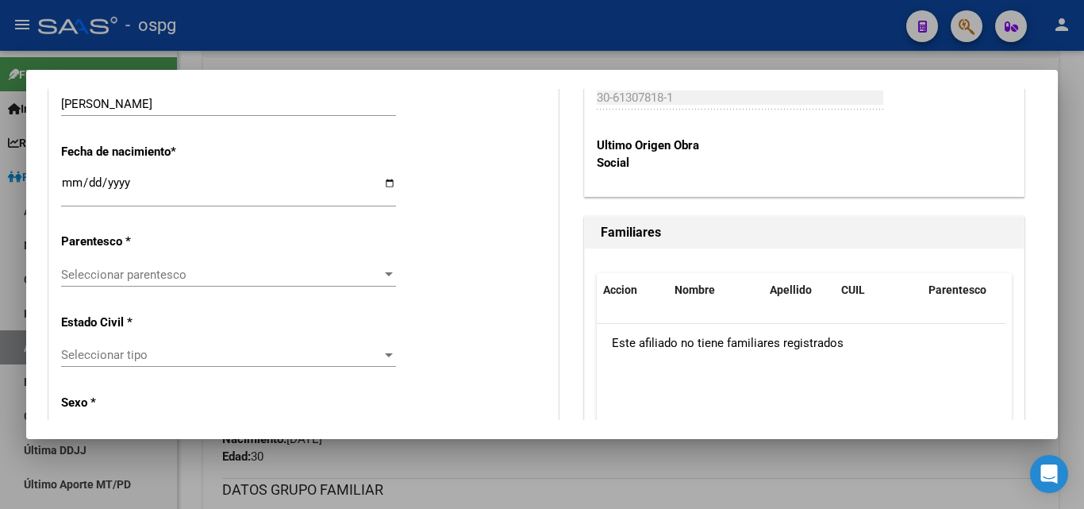
scroll to position [873, 0]
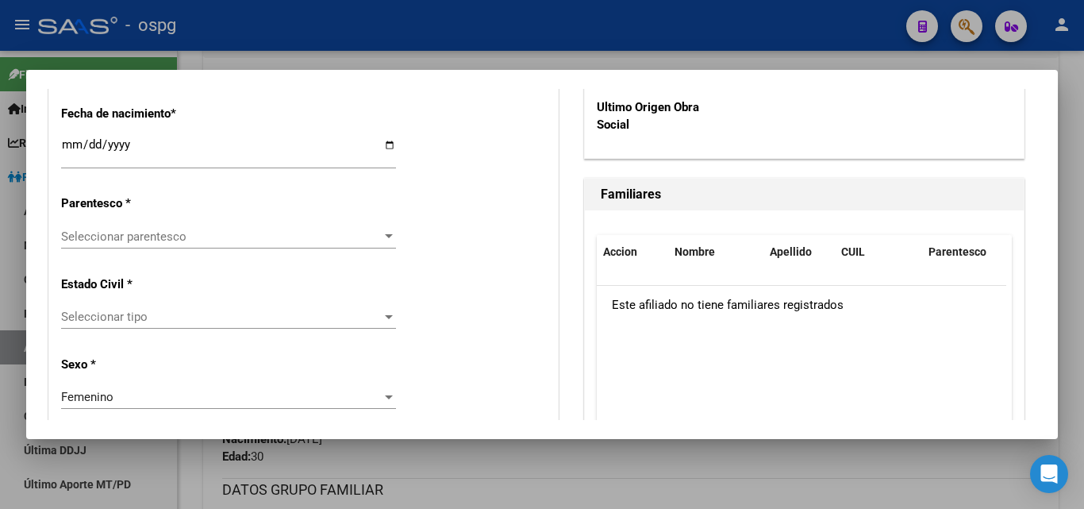
click at [62, 232] on span "Seleccionar parentesco" at bounding box center [221, 236] width 321 height 14
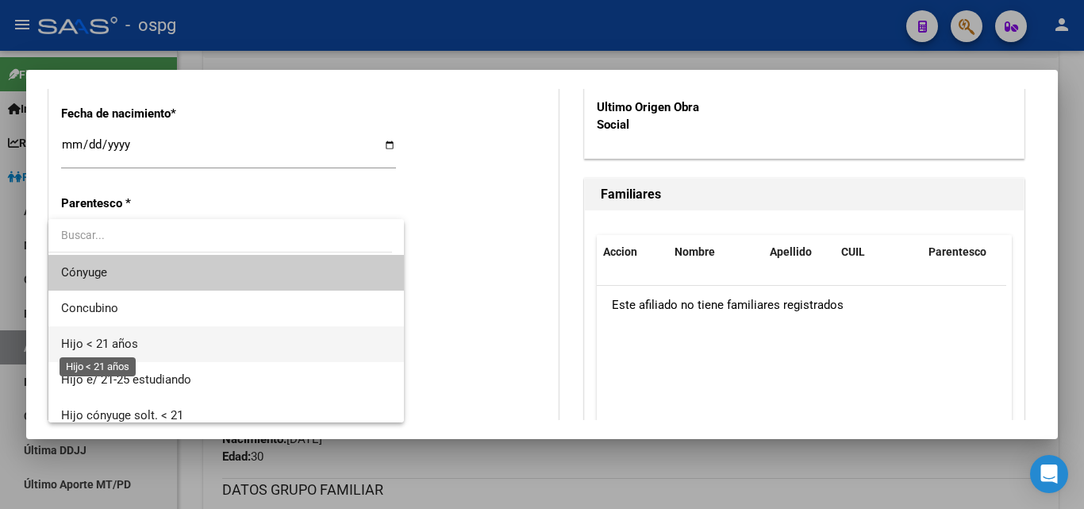
click at [115, 337] on span "Hijo < 21 años" at bounding box center [99, 343] width 77 height 14
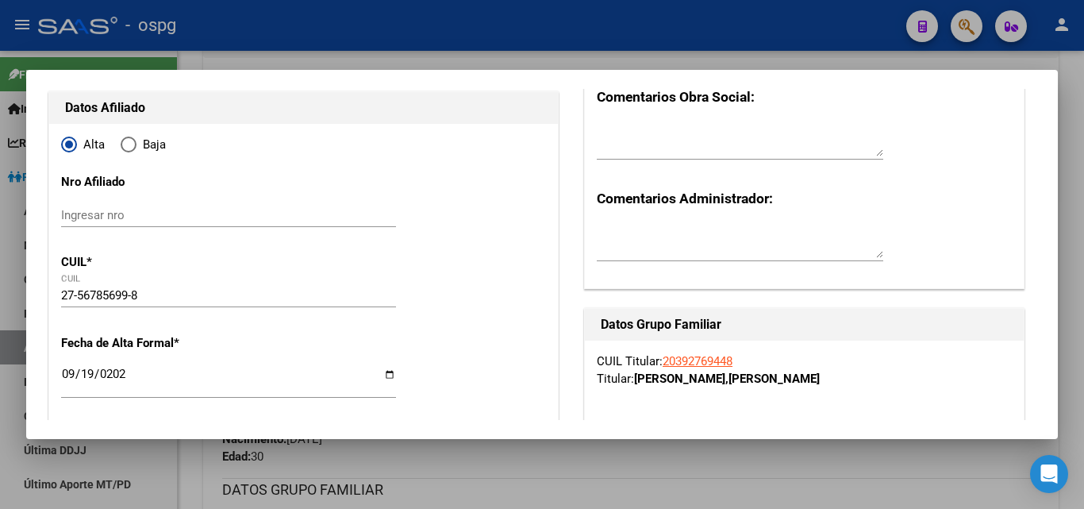
scroll to position [0, 0]
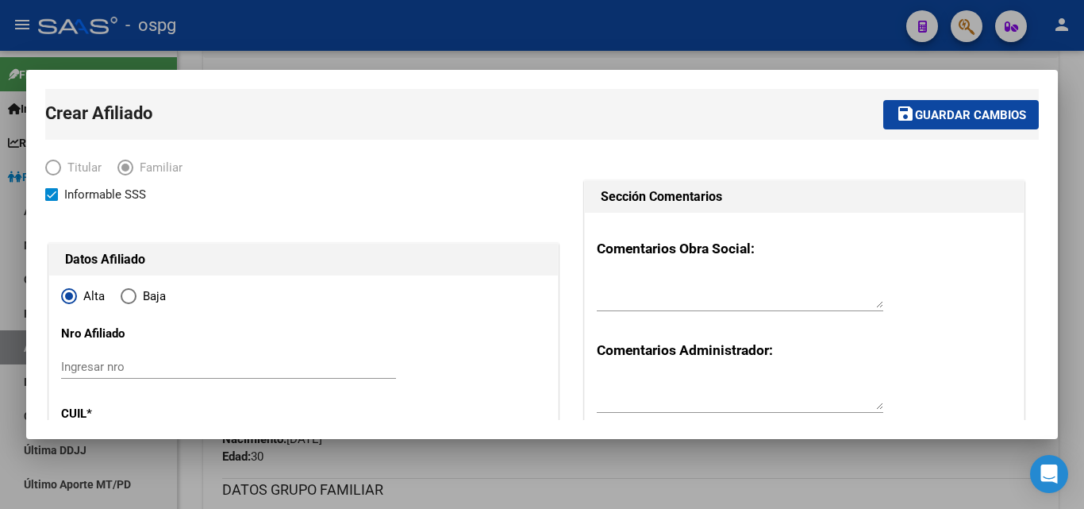
click at [961, 113] on span "Guardar cambios" at bounding box center [970, 115] width 111 height 14
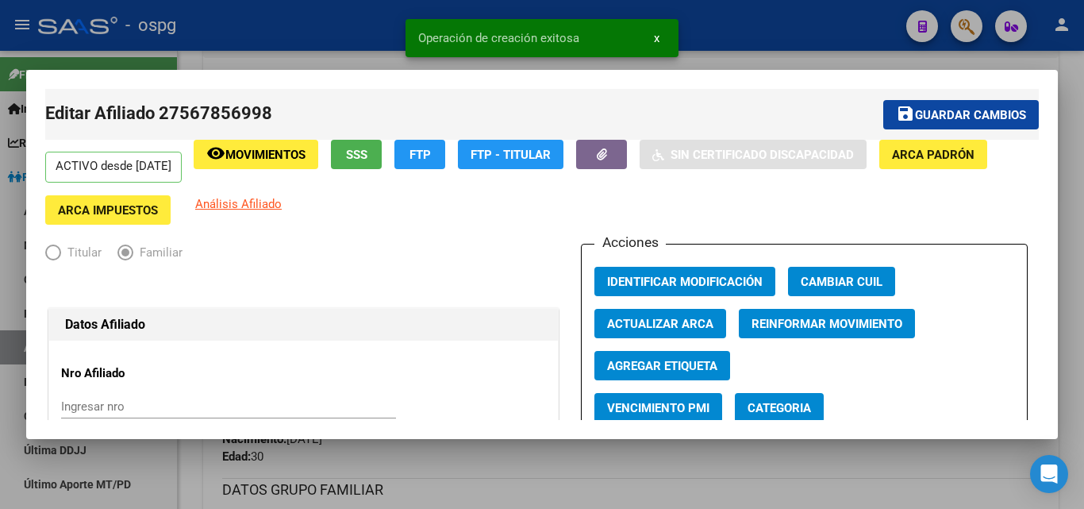
click at [930, 126] on button "save Guardar cambios" at bounding box center [961, 114] width 156 height 29
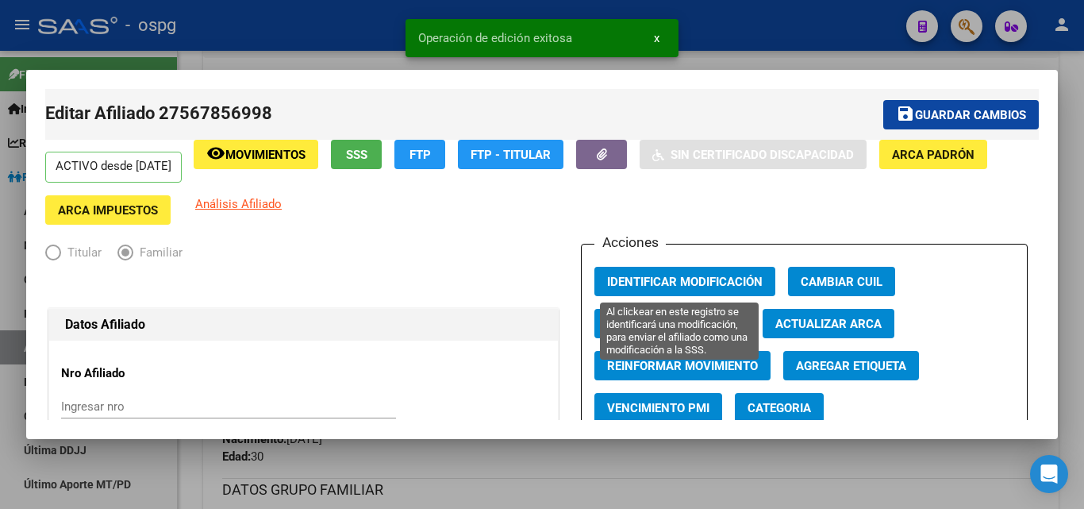
click at [622, 287] on span "Identificar Modificación" at bounding box center [685, 282] width 156 height 14
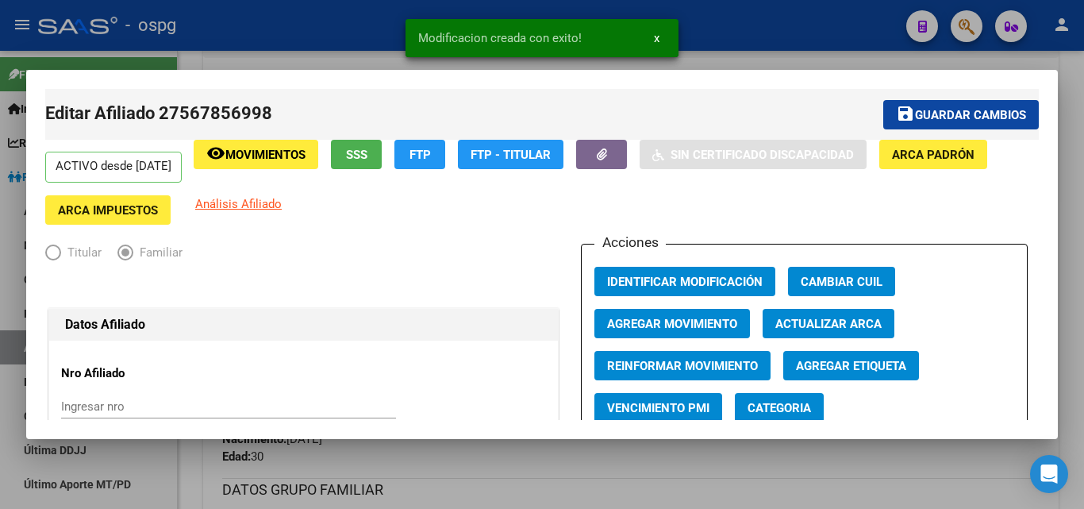
click at [366, 33] on div at bounding box center [542, 254] width 1084 height 509
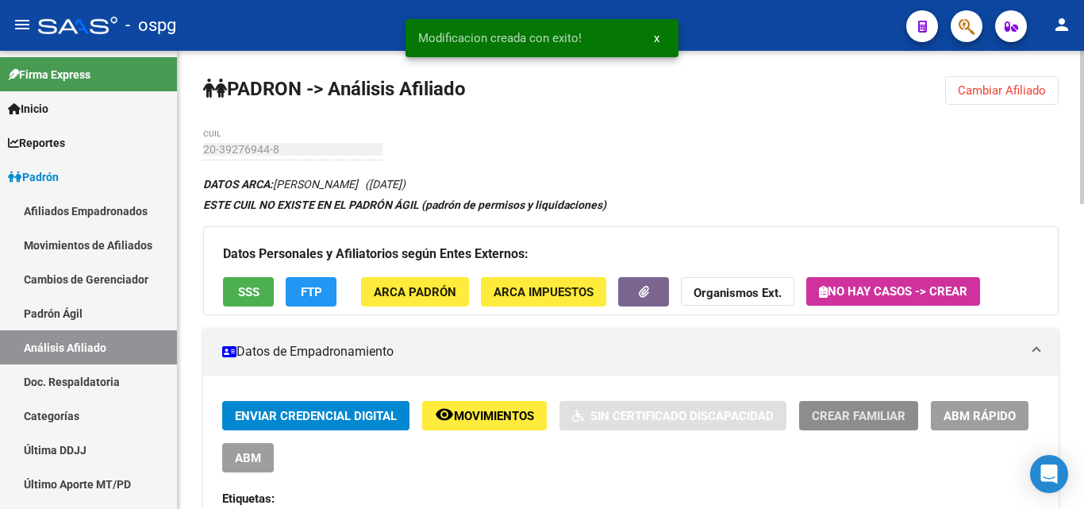
click at [842, 402] on button "Crear Familiar" at bounding box center [858, 415] width 119 height 29
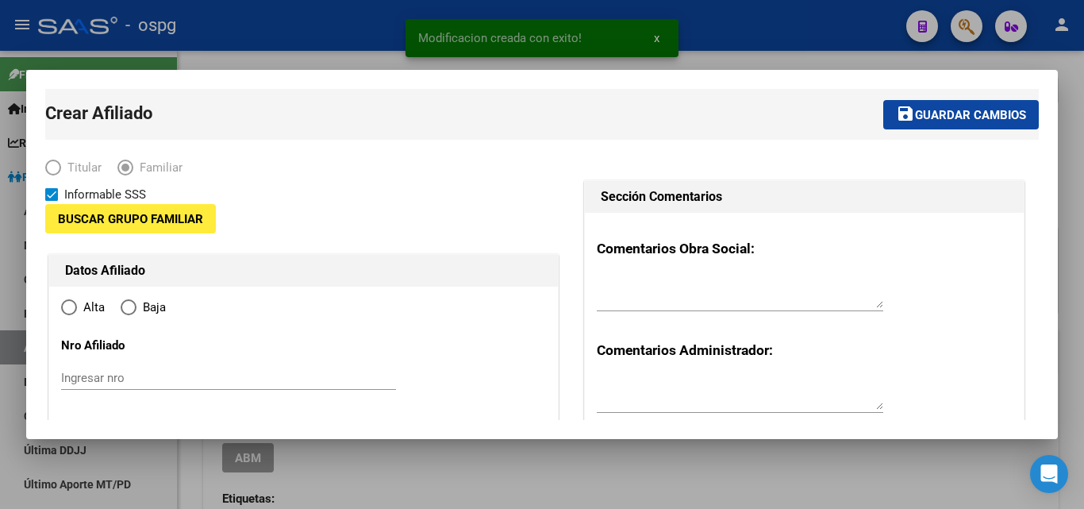
type input "30-61307818-1"
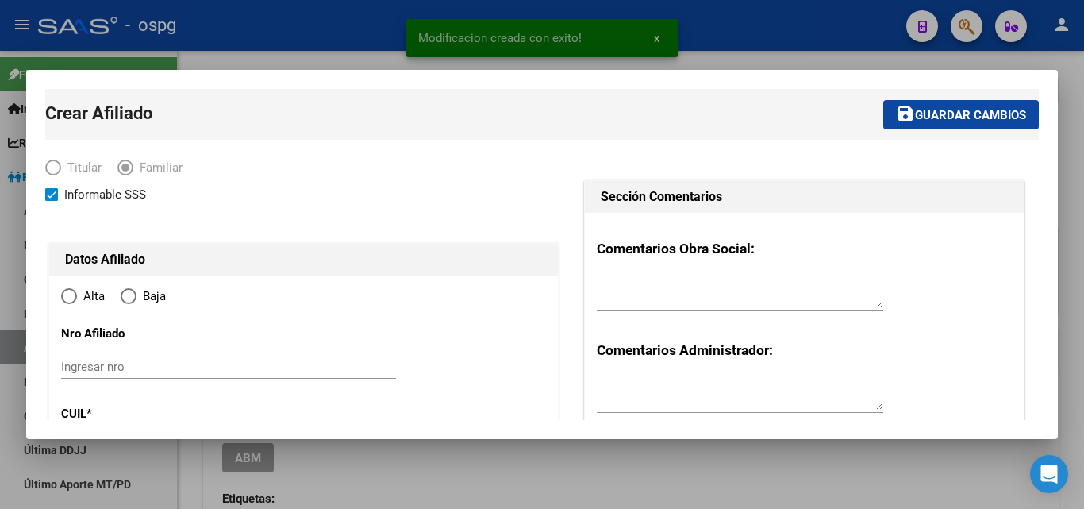
radio input "true"
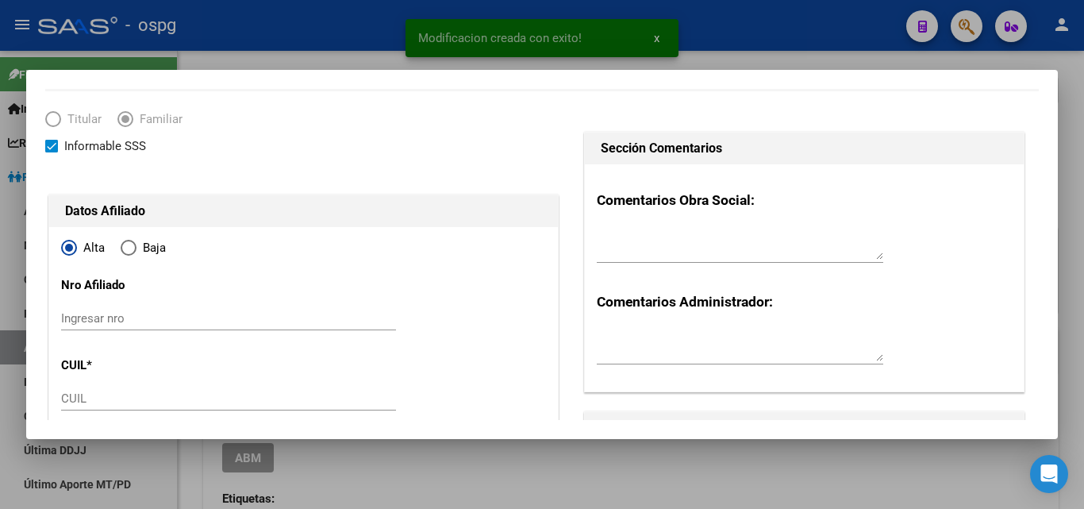
type input "[GEOGRAPHIC_DATA][PERSON_NAME]"
type input "1846"
type input "[GEOGRAPHIC_DATA]"
type input "865"
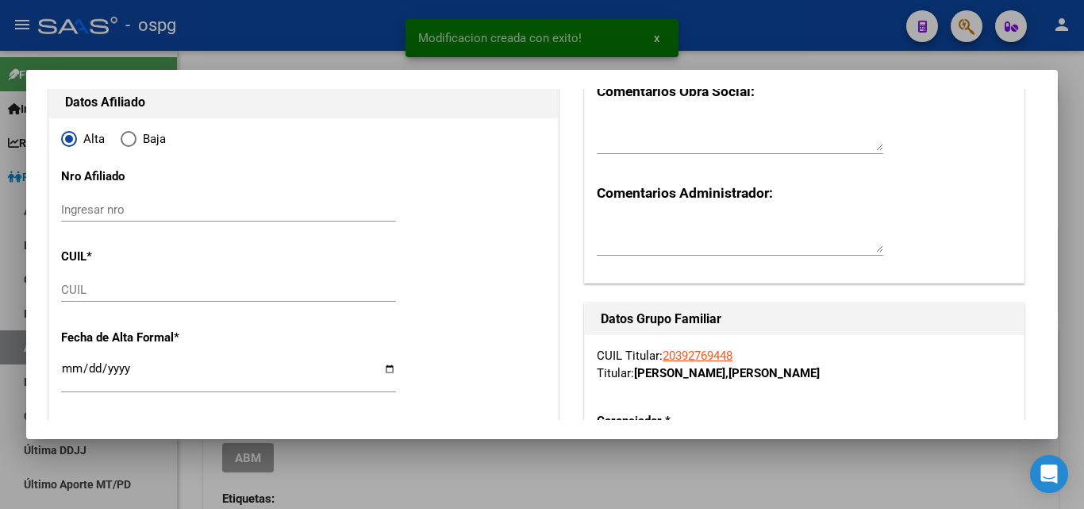
scroll to position [159, 0]
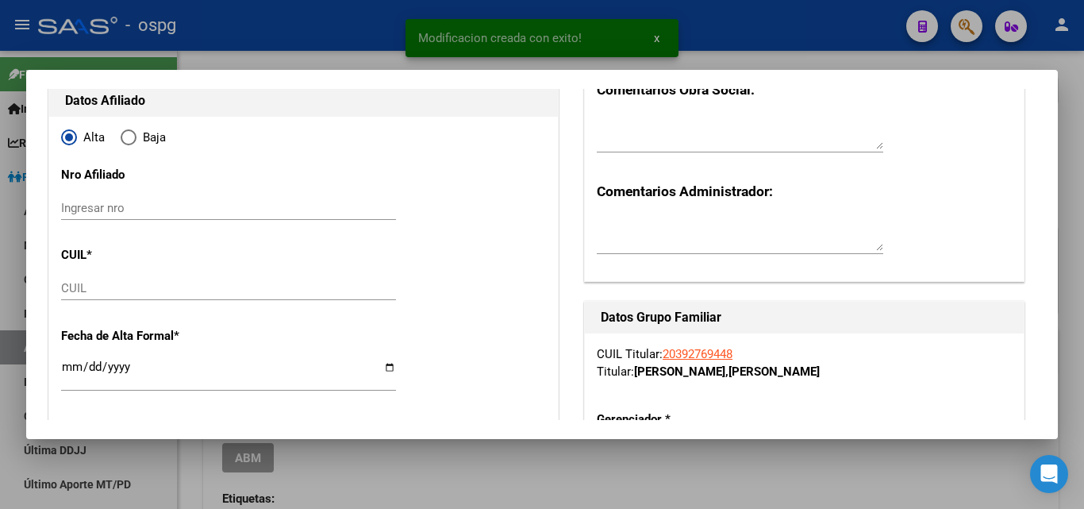
click at [79, 291] on input "CUIL" at bounding box center [228, 288] width 335 height 14
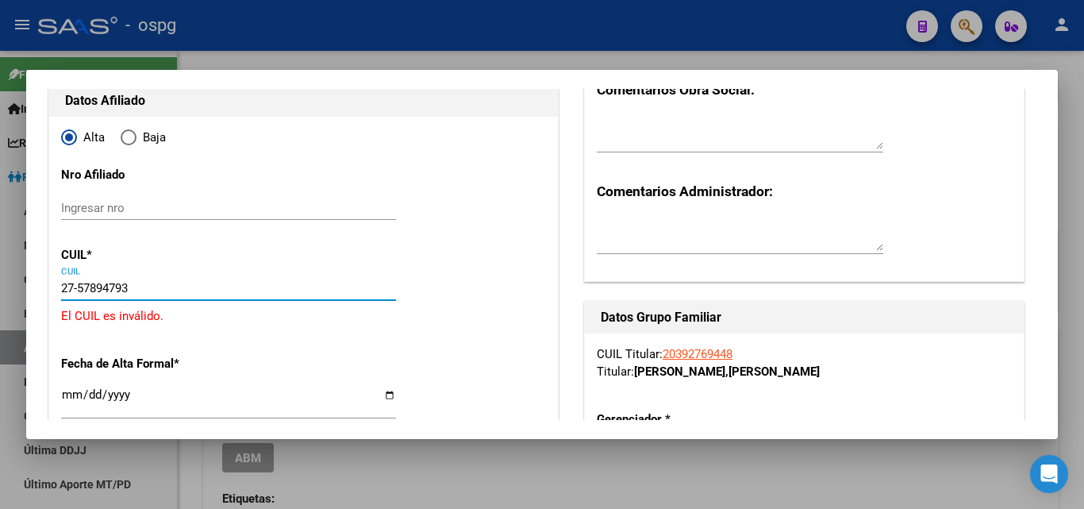
type input "27-57894793-6"
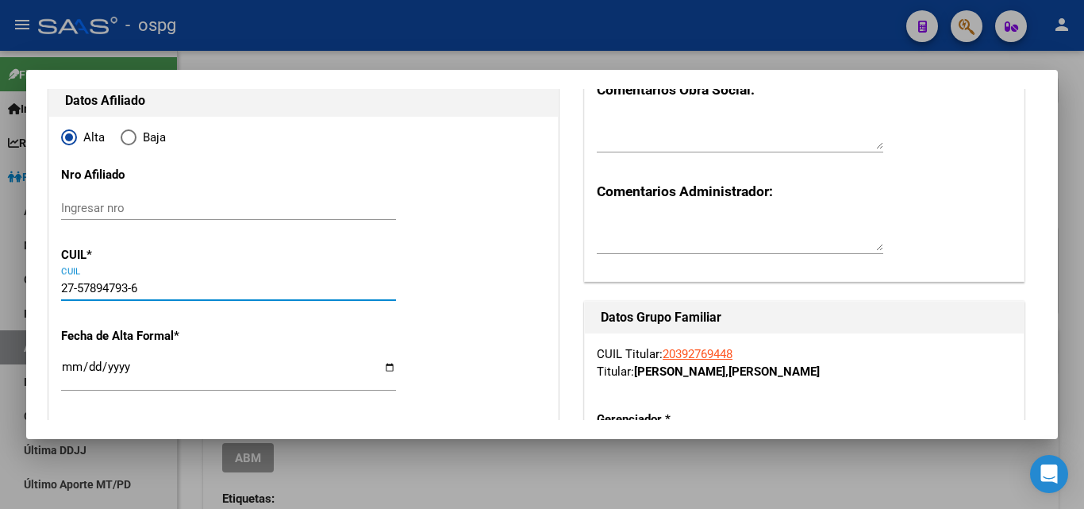
type input "57894793"
type input "[PERSON_NAME]"
type input "[DATE]"
type input "[GEOGRAPHIC_DATA][PERSON_NAME]"
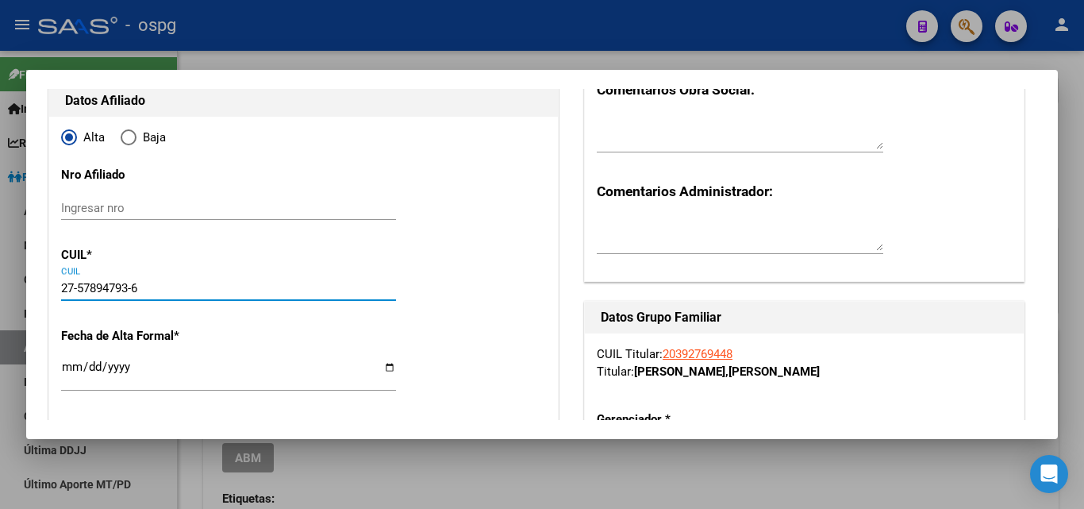
type input "27-57894793-6"
click at [63, 375] on input "Ingresar fecha" at bounding box center [228, 372] width 335 height 25
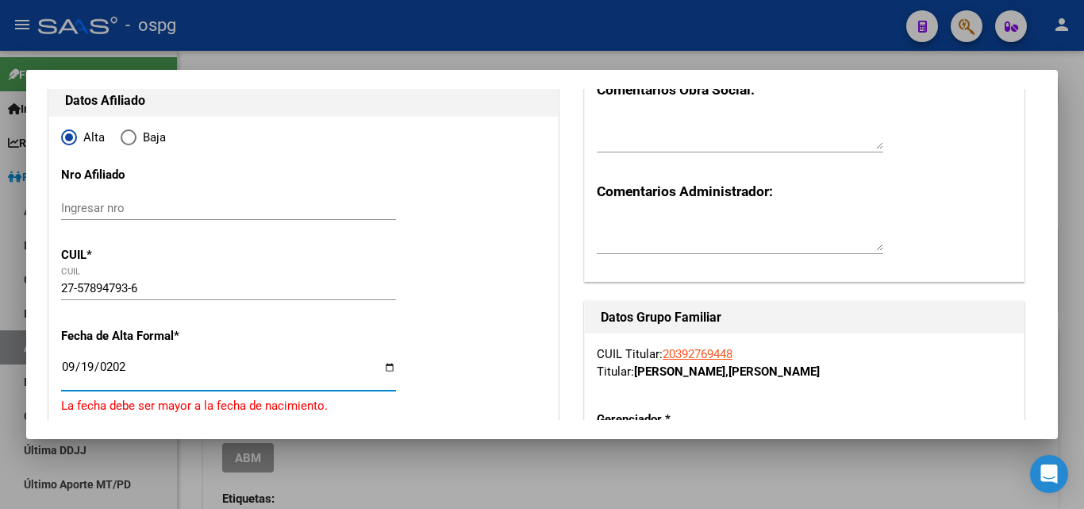
type input "[DATE]"
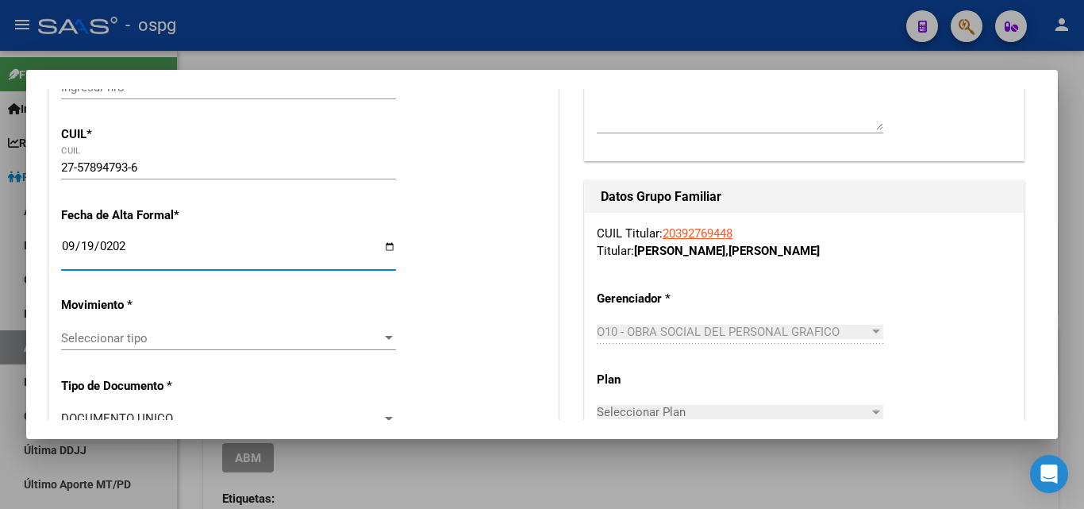
scroll to position [317, 0]
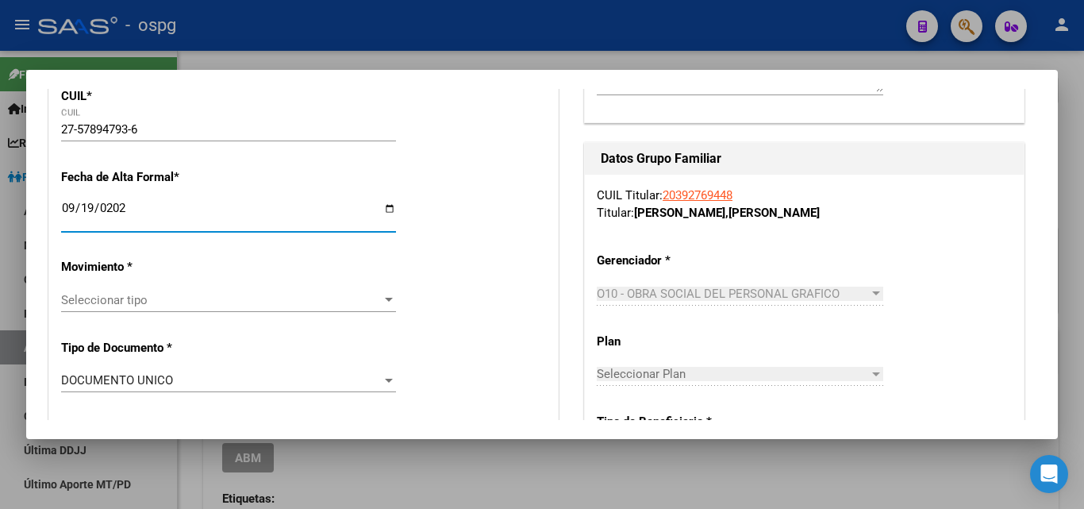
click at [126, 307] on div "Seleccionar tipo Seleccionar tipo" at bounding box center [228, 300] width 335 height 24
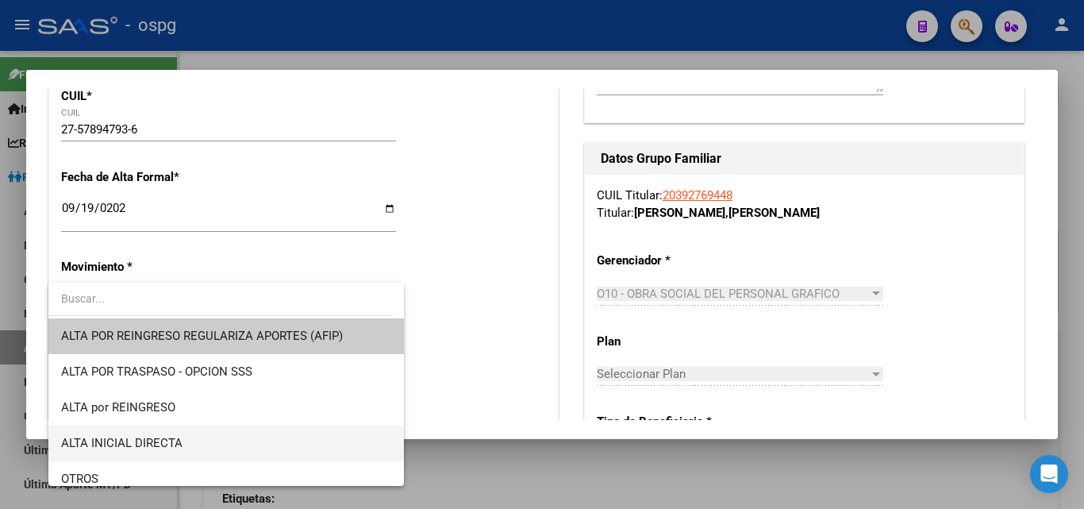
scroll to position [159, 0]
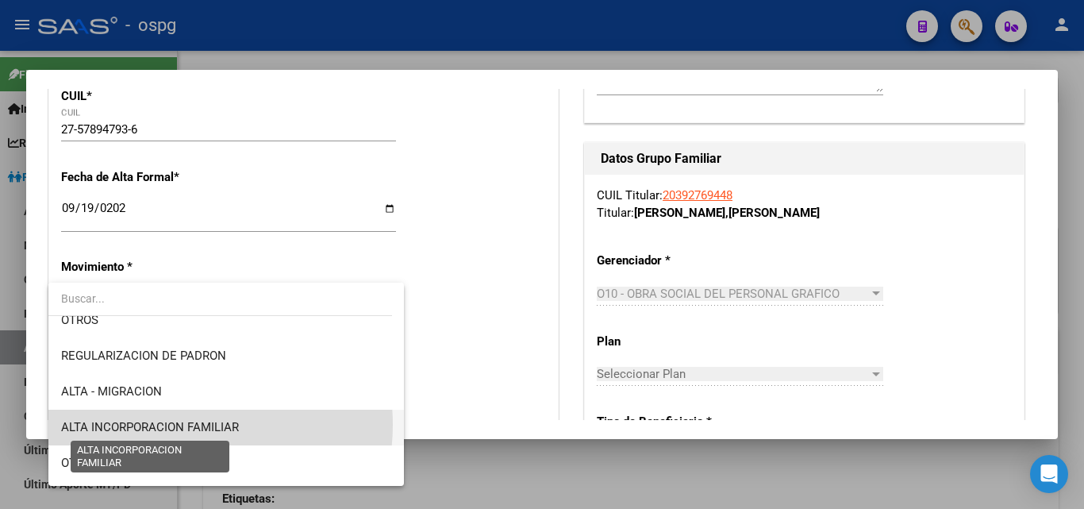
click at [179, 425] on span "ALTA INCORPORACION FAMILIAR" at bounding box center [150, 427] width 178 height 14
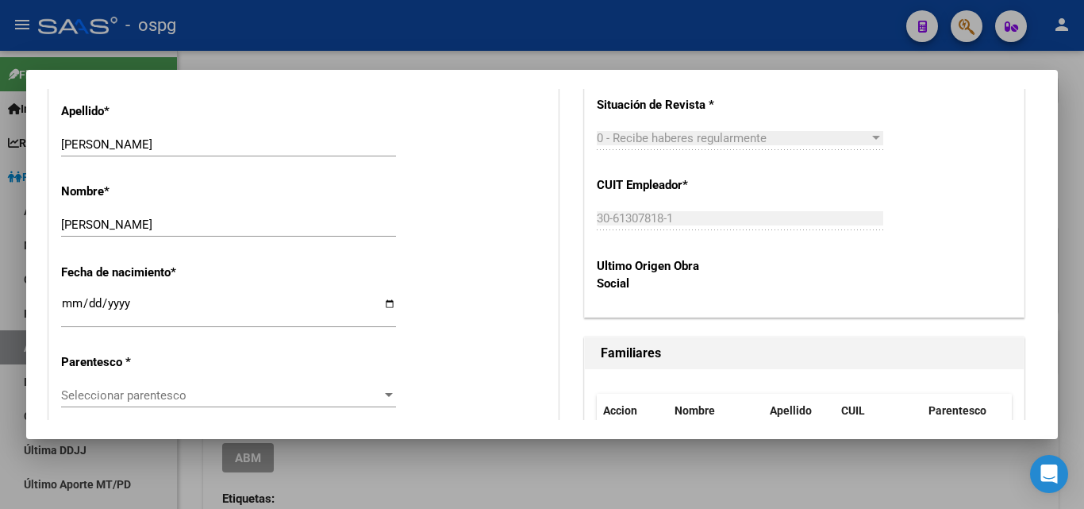
scroll to position [794, 0]
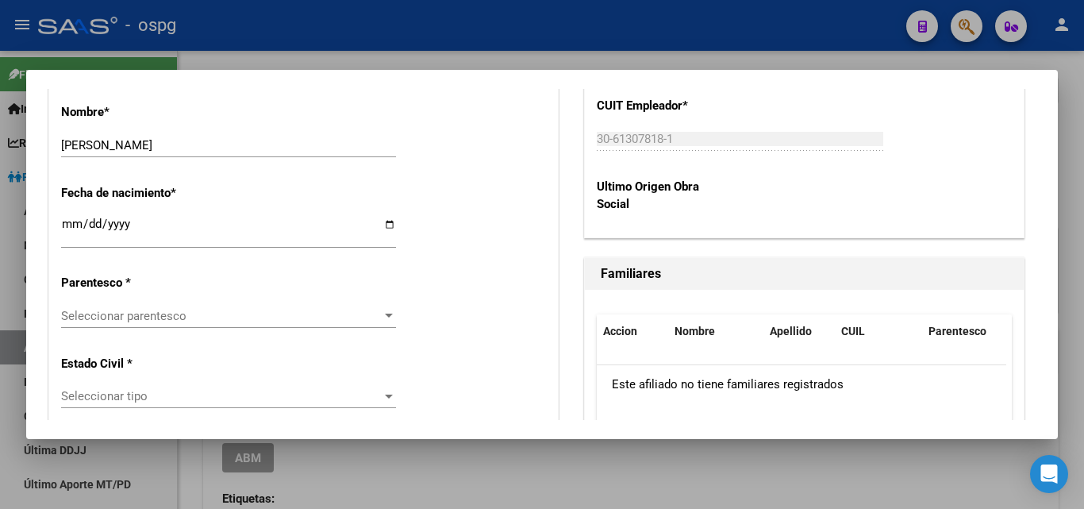
click at [139, 312] on span "Seleccionar parentesco" at bounding box center [221, 316] width 321 height 14
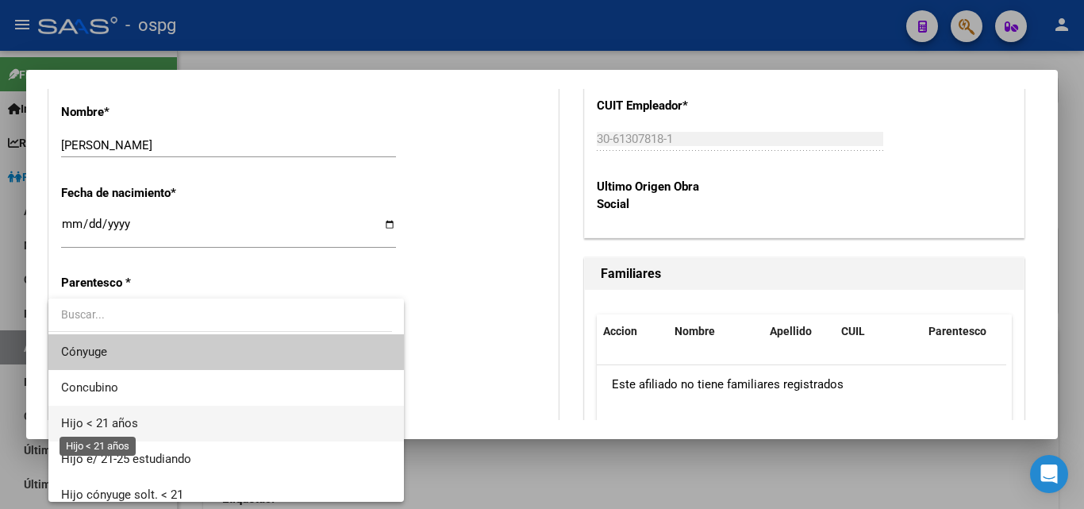
click at [108, 429] on span "Hijo < 21 años" at bounding box center [99, 423] width 77 height 14
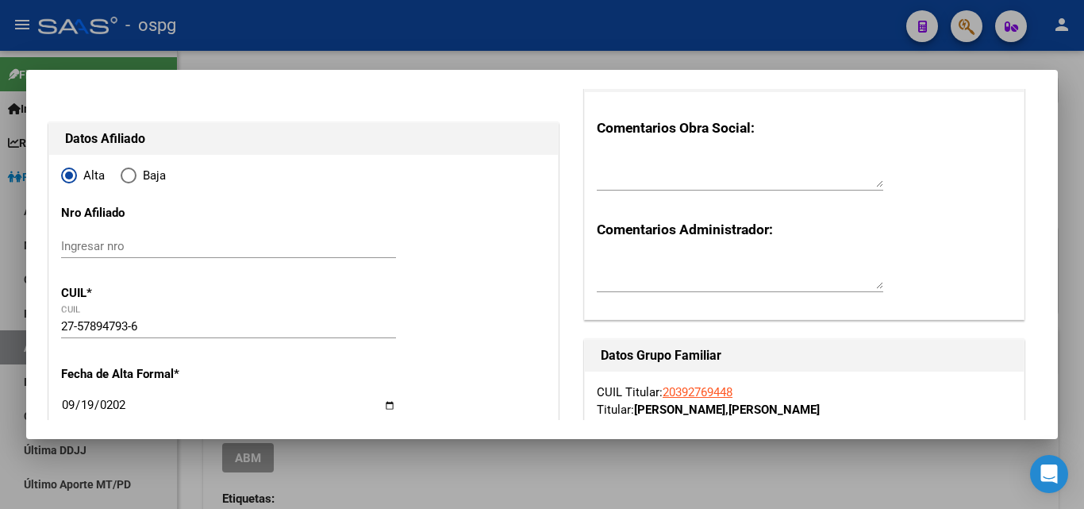
scroll to position [0, 0]
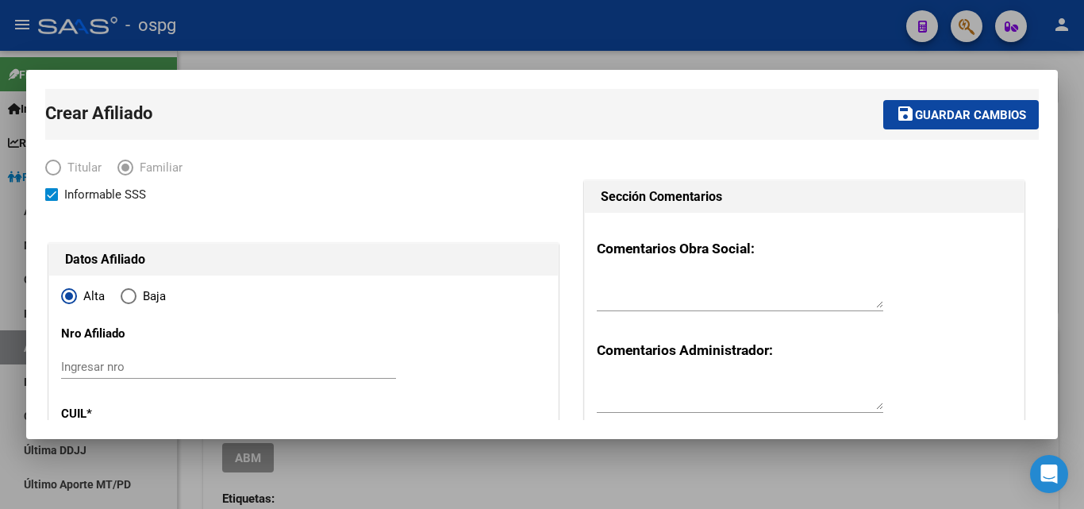
click at [933, 124] on button "save Guardar cambios" at bounding box center [961, 114] width 156 height 29
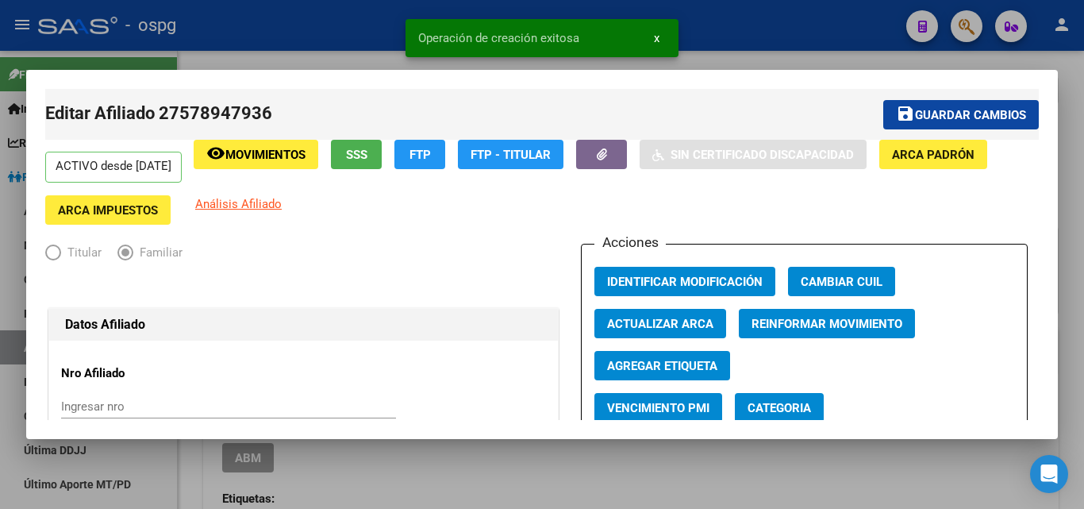
click at [916, 101] on button "save Guardar cambios" at bounding box center [961, 114] width 156 height 29
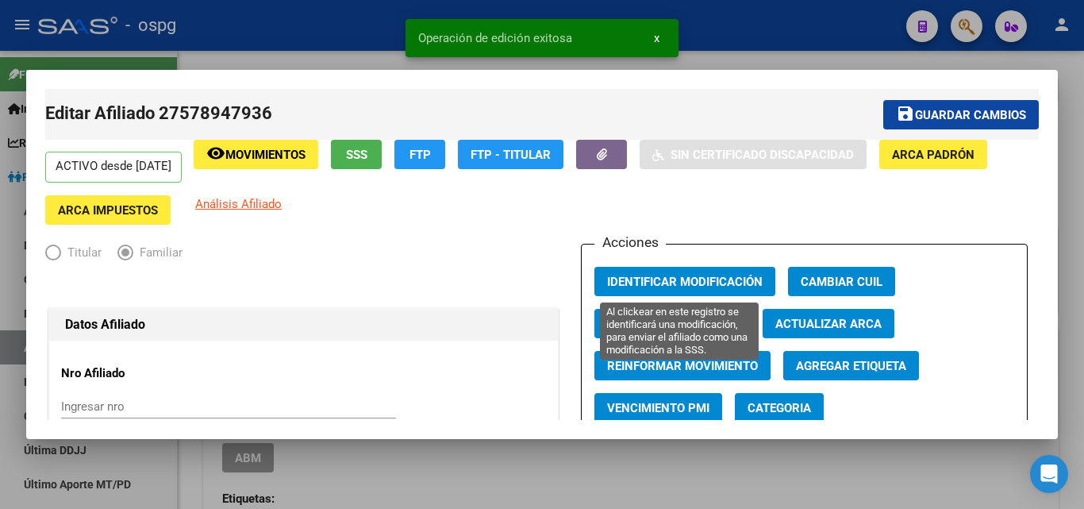
click at [667, 283] on span "Identificar Modificación" at bounding box center [685, 282] width 156 height 14
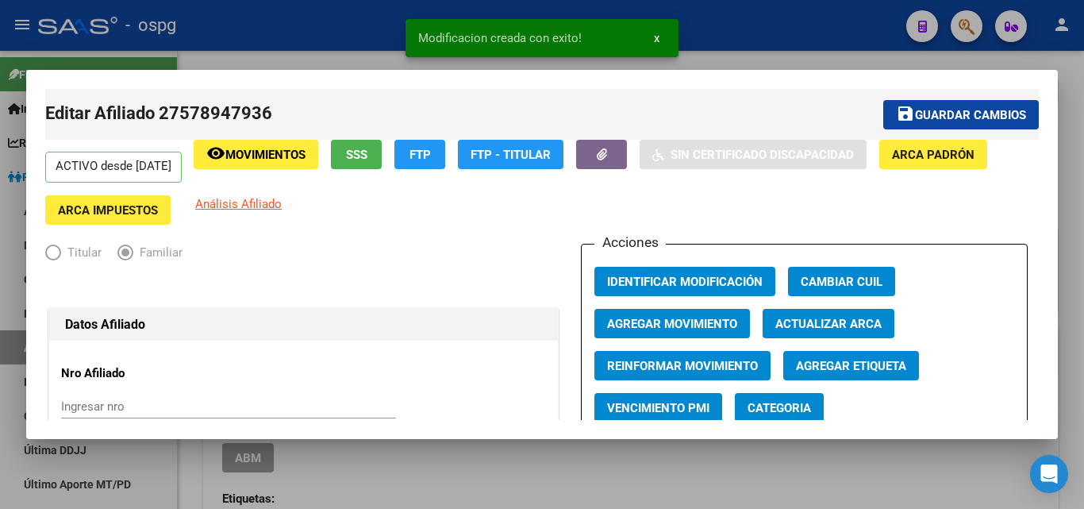
click at [345, 63] on div at bounding box center [542, 254] width 1084 height 509
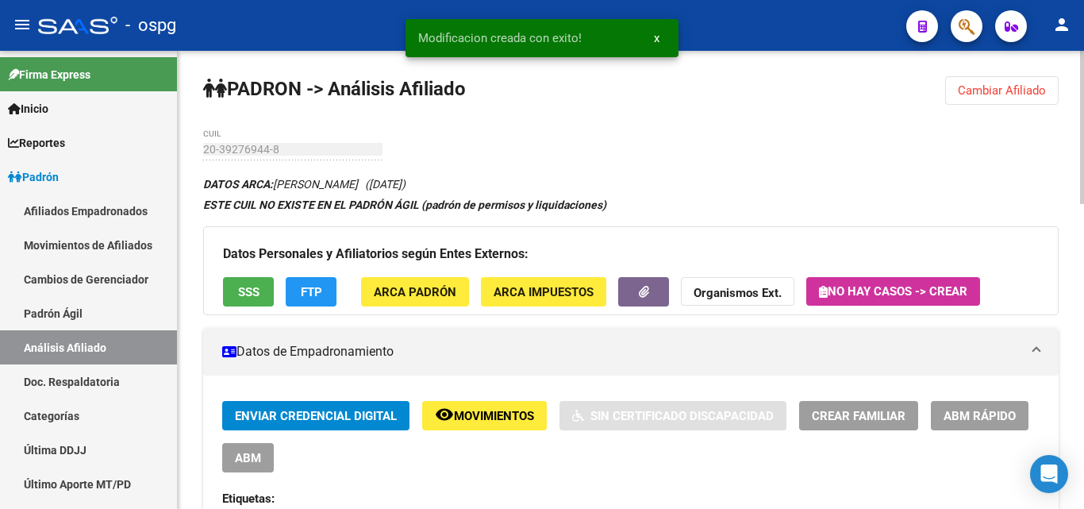
click at [964, 90] on span "Cambiar Afiliado" at bounding box center [1002, 90] width 88 height 14
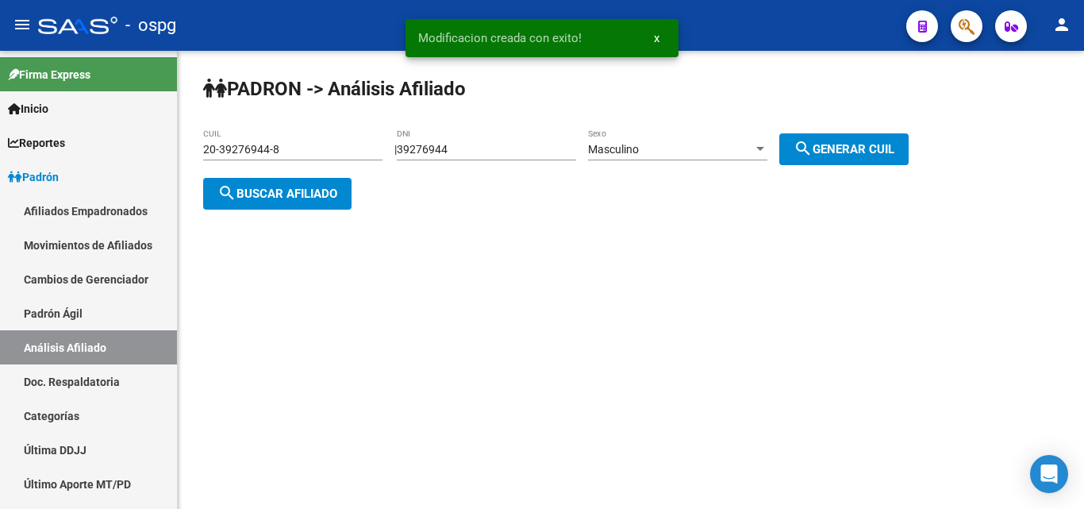
click at [229, 192] on mat-icon "search" at bounding box center [226, 192] width 19 height 19
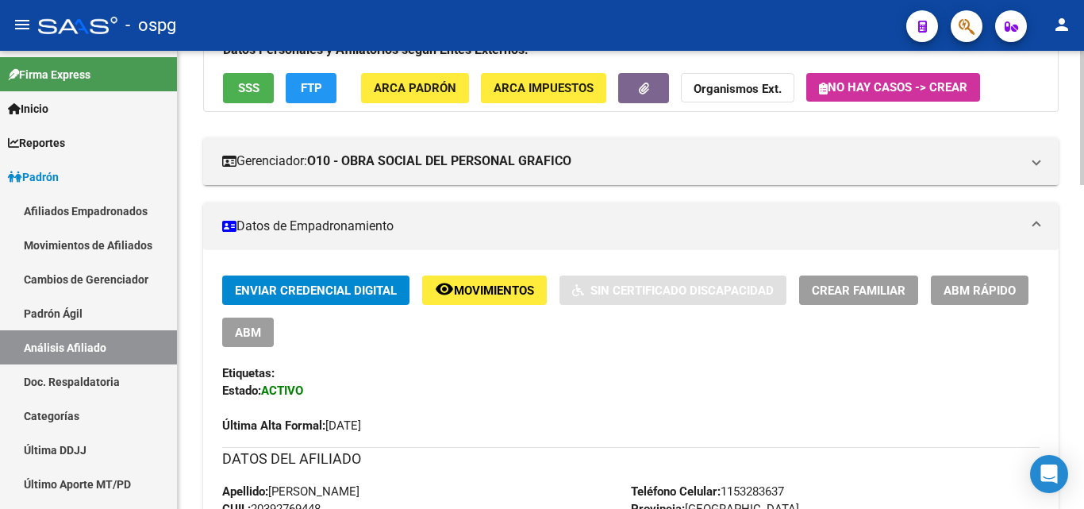
scroll to position [79, 0]
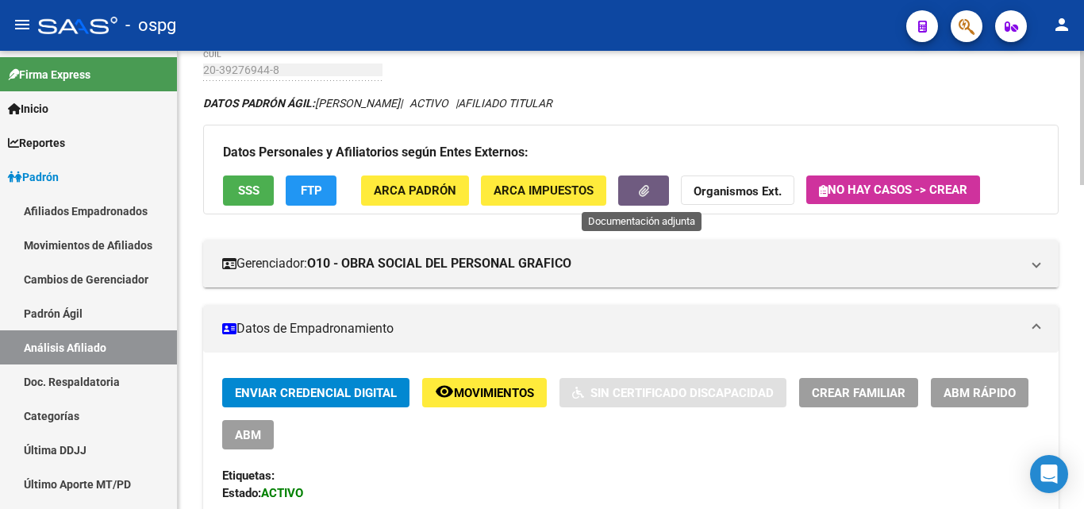
click at [651, 197] on button "button" at bounding box center [643, 189] width 51 height 29
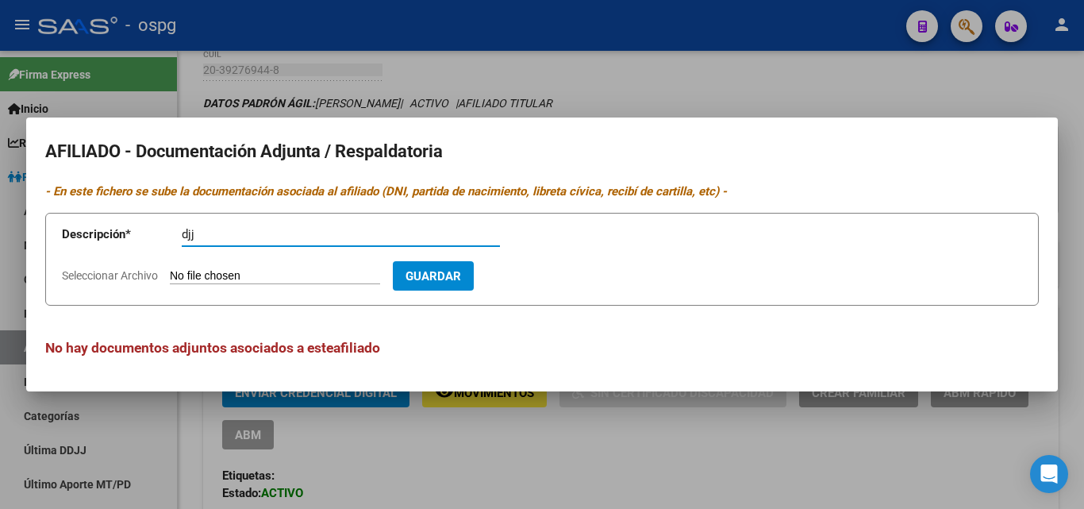
type input "djj"
click at [226, 285] on form "Descripción * djj Descripción Seleccionar Archivo Guardar" at bounding box center [542, 259] width 994 height 93
click at [226, 276] on input "Seleccionar Archivo" at bounding box center [275, 276] width 210 height 15
type input "C:\fakepath\ddjj gili.jpg"
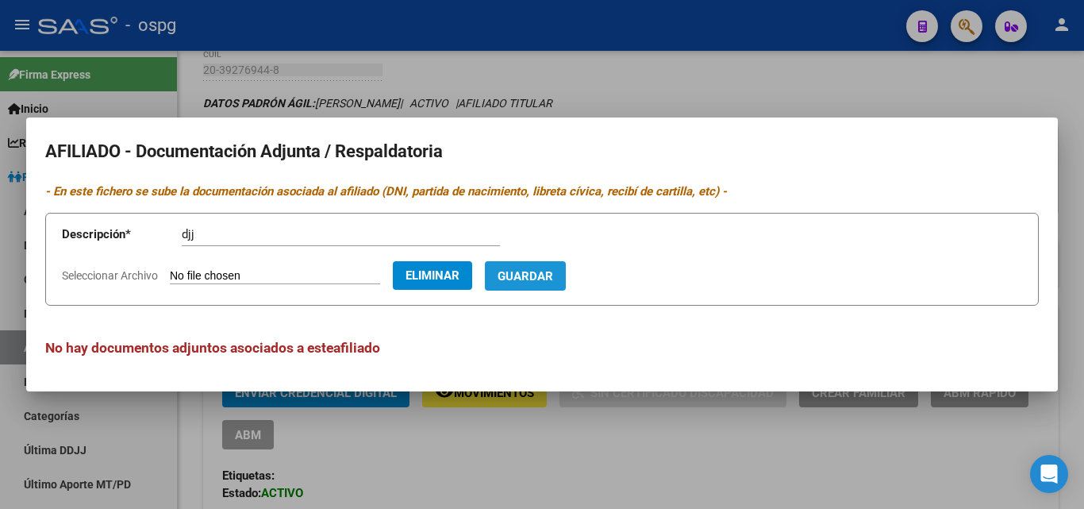
click at [553, 273] on span "Guardar" at bounding box center [526, 276] width 56 height 14
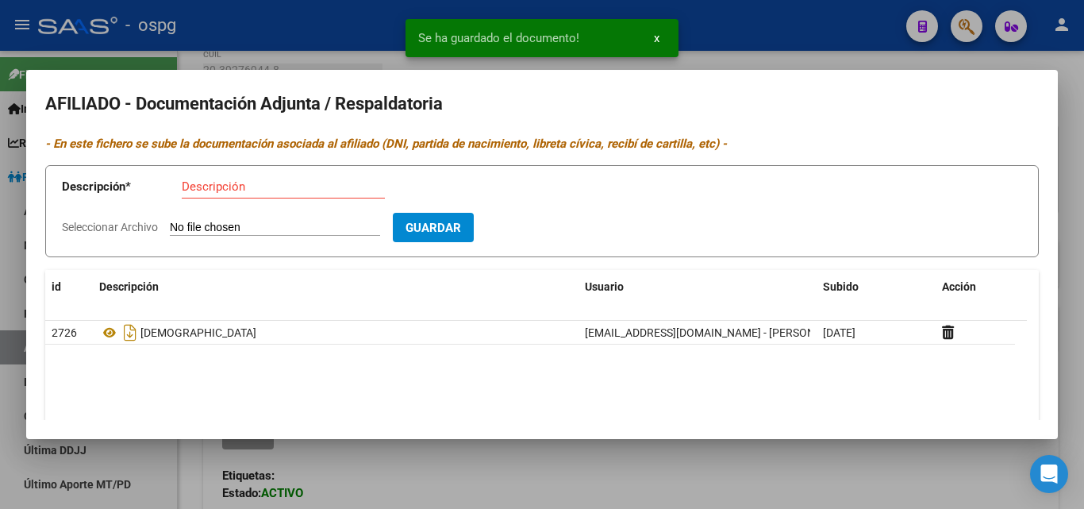
click at [233, 264] on mat-dialog-content "AFILIADO - Documentación Adjunta / Respaldatoria - En este fichero se sube la d…" at bounding box center [542, 254] width 1032 height 331
click at [183, 190] on input "Descripción" at bounding box center [283, 186] width 203 height 14
type input "alta"
click at [214, 229] on input "Seleccionar Archivo" at bounding box center [275, 228] width 210 height 15
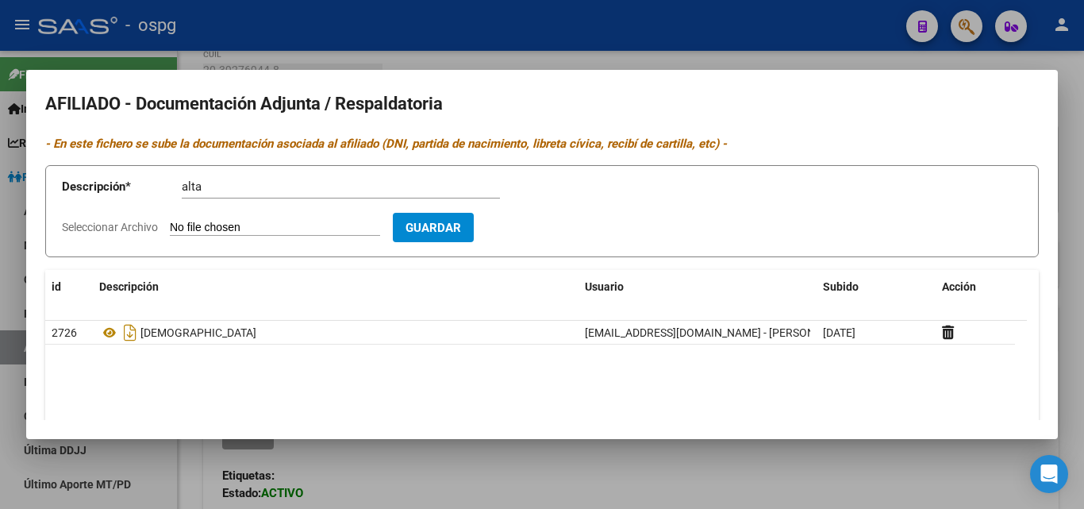
type input "C:\fakepath\[PERSON_NAME].jpg"
click at [540, 221] on span "Guardar" at bounding box center [526, 228] width 56 height 14
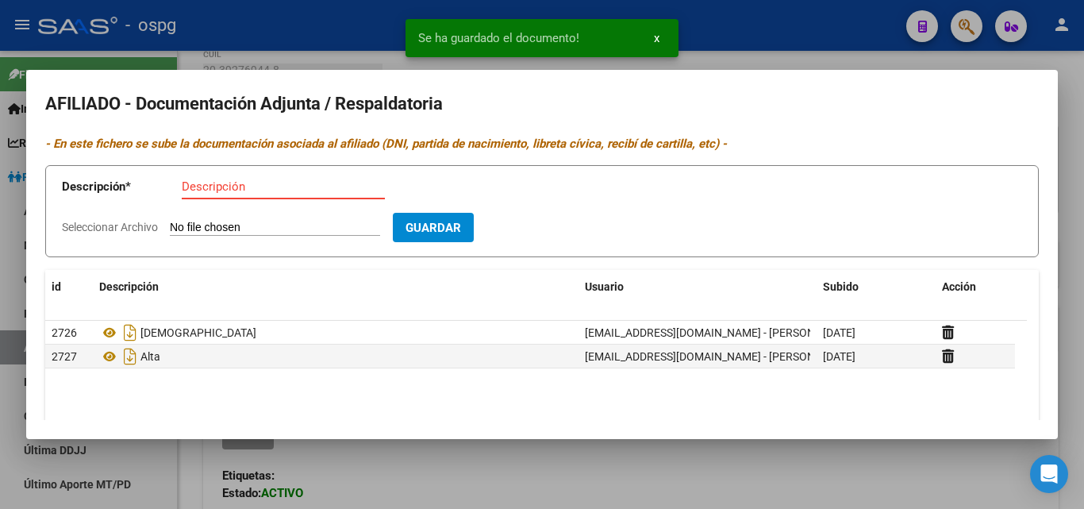
click at [280, 184] on input "Descripción" at bounding box center [283, 186] width 203 height 14
type input "recibo"
click at [233, 226] on input "Seleccionar Archivo" at bounding box center [275, 228] width 210 height 15
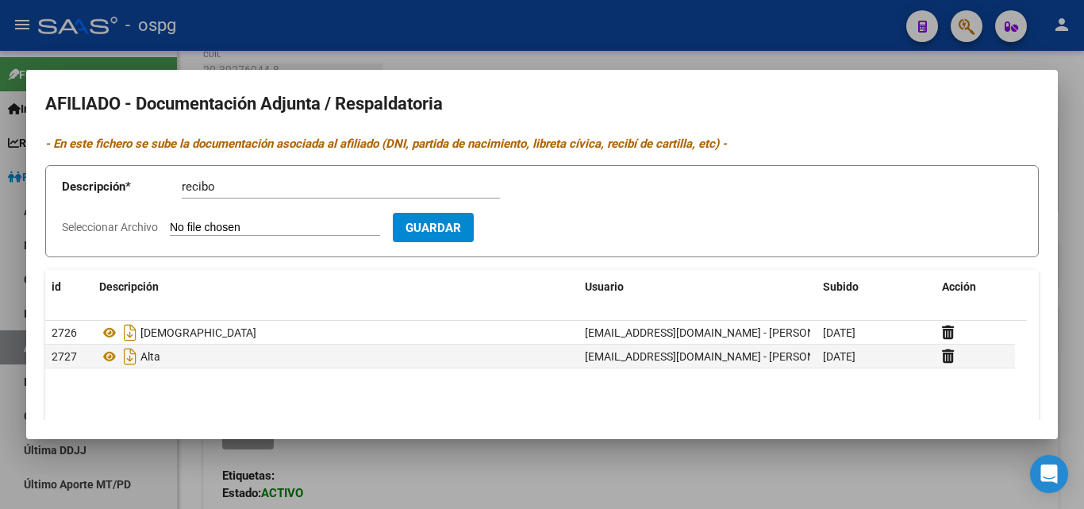
type input "C:\fakepath\recibo [PERSON_NAME].jpg"
click at [552, 234] on span "Guardar" at bounding box center [526, 228] width 56 height 14
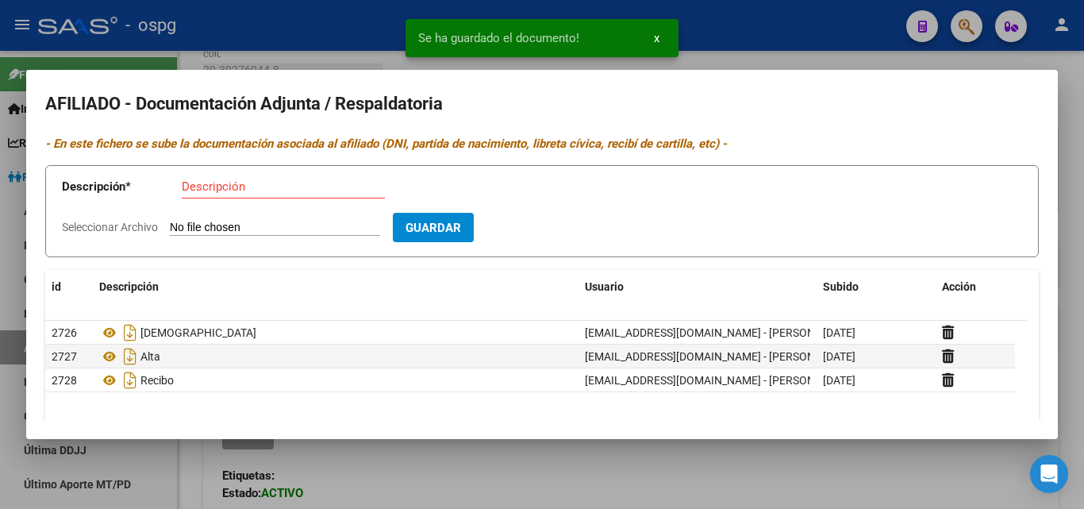
click at [195, 190] on input "Descripción" at bounding box center [283, 186] width 203 height 14
type input "dni"
click at [209, 225] on input "Seleccionar Archivo" at bounding box center [275, 228] width 210 height 15
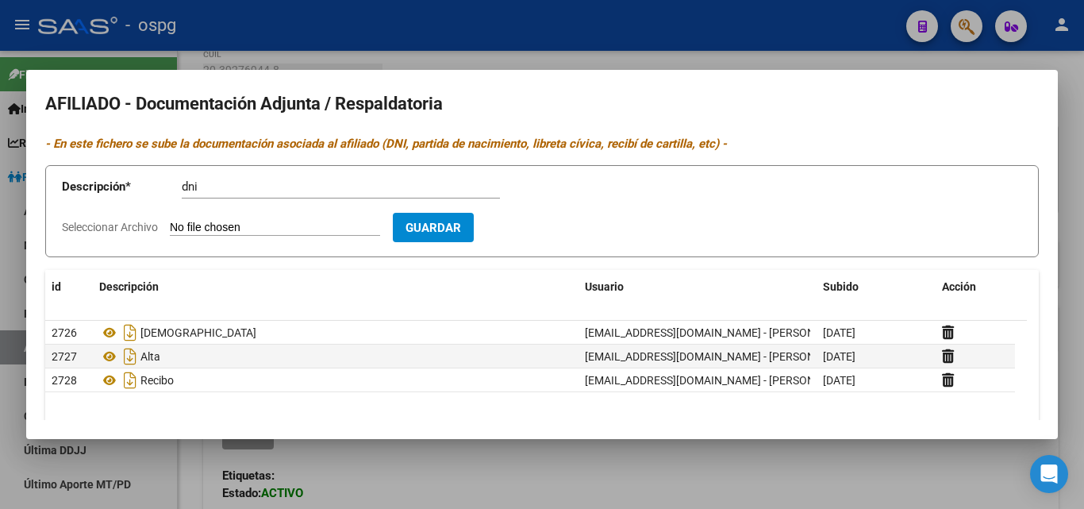
type input "C:\fakepath\[PERSON_NAME] d.jpg"
click at [542, 229] on span "Guardar" at bounding box center [526, 228] width 56 height 14
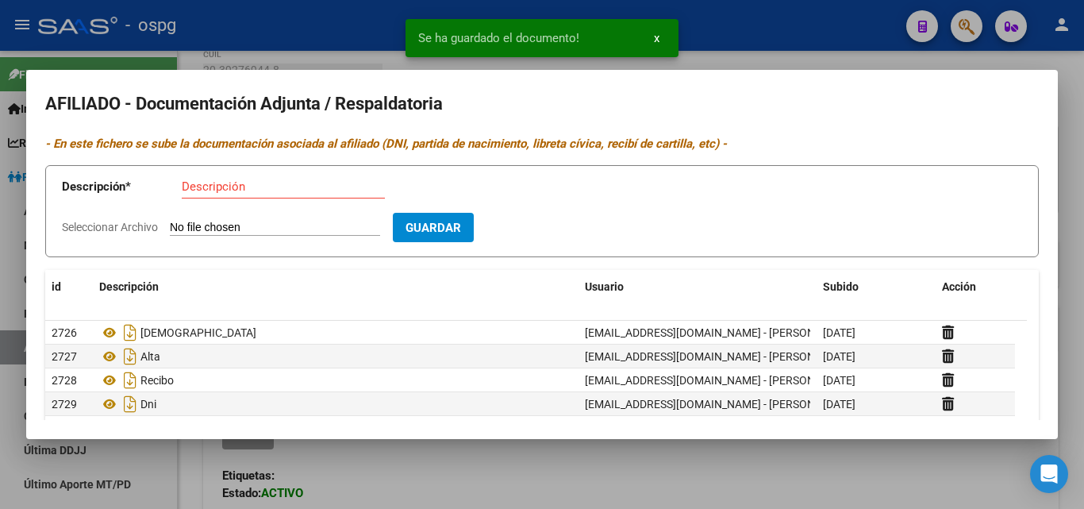
click at [225, 188] on input "Descripción" at bounding box center [283, 186] width 203 height 14
type input "dni"
click at [214, 233] on input "Seleccionar Archivo" at bounding box center [275, 228] width 210 height 15
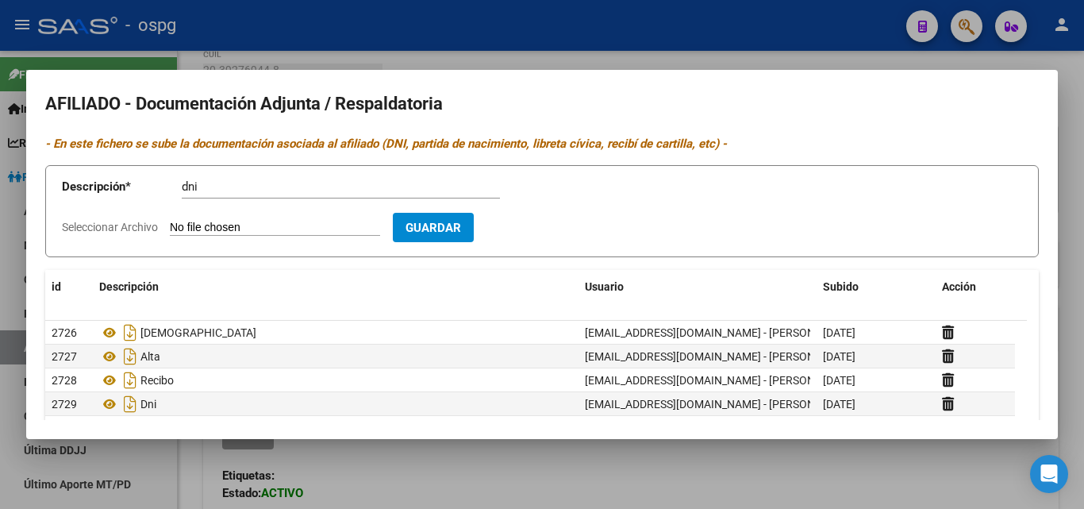
type input "C:\fakepath\dni [PERSON_NAME].jpg"
click at [566, 236] on button "Guardar" at bounding box center [525, 227] width 81 height 29
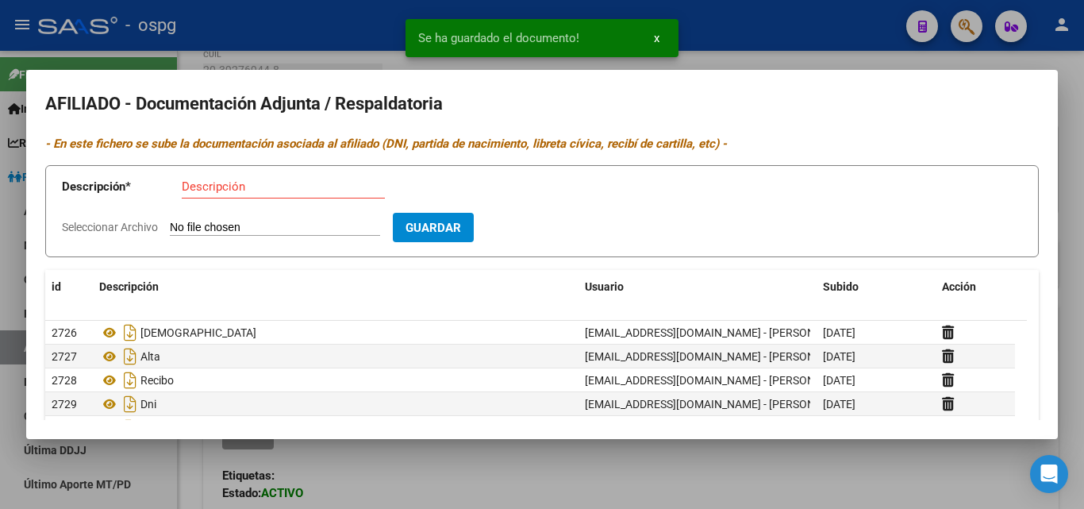
click at [206, 190] on input "Descripción" at bounding box center [283, 186] width 203 height 14
type input "cert"
click at [204, 228] on input "Seleccionar Archivo" at bounding box center [275, 228] width 210 height 15
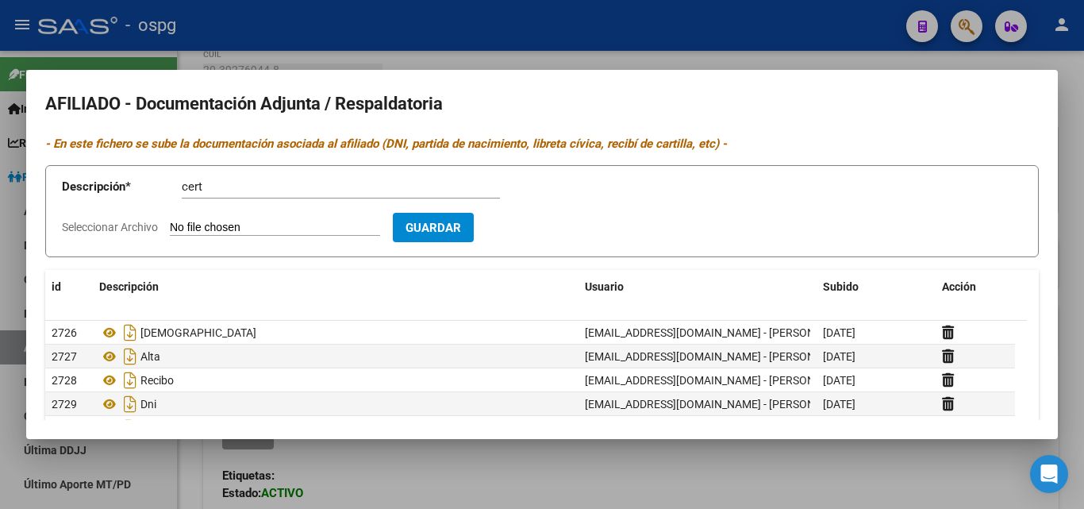
type input "C:\fakepath\dni [PERSON_NAME].jpg"
click at [546, 221] on span "Guardar" at bounding box center [526, 228] width 56 height 14
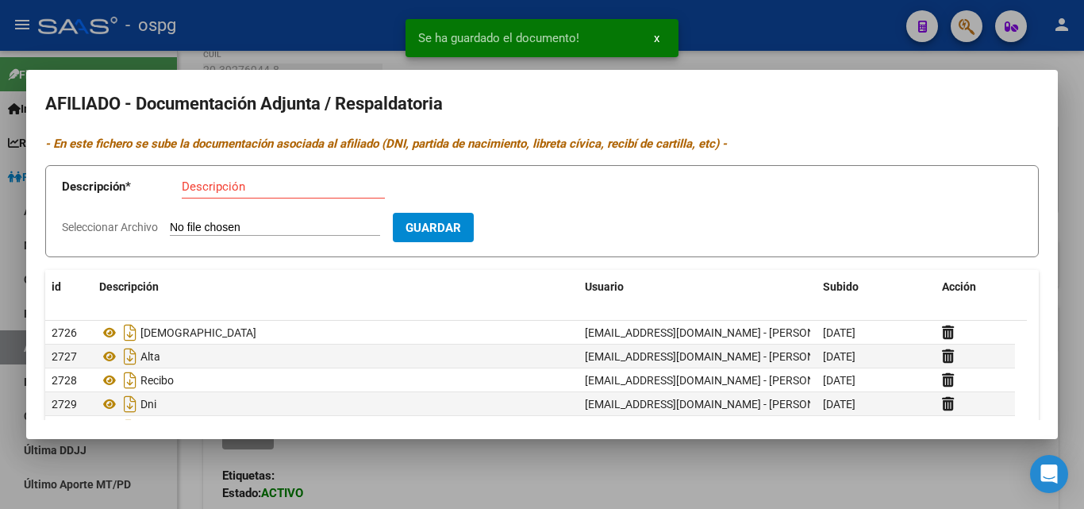
click at [179, 186] on p "Descripción *" at bounding box center [122, 187] width 120 height 18
click at [211, 186] on input "Descripción" at bounding box center [283, 186] width 203 height 14
type input "cnac"
click at [210, 229] on input "Seleccionar Archivo" at bounding box center [275, 228] width 210 height 15
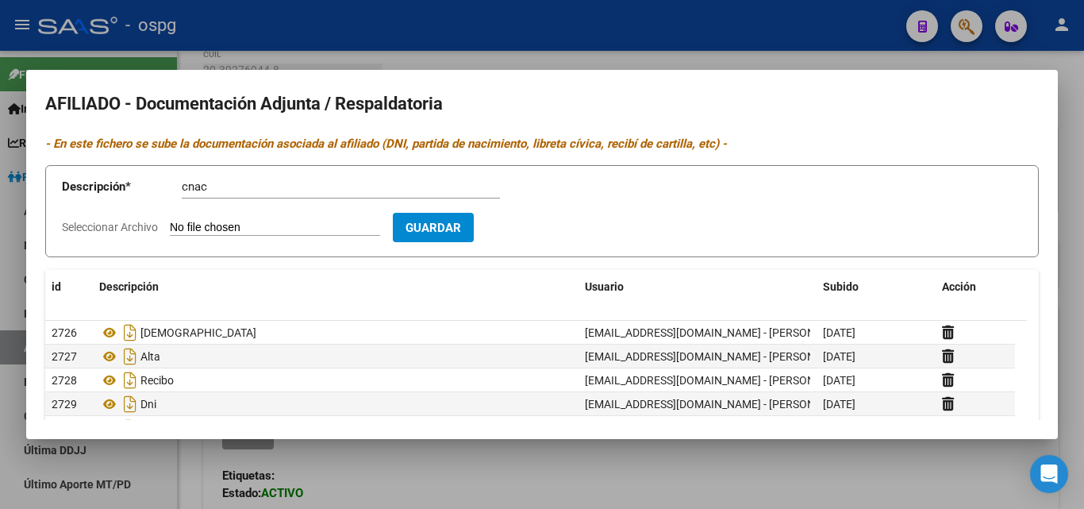
type input "C:\fakepath\naac [PERSON_NAME].jpg"
click at [521, 222] on button "Guardar" at bounding box center [525, 227] width 81 height 29
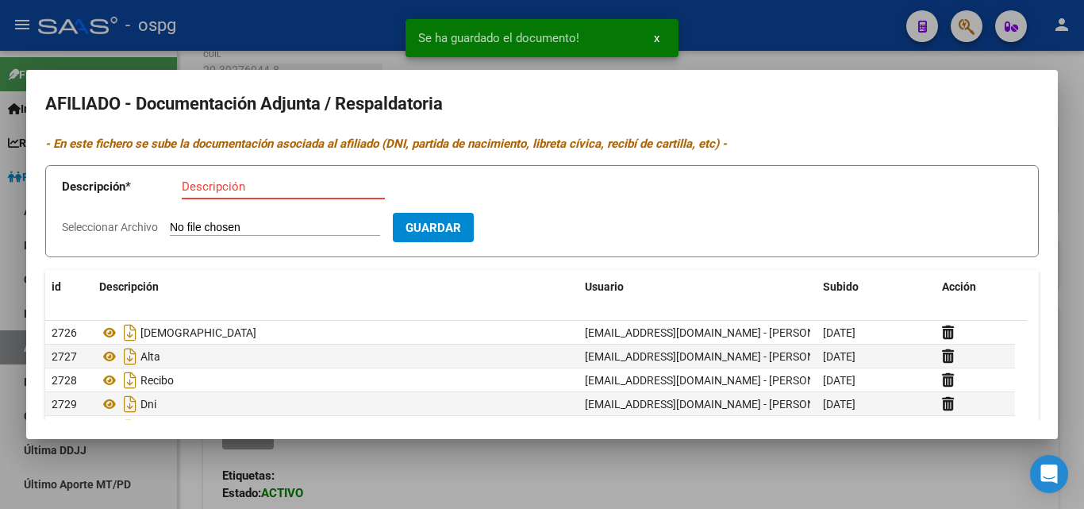
click at [198, 190] on input "Descripción" at bounding box center [283, 186] width 203 height 14
type input "c nac"
click at [231, 228] on input "Seleccionar Archivo" at bounding box center [275, 228] width 210 height 15
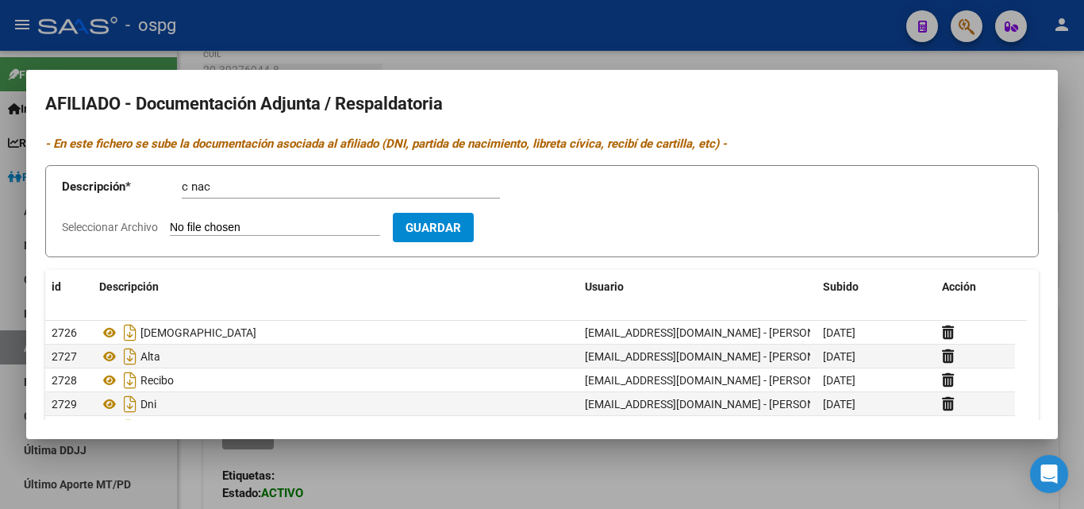
type input "C:\fakepath\nacgilli.jpg"
click at [553, 232] on span "Guardar" at bounding box center [526, 228] width 56 height 14
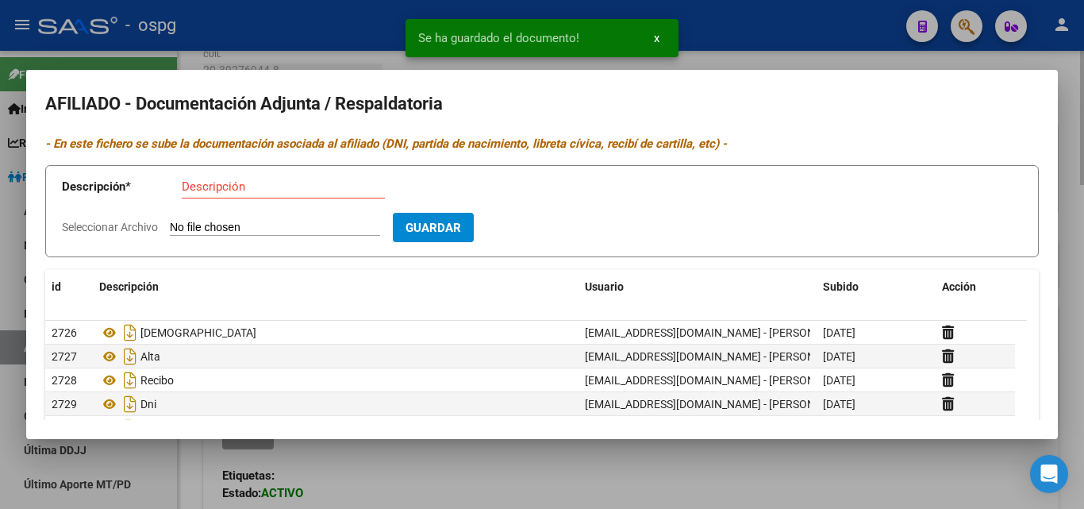
click at [252, 52] on div at bounding box center [542, 254] width 1084 height 509
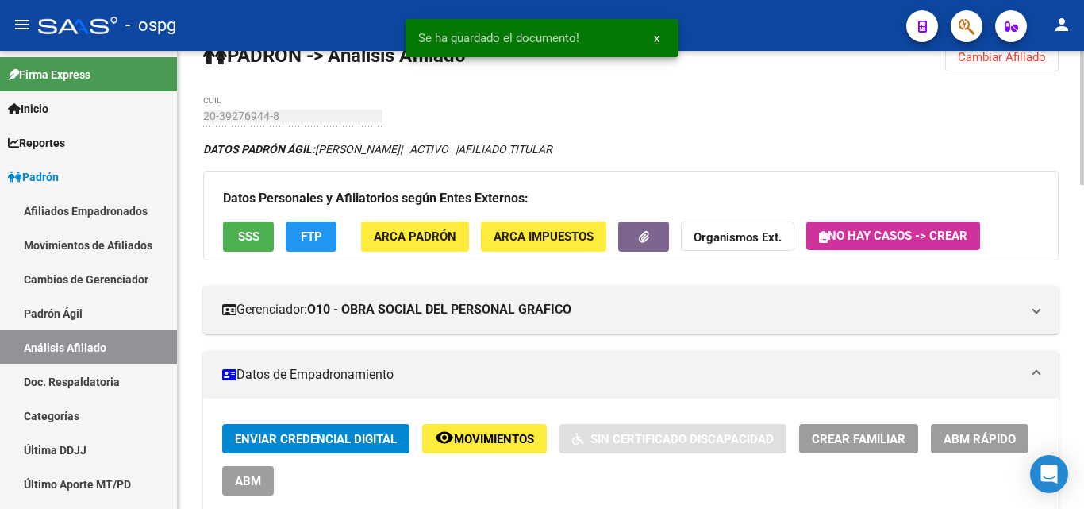
scroll to position [0, 0]
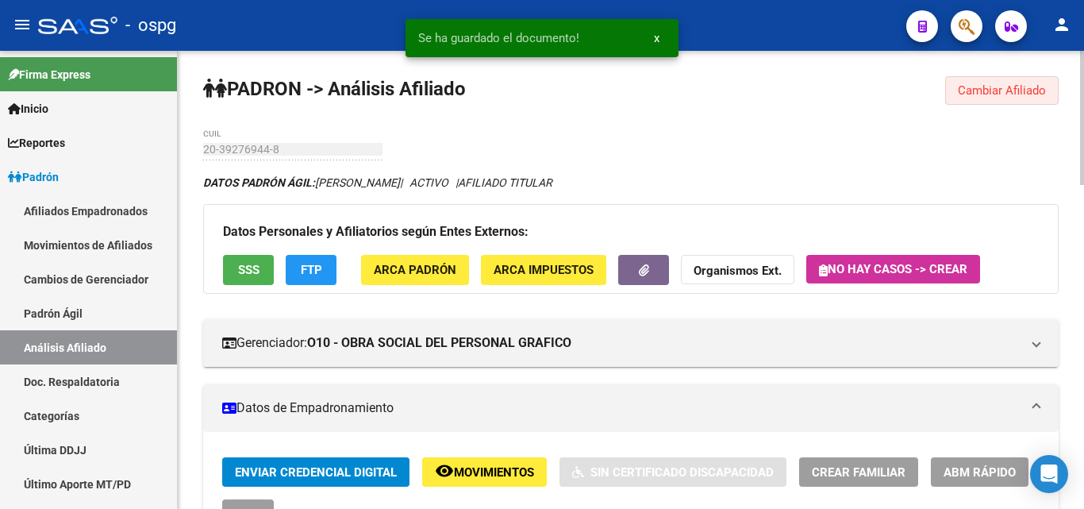
click at [972, 96] on span "Cambiar Afiliado" at bounding box center [1002, 90] width 88 height 14
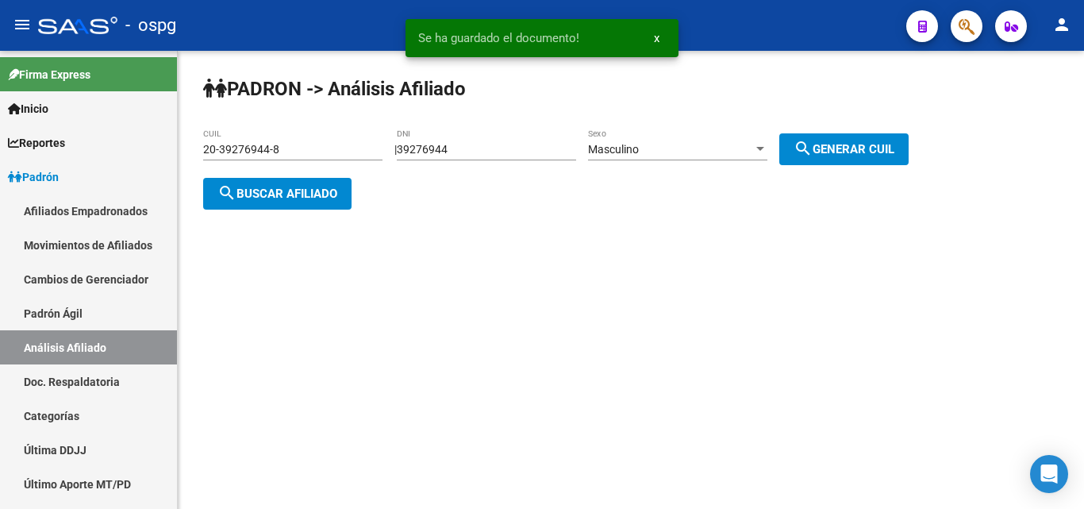
click at [243, 178] on button "search Buscar afiliado" at bounding box center [277, 194] width 148 height 32
